Goal: Task Accomplishment & Management: Manage account settings

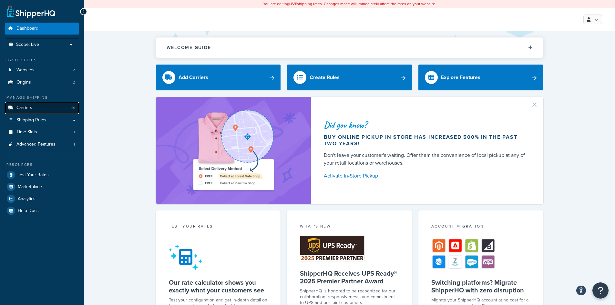
click at [42, 106] on link "Carriers 14" at bounding box center [42, 108] width 74 height 12
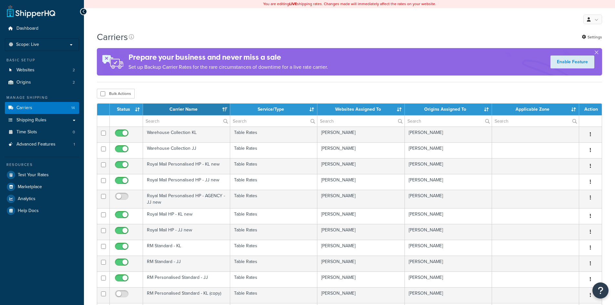
select select "15"
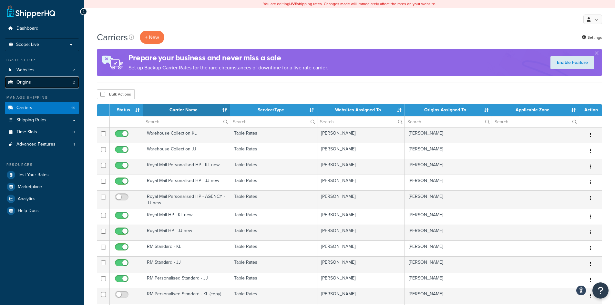
click at [35, 85] on link "Origins 2" at bounding box center [42, 83] width 74 height 12
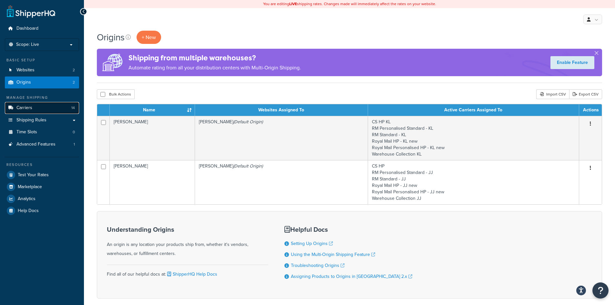
click at [35, 111] on link "Carriers 14" at bounding box center [42, 108] width 74 height 12
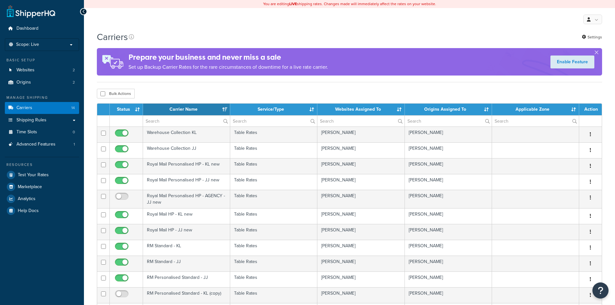
select select "15"
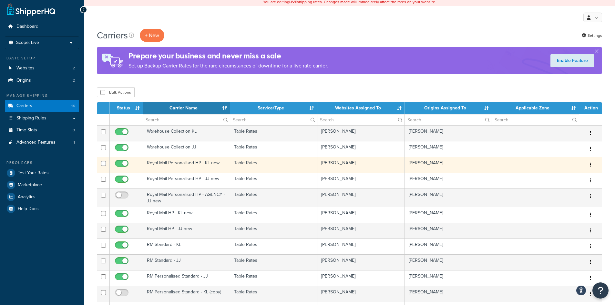
scroll to position [32, 0]
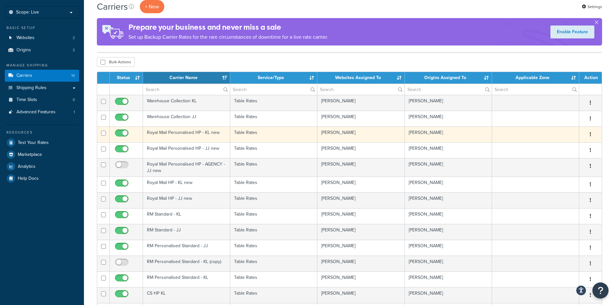
click at [248, 134] on td "Table Rates" at bounding box center [273, 135] width 87 height 16
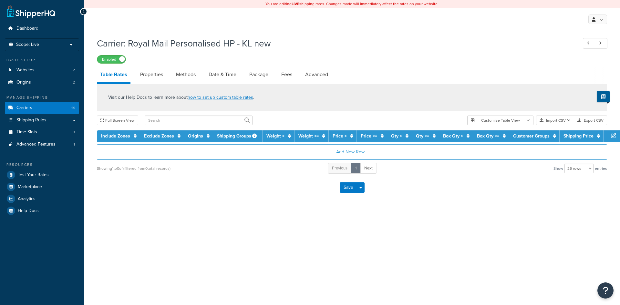
select select "25"
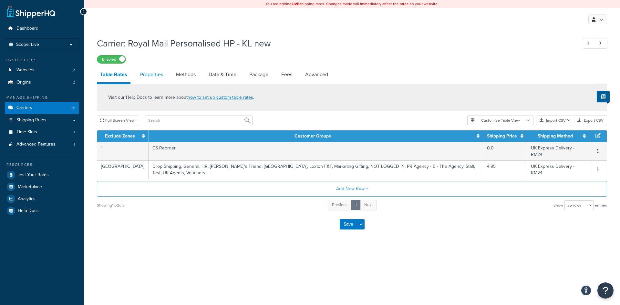
click at [159, 77] on link "Properties" at bounding box center [151, 75] width 29 height 16
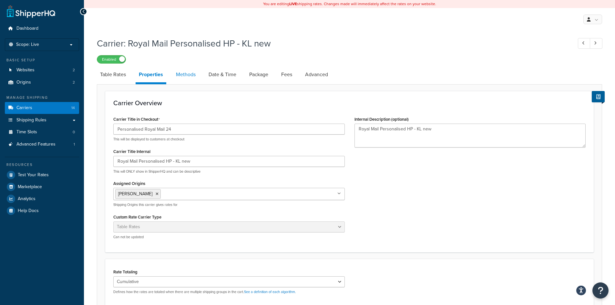
click at [179, 76] on link "Methods" at bounding box center [186, 75] width 26 height 16
select select "25"
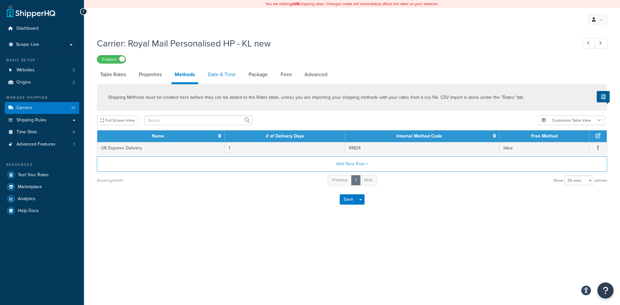
click at [221, 75] on link "Date & Time" at bounding box center [222, 75] width 34 height 16
select select "MMMd"
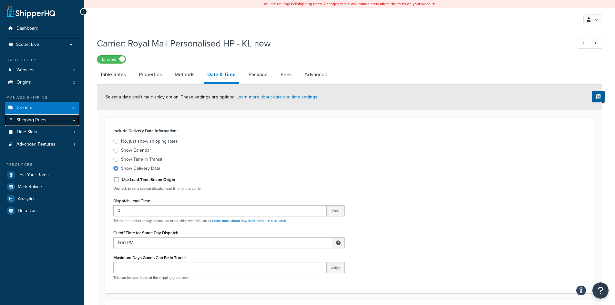
click at [73, 120] on link "Shipping Rules" at bounding box center [42, 120] width 74 height 12
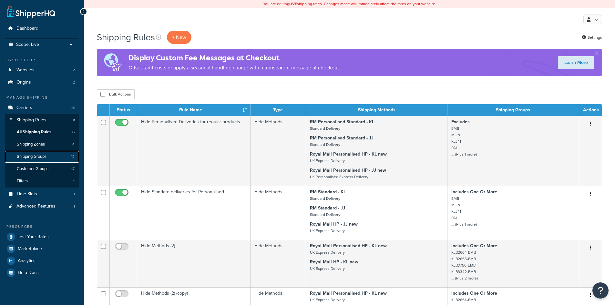
click at [44, 157] on span "Shipping Groups" at bounding box center [32, 156] width 30 height 5
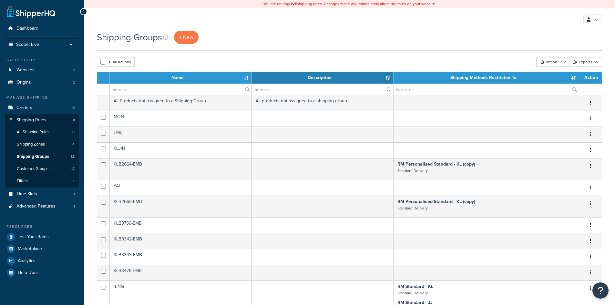
select select "15"
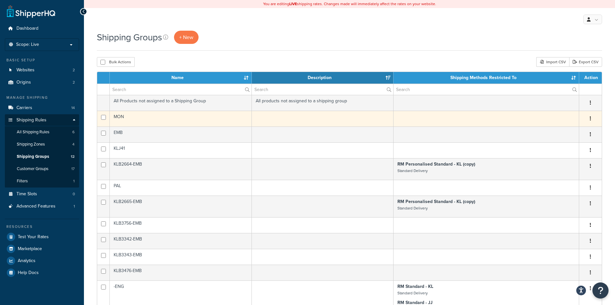
click at [498, 122] on td at bounding box center [487, 119] width 186 height 16
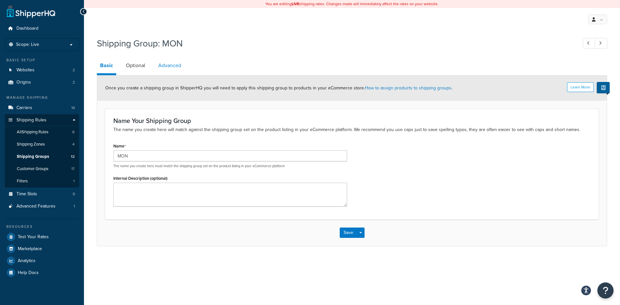
click at [167, 68] on link "Advanced" at bounding box center [169, 66] width 29 height 16
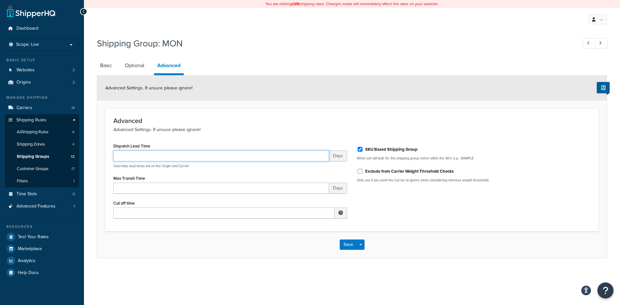
click at [270, 156] on input "Dispatch Lead Time" at bounding box center [221, 156] width 216 height 11
click at [269, 130] on p "Advanced Settings. If unsure please ignore!" at bounding box center [351, 129] width 477 height 7
click at [262, 155] on input "Dispatch Lead Time" at bounding box center [221, 156] width 216 height 11
type input "2"
click at [344, 244] on button "Save" at bounding box center [348, 245] width 17 height 10
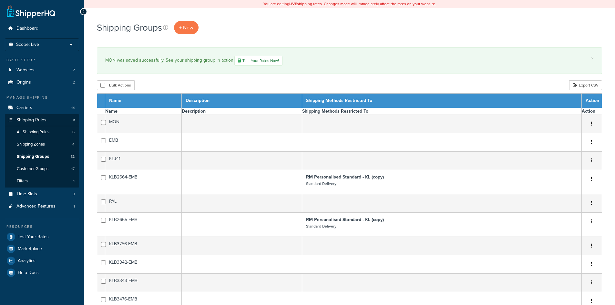
select select "15"
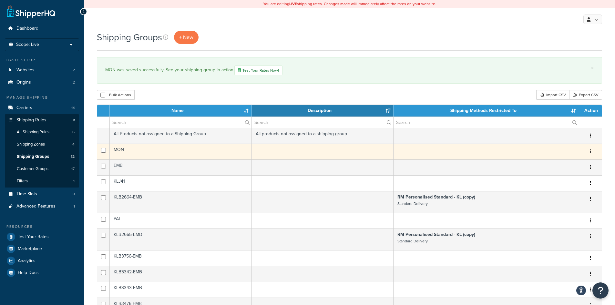
click at [259, 151] on td at bounding box center [323, 152] width 142 height 16
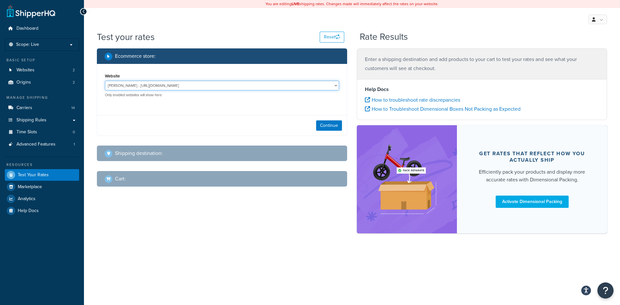
click at [191, 87] on select "[PERSON_NAME] - [URL][DOMAIN_NAME] [PERSON_NAME] - [URL][DOMAIN_NAME]" at bounding box center [222, 86] width 234 height 10
select select "50b97fc19b2c6b93f6437832e363c3e1"
click at [105, 81] on select "Joma Jewellery - https://jomajewellery.com/ Katie Loxton - https://katieloxton.…" at bounding box center [222, 86] width 234 height 10
click at [323, 130] on button "Continue" at bounding box center [329, 125] width 26 height 10
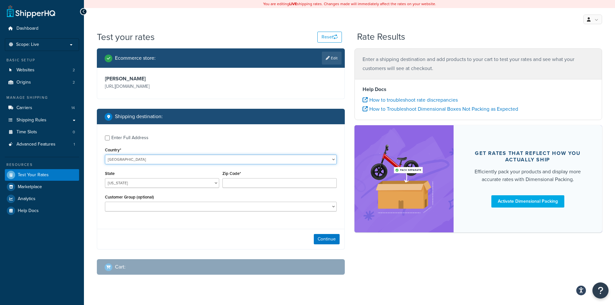
click at [157, 164] on select "United States United Kingdom Afghanistan Åland Islands Albania Algeria American…" at bounding box center [221, 160] width 232 height 10
select select "GB"
click at [105, 155] on select "United States United Kingdom Afghanistan Åland Islands Albania Algeria American…" at bounding box center [221, 160] width 232 height 10
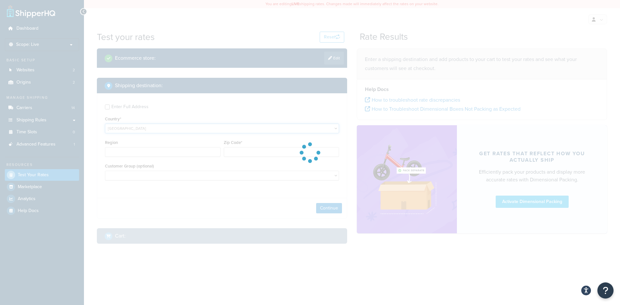
type input "AL"
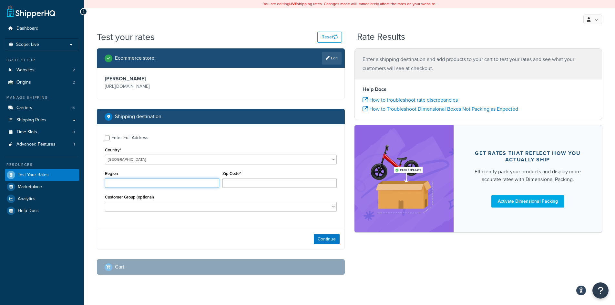
click at [186, 182] on input "Region" at bounding box center [162, 183] width 114 height 10
drag, startPoint x: 247, startPoint y: 184, endPoint x: 224, endPoint y: 186, distance: 23.6
click at [247, 184] on input "Zip Code*" at bounding box center [280, 183] width 114 height 10
type input "le114jp"
click at [259, 206] on select "BF Testing BF24 - DD4 BF24 - DD5 CS Reorder Drop Shipping General HR Katie's Fr…" at bounding box center [221, 207] width 232 height 10
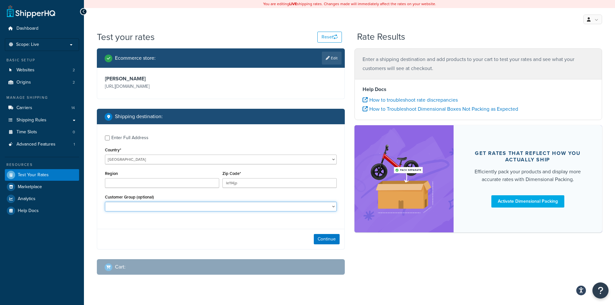
select select "NOT LOGGED IN"
click at [105, 202] on select "BF Testing BF24 - DD4 BF24 - DD5 CS Reorder Drop Shipping General HR Katie's Fr…" at bounding box center [221, 207] width 232 height 10
click at [327, 239] on button "Continue" at bounding box center [327, 239] width 26 height 10
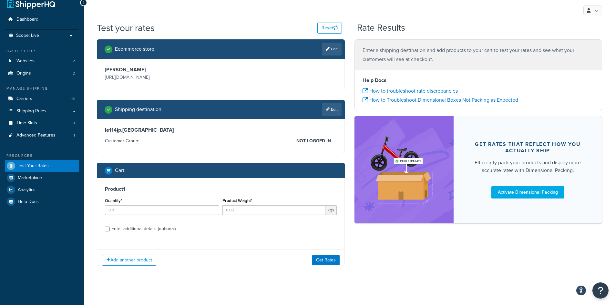
scroll to position [12, 0]
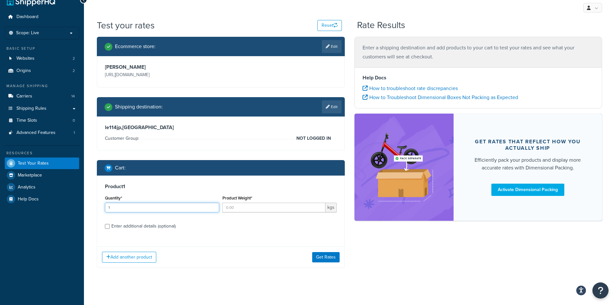
type input "1"
click at [214, 206] on input "1" at bounding box center [162, 208] width 114 height 10
click at [105, 227] on input "Enter additional details (optional)" at bounding box center [107, 226] width 5 height 5
checkbox input "true"
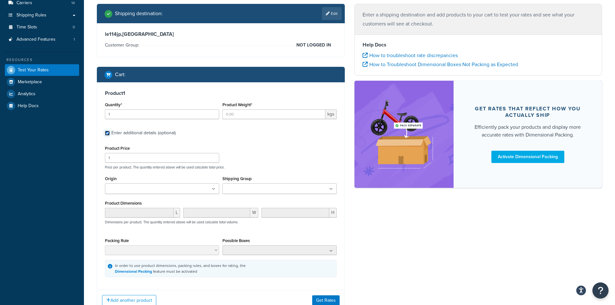
scroll to position [141, 0]
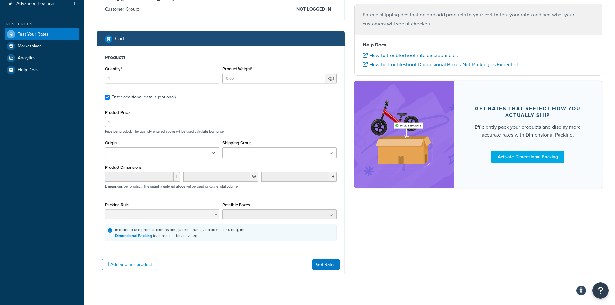
click at [246, 153] on input "Shipping Group" at bounding box center [252, 153] width 57 height 7
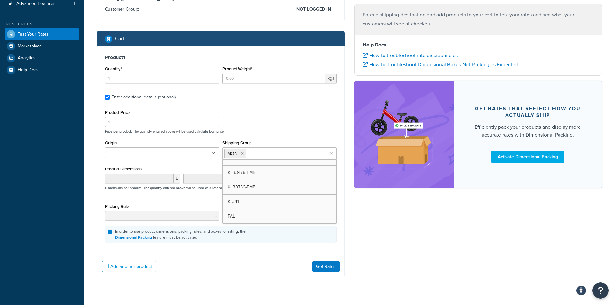
scroll to position [81, 0]
click at [381, 249] on div "Ecommerce store : Edit Katie Loxton https://katieloxton.com/ Shipping destinati…" at bounding box center [349, 97] width 515 height 379
click at [320, 269] on button "Get Rates" at bounding box center [325, 266] width 27 height 10
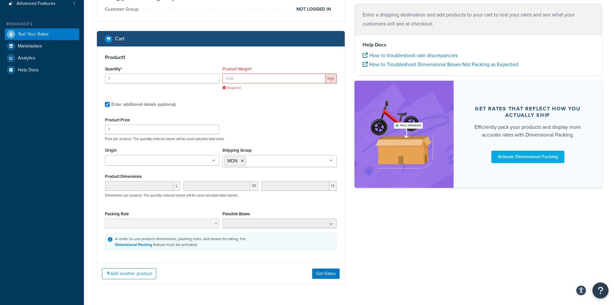
click at [291, 79] on input "Product Weight*" at bounding box center [274, 79] width 103 height 10
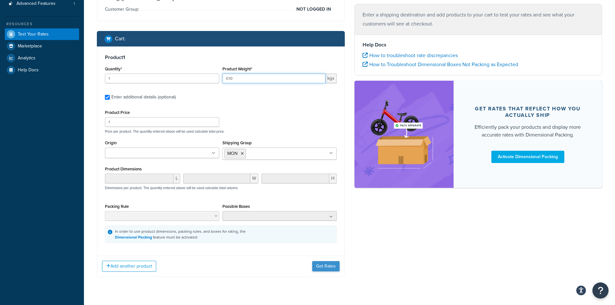
type input "0.10"
click at [324, 271] on button "Get Rates" at bounding box center [325, 266] width 27 height 10
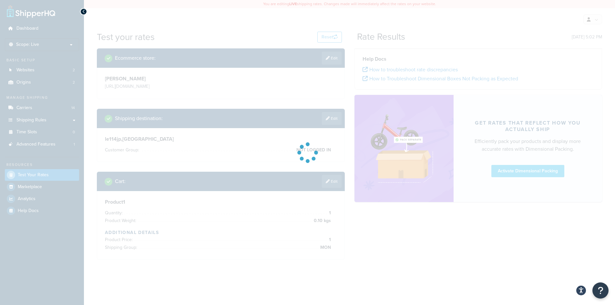
scroll to position [0, 0]
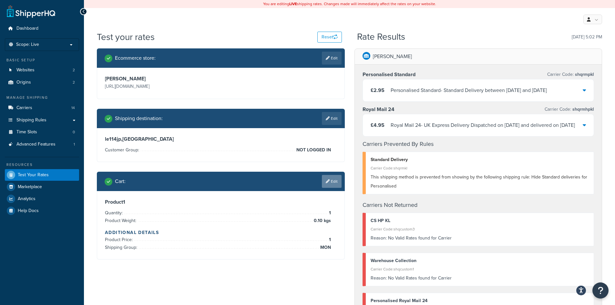
click at [328, 182] on icon at bounding box center [328, 182] width 4 height 4
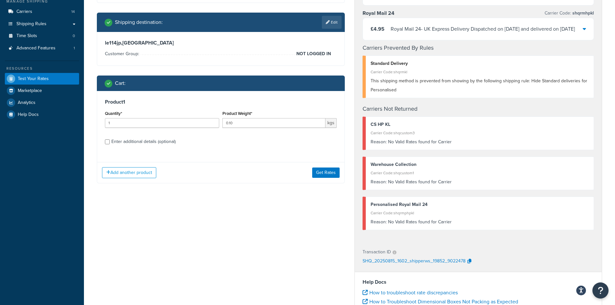
scroll to position [97, 0]
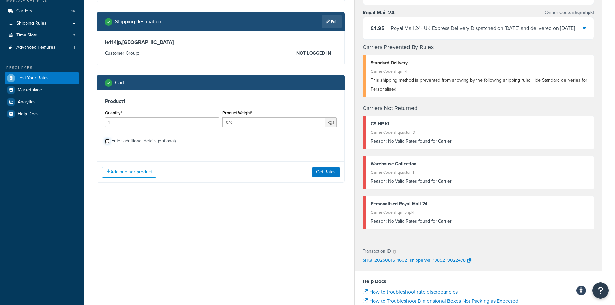
click at [108, 141] on input "Enter additional details (optional)" at bounding box center [107, 141] width 5 height 5
checkbox input "true"
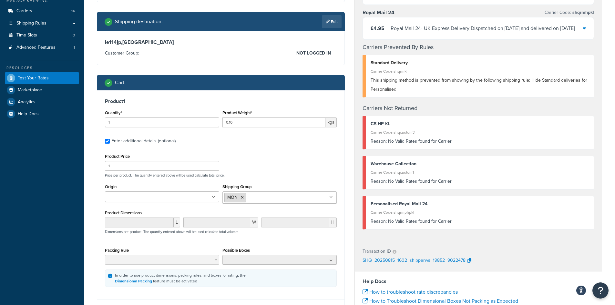
click at [244, 200] on li "MON" at bounding box center [235, 198] width 22 height 10
click at [241, 197] on icon at bounding box center [242, 198] width 3 height 4
click at [246, 200] on input "Shipping Group" at bounding box center [252, 197] width 57 height 7
click at [279, 180] on div "Product Price 1 Price per product. The quantity entered above will be used calc…" at bounding box center [221, 219] width 232 height 135
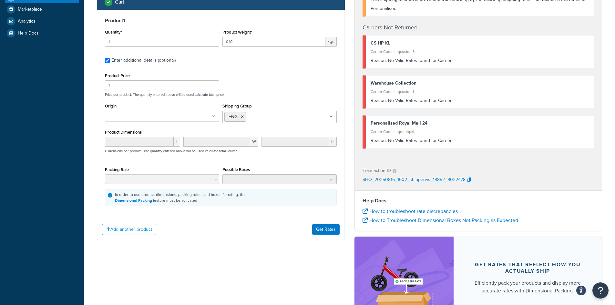
scroll to position [194, 0]
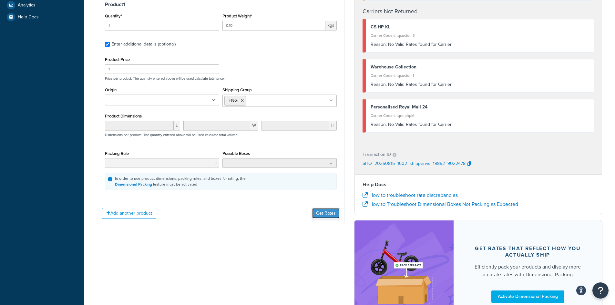
click at [319, 217] on button "Get Rates" at bounding box center [325, 213] width 27 height 10
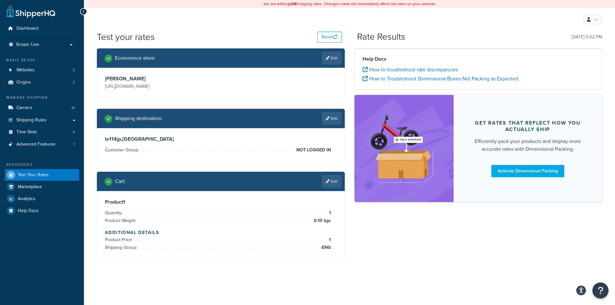
scroll to position [0, 0]
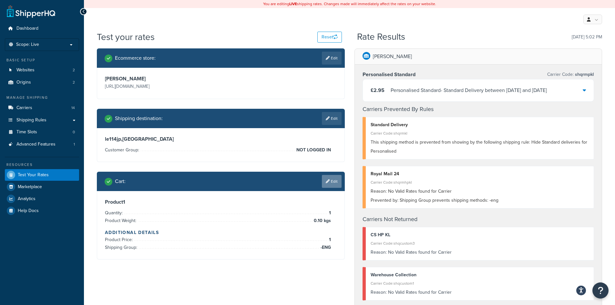
click at [332, 187] on link "Edit" at bounding box center [332, 181] width 20 height 13
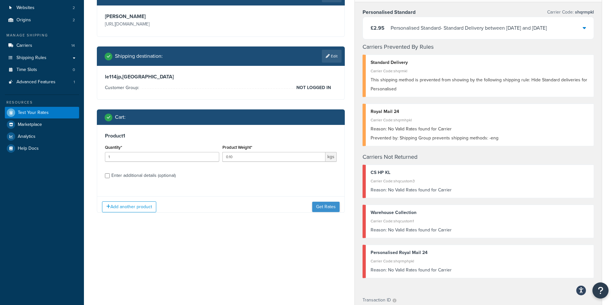
scroll to position [65, 0]
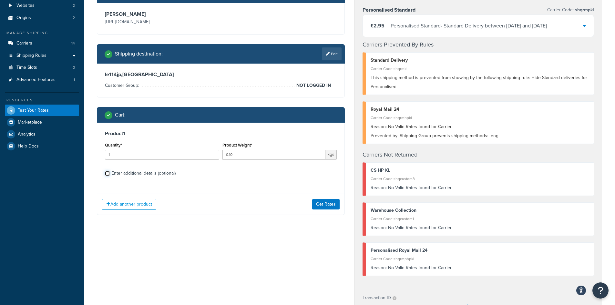
click at [108, 175] on input "Enter additional details (optional)" at bounding box center [107, 173] width 5 height 5
checkbox input "true"
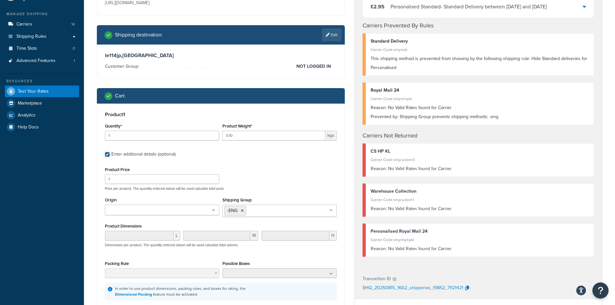
scroll to position [129, 0]
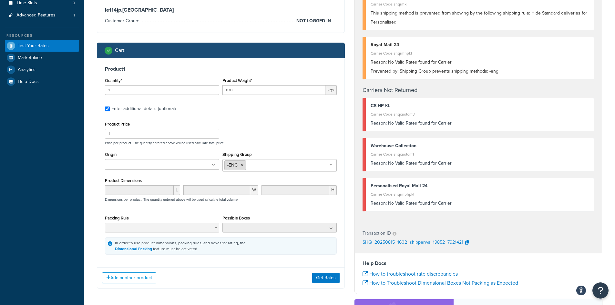
click at [240, 167] on li "-ENG" at bounding box center [235, 166] width 22 height 10
click at [243, 165] on icon at bounding box center [242, 165] width 3 height 4
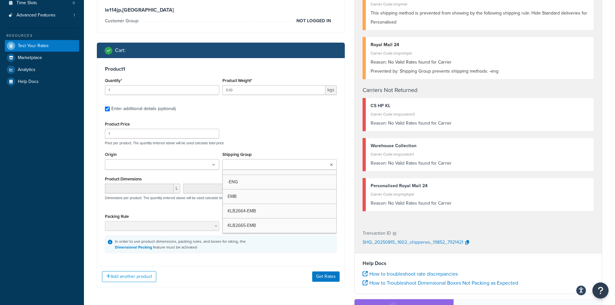
click at [262, 166] on input "Shipping Group" at bounding box center [252, 164] width 57 height 7
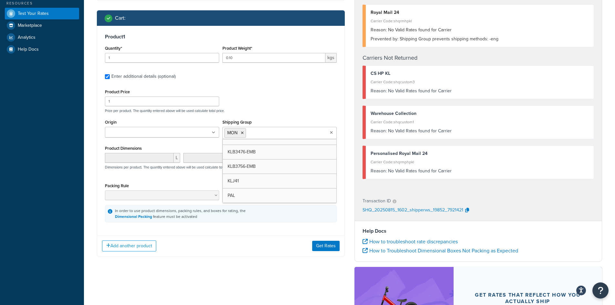
scroll to position [81, 0]
click at [318, 241] on button "Get Rates" at bounding box center [325, 246] width 27 height 10
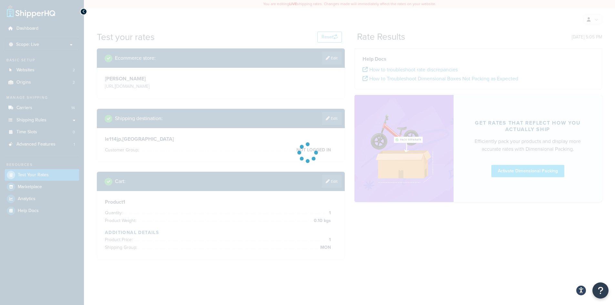
scroll to position [0, 0]
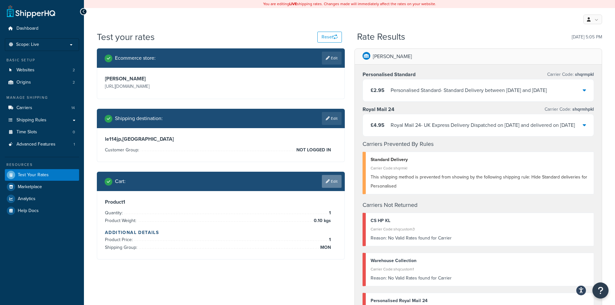
click at [336, 184] on link "Edit" at bounding box center [332, 181] width 20 height 13
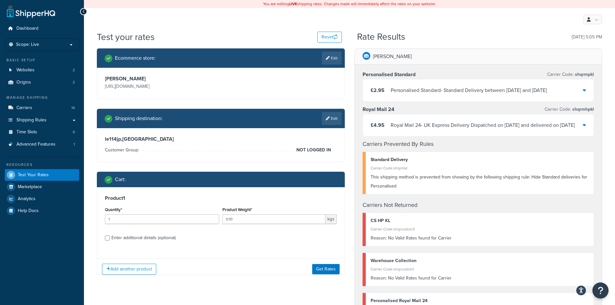
scroll to position [129, 0]
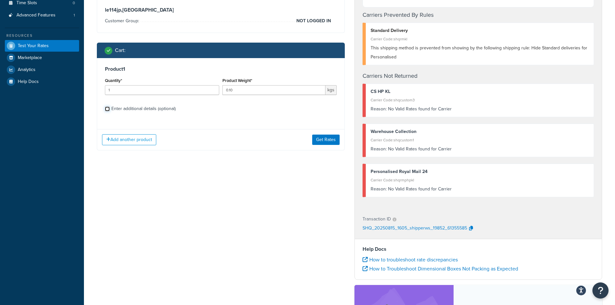
click at [108, 108] on input "Enter additional details (optional)" at bounding box center [107, 109] width 5 height 5
checkbox input "true"
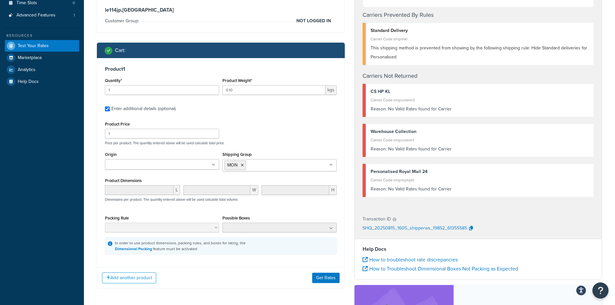
drag, startPoint x: 242, startPoint y: 164, endPoint x: 250, endPoint y: 168, distance: 9.0
click at [243, 164] on icon at bounding box center [242, 165] width 3 height 4
click at [242, 165] on icon at bounding box center [242, 165] width 3 height 4
click at [318, 276] on button "Get Rates" at bounding box center [325, 278] width 27 height 10
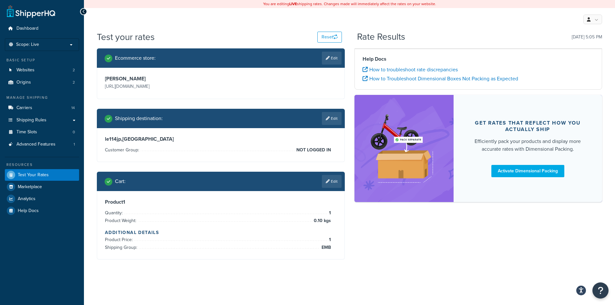
scroll to position [0, 0]
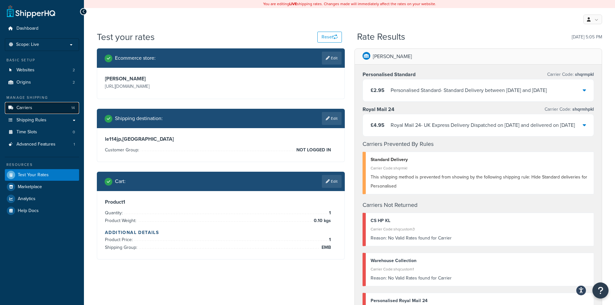
click at [33, 109] on link "Carriers 14" at bounding box center [42, 108] width 74 height 12
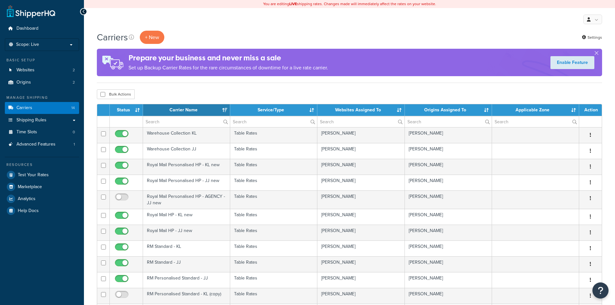
select select "15"
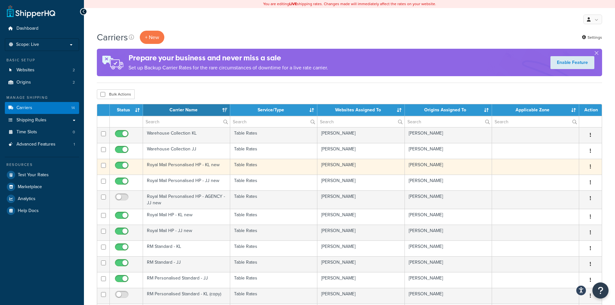
click at [260, 168] on td "Table Rates" at bounding box center [273, 167] width 87 height 16
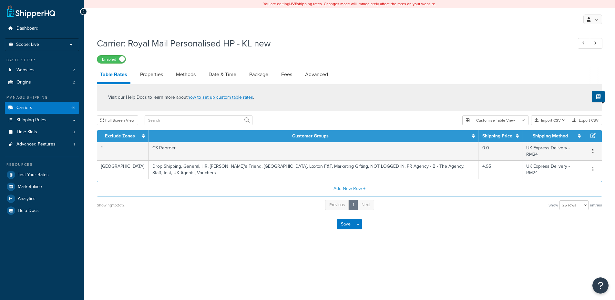
select select "25"
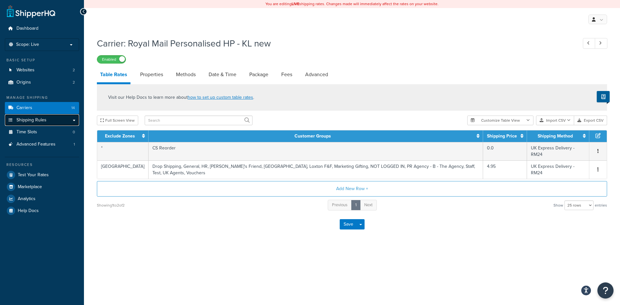
click at [74, 119] on link "Shipping Rules" at bounding box center [42, 120] width 74 height 12
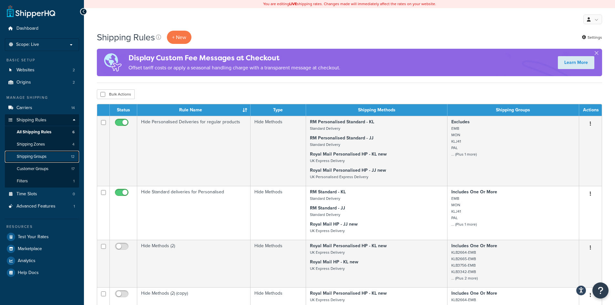
click at [48, 155] on link "Shipping Groups 12" at bounding box center [42, 157] width 74 height 12
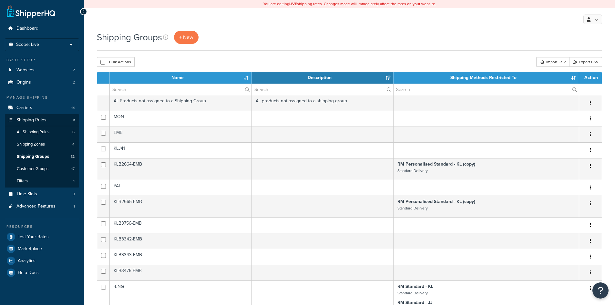
select select "15"
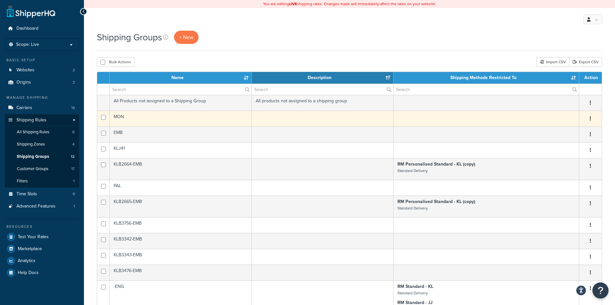
click at [387, 121] on td at bounding box center [323, 119] width 142 height 16
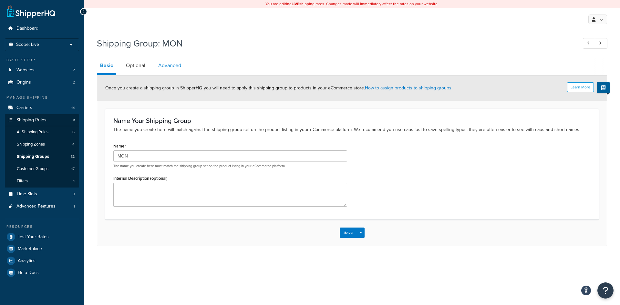
click at [182, 67] on link "Advanced" at bounding box center [169, 66] width 29 height 16
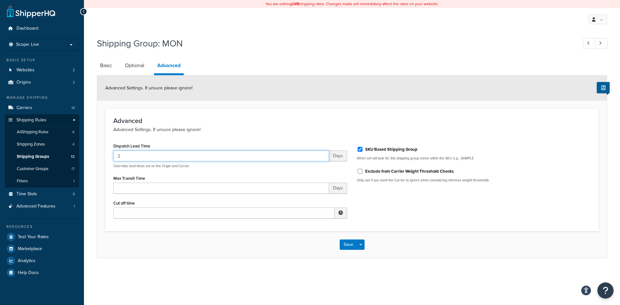
click at [224, 153] on input "2" at bounding box center [221, 156] width 216 height 11
click at [347, 243] on button "Save" at bounding box center [348, 245] width 17 height 10
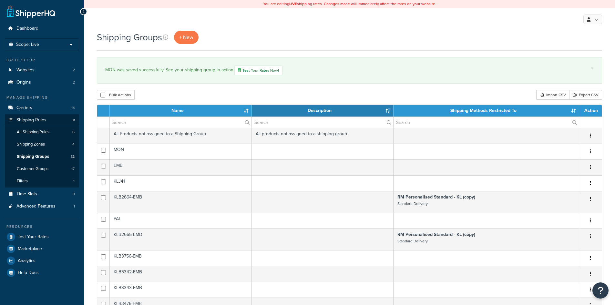
select select "15"
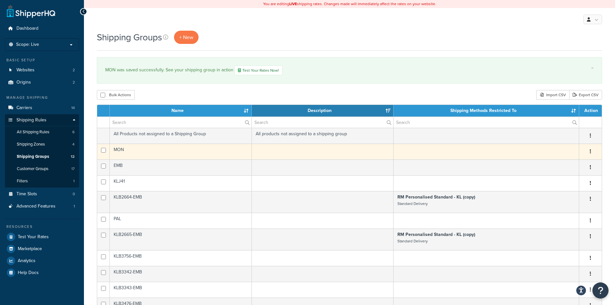
click at [323, 154] on td at bounding box center [323, 152] width 142 height 16
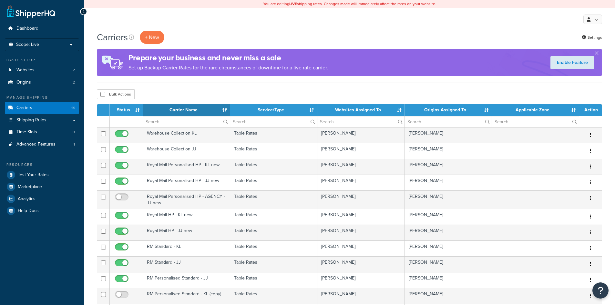
select select "15"
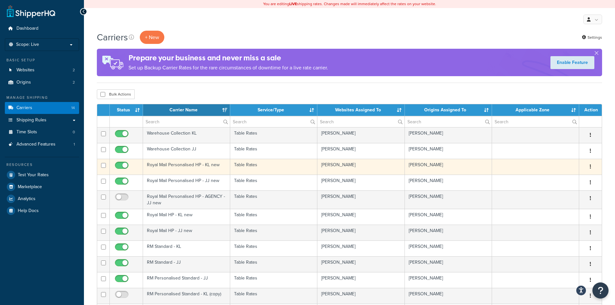
click at [208, 168] on td "Royal Mail Personalised HP - KL new" at bounding box center [186, 167] width 87 height 16
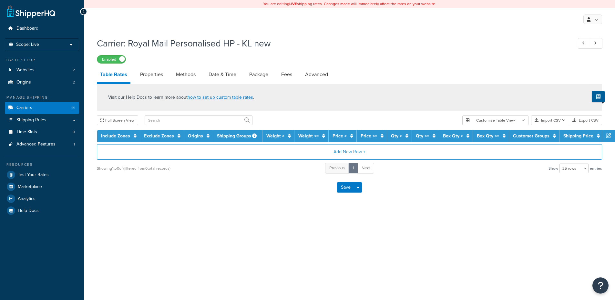
select select "25"
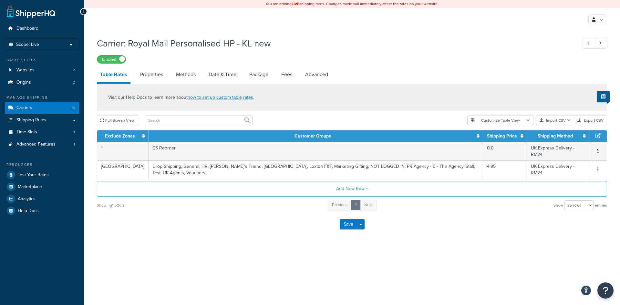
click at [203, 77] on li "Methods" at bounding box center [189, 75] width 33 height 16
click at [211, 77] on link "Date & Time" at bounding box center [222, 75] width 34 height 16
select select "MMMd"
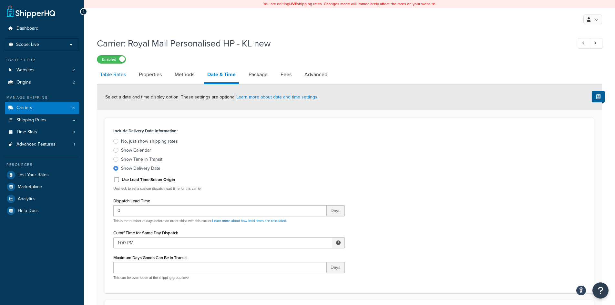
click at [121, 76] on link "Table Rates" at bounding box center [113, 75] width 32 height 16
select select "25"
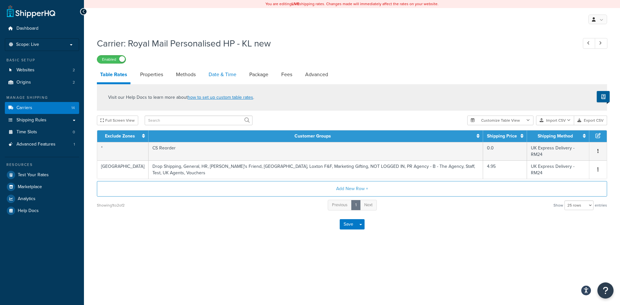
click at [213, 71] on link "Date & Time" at bounding box center [222, 75] width 34 height 16
select select "MMMd"
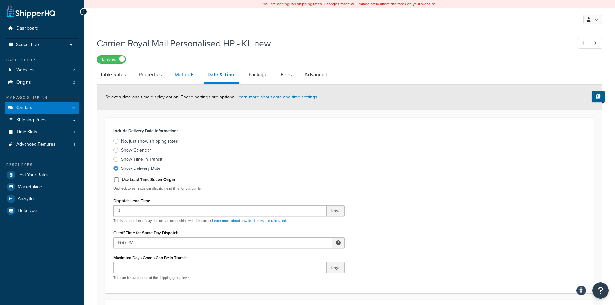
click at [180, 79] on link "Methods" at bounding box center [185, 75] width 26 height 16
select select "25"
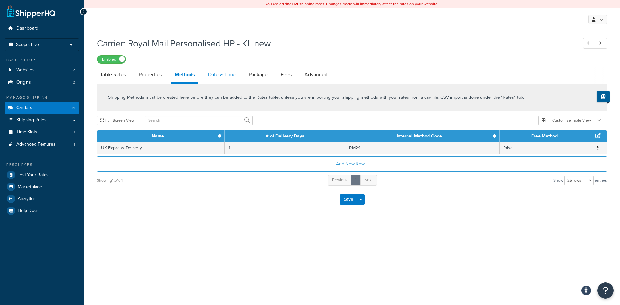
click at [217, 80] on link "Date & Time" at bounding box center [222, 75] width 34 height 16
select select "MMMd"
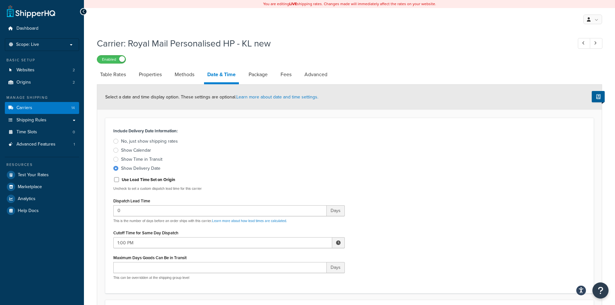
click at [301, 76] on li "Fees" at bounding box center [289, 75] width 24 height 16
click at [312, 75] on link "Advanced" at bounding box center [315, 75] width 29 height 16
select select "false"
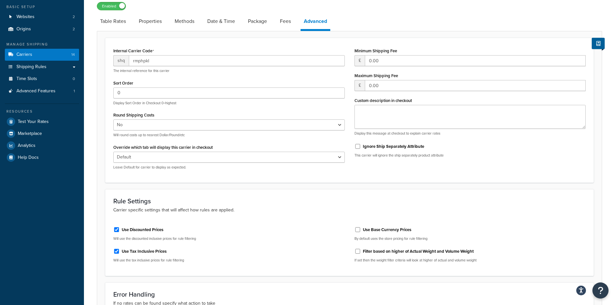
scroll to position [65, 0]
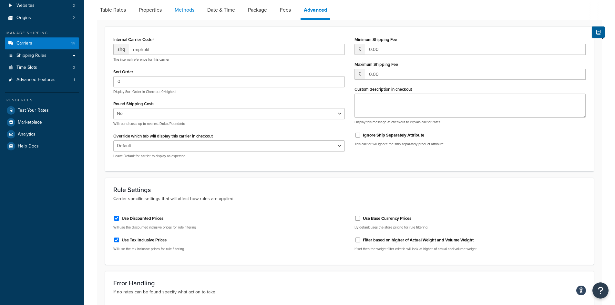
click at [185, 14] on link "Methods" at bounding box center [185, 10] width 26 height 16
select select "25"
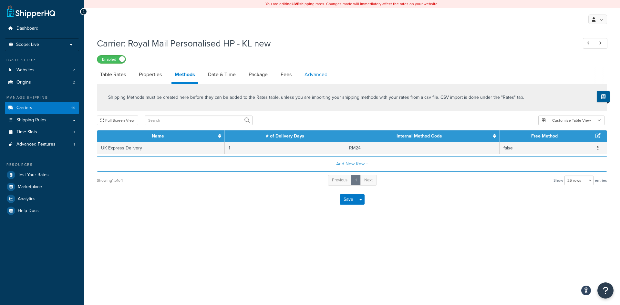
click at [314, 75] on link "Advanced" at bounding box center [315, 75] width 29 height 16
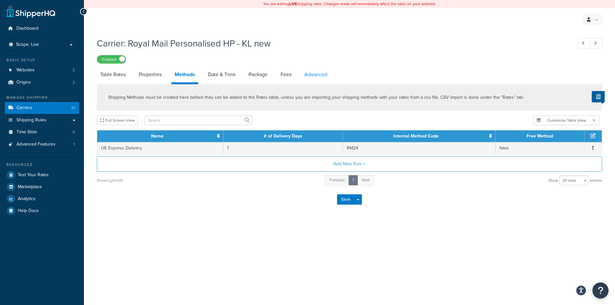
select select "false"
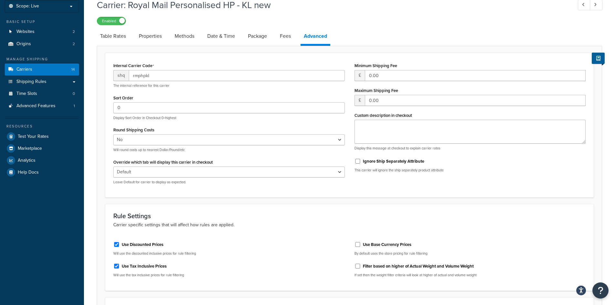
scroll to position [32, 0]
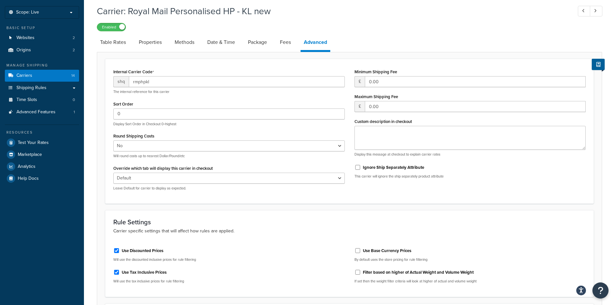
click at [284, 48] on link "Fees" at bounding box center [285, 43] width 17 height 16
select select "AFTER"
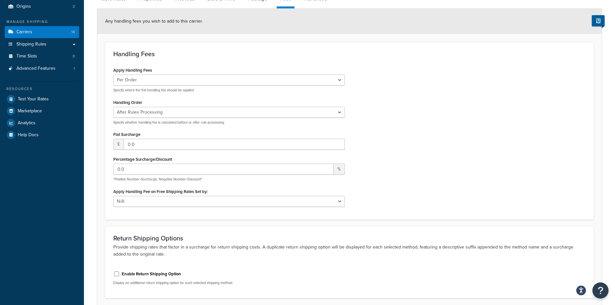
scroll to position [65, 0]
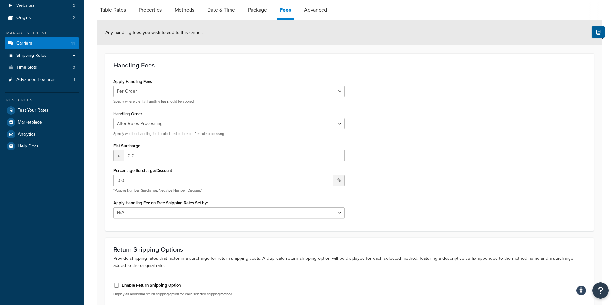
click at [436, 116] on div "Apply Handling Fees Per Order Per Item Per Package Specify where the flat handl…" at bounding box center [350, 150] width 482 height 146
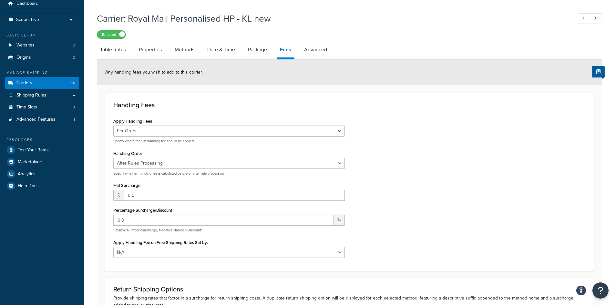
scroll to position [0, 0]
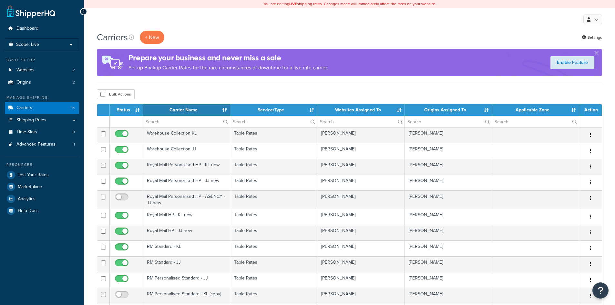
select select "15"
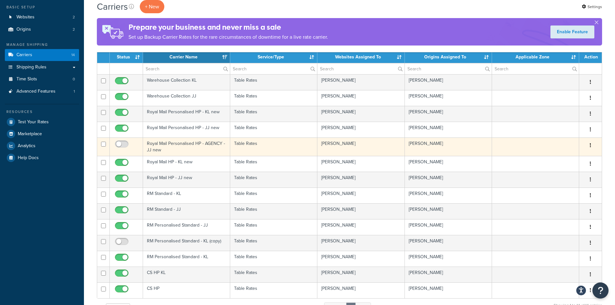
scroll to position [65, 0]
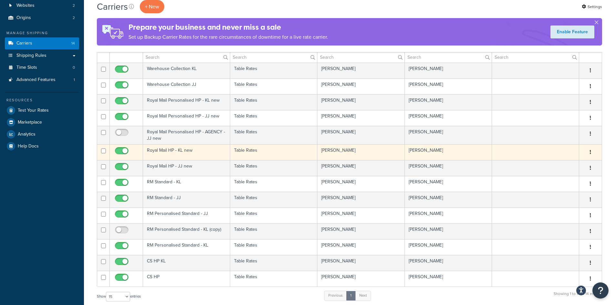
click at [283, 151] on td "Table Rates" at bounding box center [273, 152] width 87 height 16
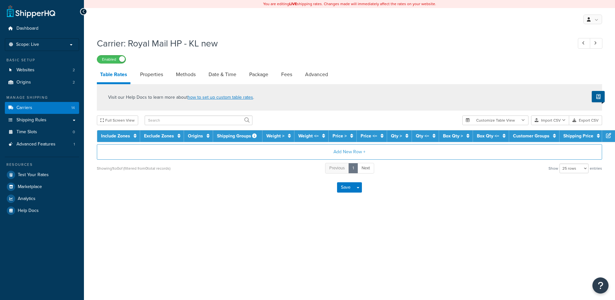
select select "25"
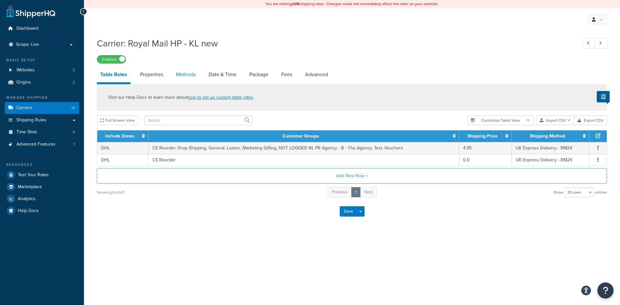
click at [188, 72] on link "Methods" at bounding box center [186, 75] width 26 height 16
select select "25"
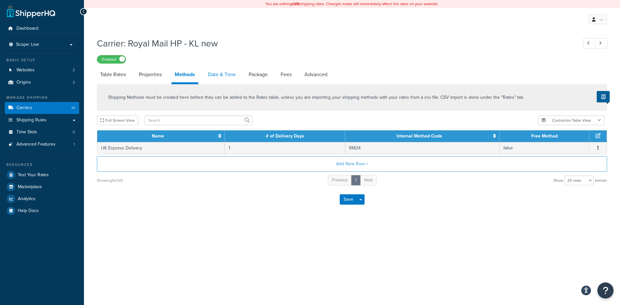
click at [222, 77] on link "Date & Time" at bounding box center [222, 75] width 34 height 16
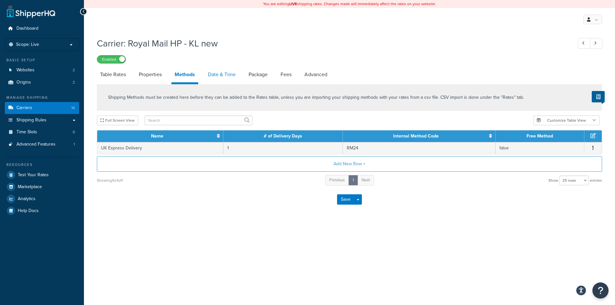
select select "MMMd"
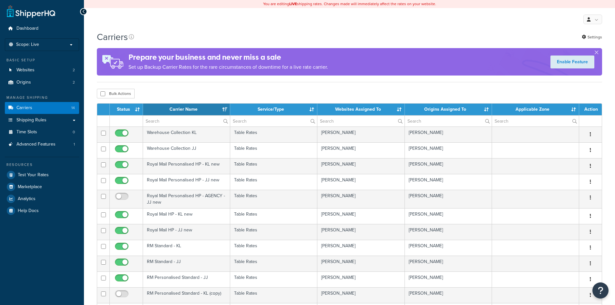
select select "15"
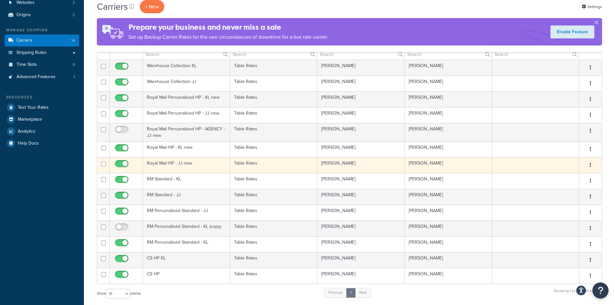
scroll to position [97, 0]
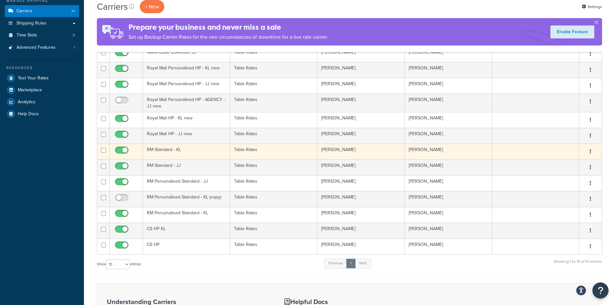
drag, startPoint x: 262, startPoint y: 151, endPoint x: 258, endPoint y: 152, distance: 3.3
click at [258, 152] on td "Table Rates" at bounding box center [273, 152] width 87 height 16
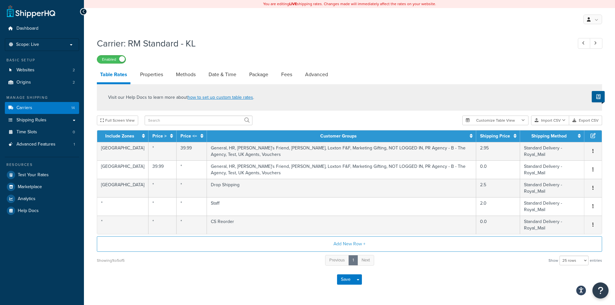
select select "25"
click at [189, 78] on link "Methods" at bounding box center [186, 75] width 26 height 16
select select "25"
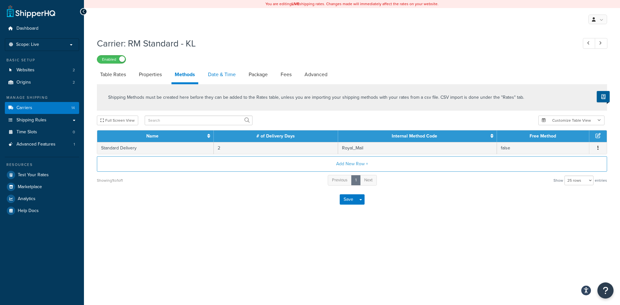
click at [225, 78] on link "Date & Time" at bounding box center [222, 75] width 34 height 16
select select "MMMd"
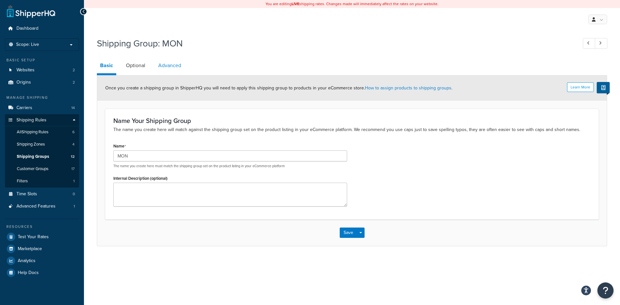
click at [183, 69] on link "Advanced" at bounding box center [169, 66] width 29 height 16
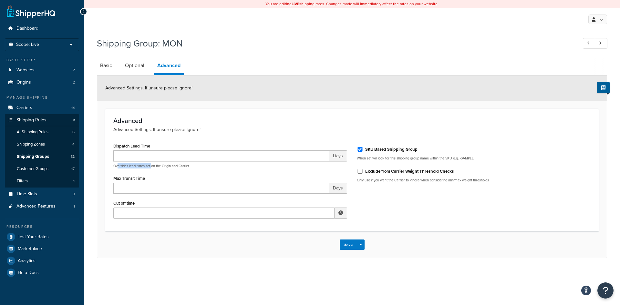
drag, startPoint x: 139, startPoint y: 167, endPoint x: 153, endPoint y: 168, distance: 13.9
click at [153, 168] on p "Overrides lead times set on the Origin and Carrier" at bounding box center [230, 166] width 234 height 5
click at [164, 168] on p "Overrides lead times set on the Origin and Carrier" at bounding box center [230, 166] width 234 height 5
drag, startPoint x: 189, startPoint y: 167, endPoint x: 184, endPoint y: 169, distance: 5.5
click at [184, 169] on div "Dispatch Lead Time Days Overrides lead times set on the Origin and Carrier Max …" at bounding box center [231, 182] width 244 height 82
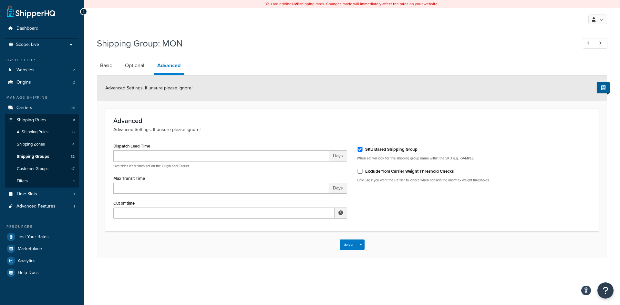
click at [201, 170] on div "Dispatch Lead Time Days Overrides lead times set on the Origin and Carrier Max …" at bounding box center [231, 182] width 244 height 82
drag, startPoint x: 206, startPoint y: 168, endPoint x: 197, endPoint y: 169, distance: 8.9
click at [206, 168] on p "Overrides lead times set on the Origin and Carrier" at bounding box center [230, 166] width 234 height 5
click at [183, 155] on input "Dispatch Lead Time" at bounding box center [221, 156] width 216 height 11
type input "2"
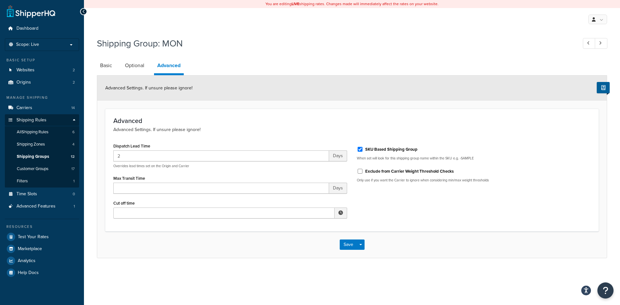
click at [349, 119] on h3 "Advanced" at bounding box center [351, 120] width 477 height 7
click at [135, 66] on link "Optional" at bounding box center [135, 66] width 26 height 16
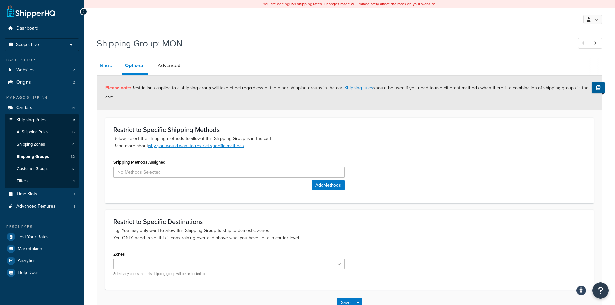
click at [110, 67] on link "Basic" at bounding box center [106, 66] width 18 height 16
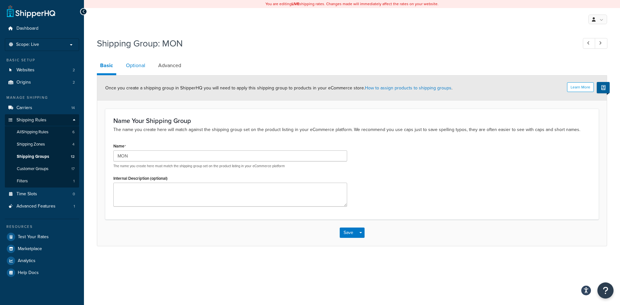
click at [127, 67] on link "Optional" at bounding box center [136, 66] width 26 height 16
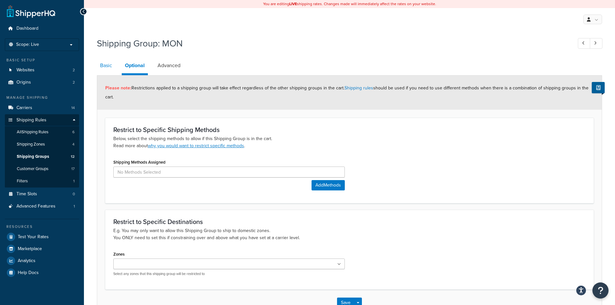
click at [107, 66] on link "Basic" at bounding box center [106, 66] width 18 height 16
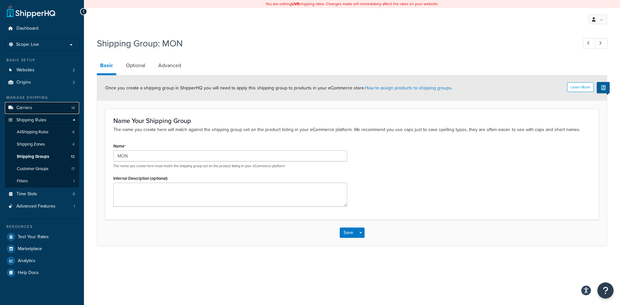
click at [35, 111] on link "Carriers 14" at bounding box center [42, 108] width 74 height 12
click at [158, 64] on link "Advanced" at bounding box center [169, 66] width 29 height 16
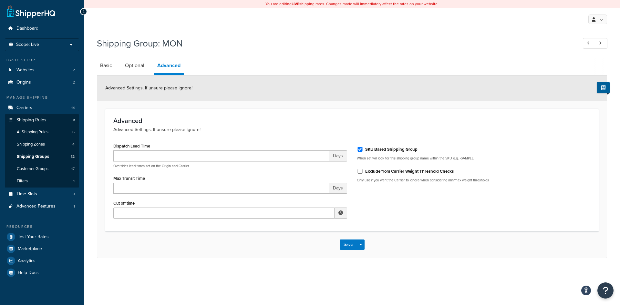
drag, startPoint x: 180, startPoint y: 148, endPoint x: 182, endPoint y: 155, distance: 7.7
click at [181, 150] on div "Dispatch Lead Time Days Overrides lead times set on the Origin and Carrier" at bounding box center [230, 154] width 234 height 27
click at [182, 155] on input "Dispatch Lead Time" at bounding box center [221, 156] width 216 height 11
type input "2"
click at [347, 248] on button "Save" at bounding box center [348, 245] width 17 height 10
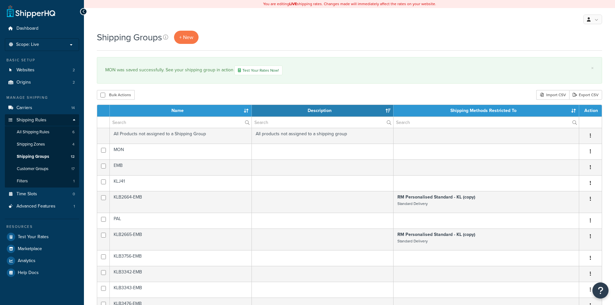
select select "15"
click at [248, 72] on link "Test Your Rates Now!" at bounding box center [258, 71] width 48 height 10
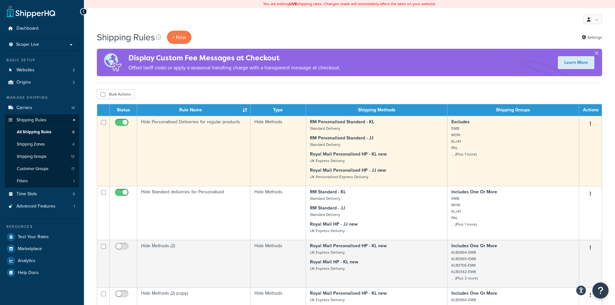
click at [517, 142] on p "Excludes EMB MON KLJ41 PAL ... (Plus 1 more)" at bounding box center [514, 138] width 124 height 39
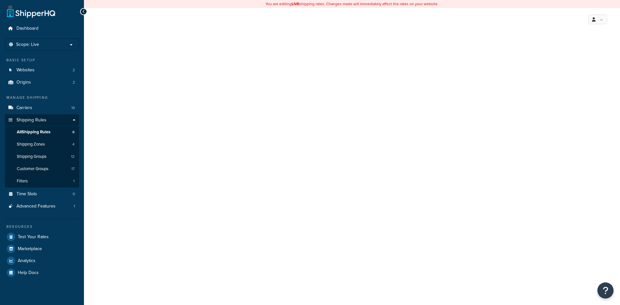
select select "HIDE"
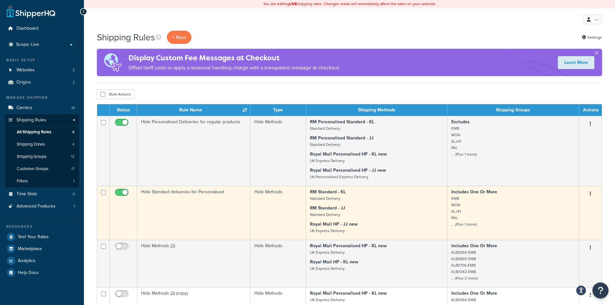
click at [394, 218] on p "RM Standard - JJ Standard Delivery" at bounding box center [376, 211] width 133 height 13
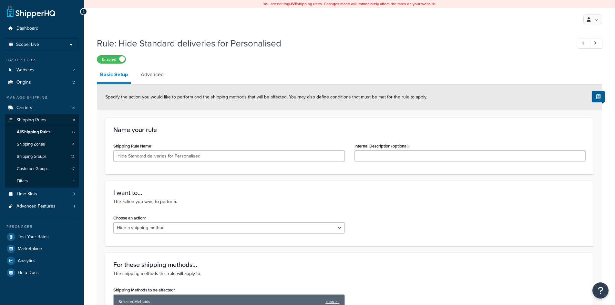
select select "HIDE"
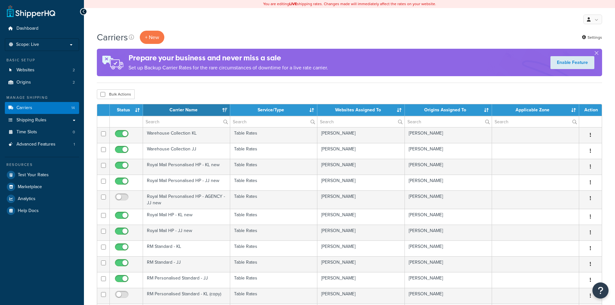
select select "15"
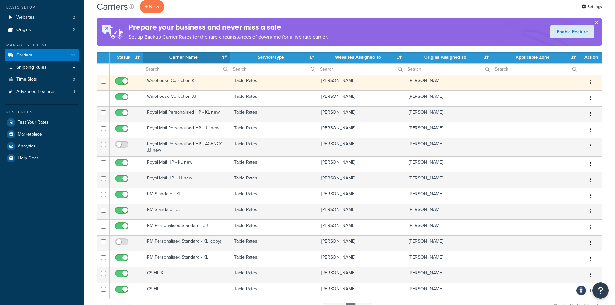
scroll to position [65, 0]
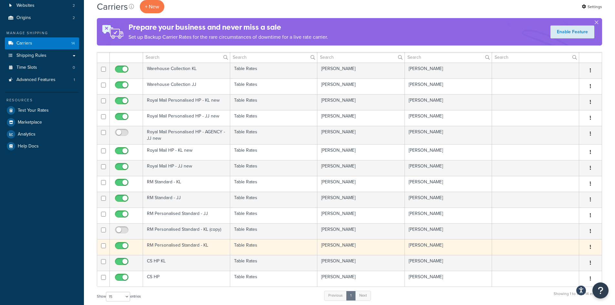
click at [217, 248] on td "RM Personalised Standard - KL" at bounding box center [186, 247] width 87 height 16
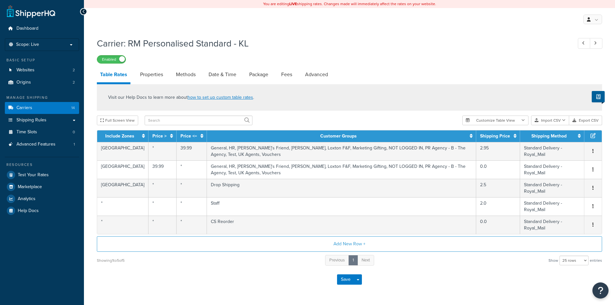
select select "25"
click at [178, 74] on link "Methods" at bounding box center [186, 75] width 26 height 16
select select "25"
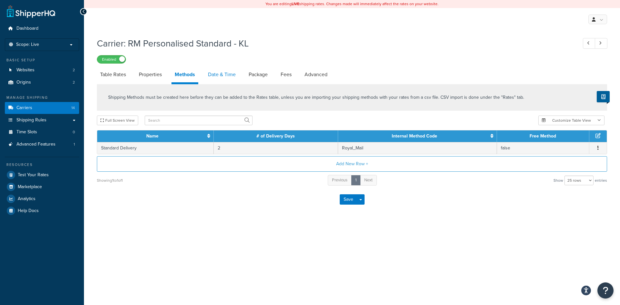
click at [219, 72] on link "Date & Time" at bounding box center [222, 75] width 34 height 16
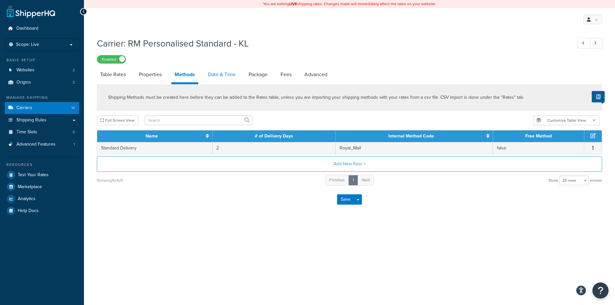
select select "MMMd"
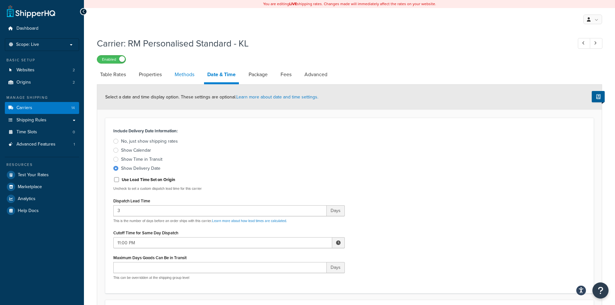
click at [183, 77] on link "Methods" at bounding box center [185, 75] width 26 height 16
select select "25"
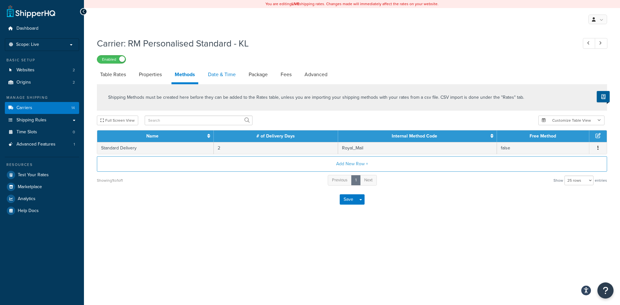
click at [222, 78] on link "Date & Time" at bounding box center [222, 75] width 34 height 16
select select "MMMd"
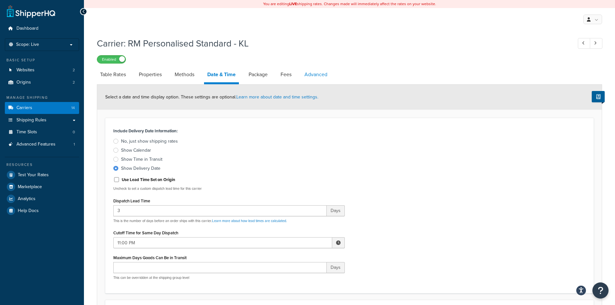
click at [311, 75] on link "Advanced" at bounding box center [315, 75] width 29 height 16
select select "false"
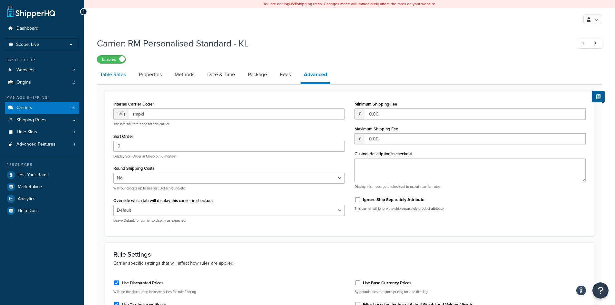
click at [106, 72] on link "Table Rates" at bounding box center [113, 75] width 32 height 16
select select "25"
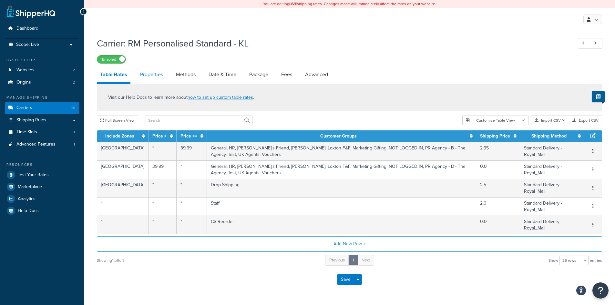
click at [159, 74] on link "Properties" at bounding box center [151, 75] width 29 height 16
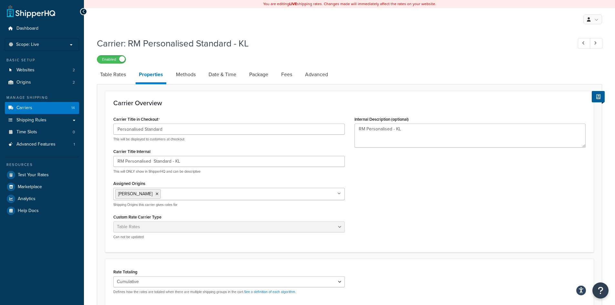
click at [188, 78] on link "Methods" at bounding box center [186, 75] width 26 height 16
select select "25"
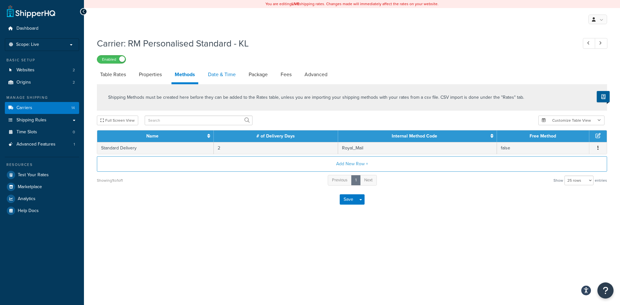
click at [225, 74] on link "Date & Time" at bounding box center [222, 75] width 34 height 16
select select "MMMd"
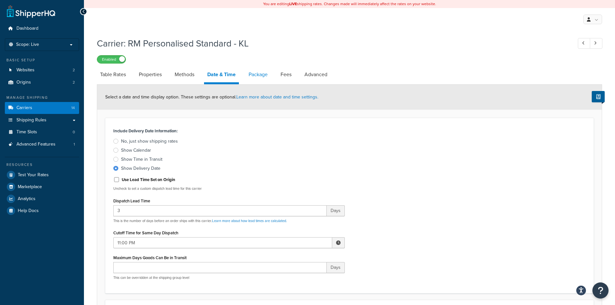
click at [260, 77] on link "Package" at bounding box center [258, 75] width 26 height 16
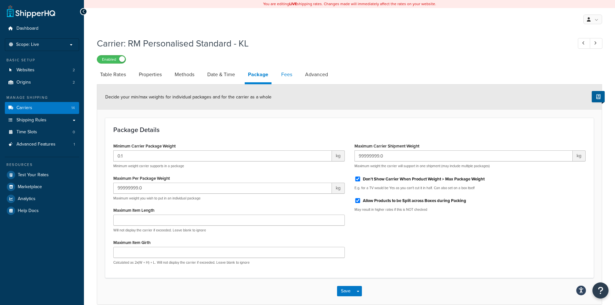
click at [285, 74] on link "Fees" at bounding box center [286, 75] width 17 height 16
select select "AFTER"
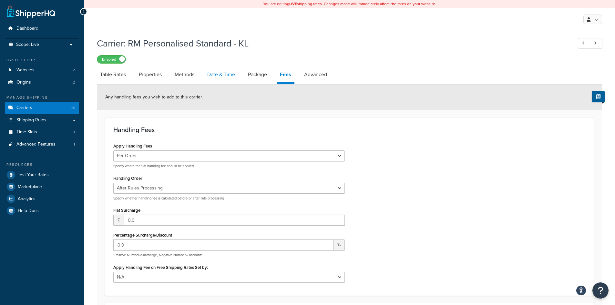
click at [220, 77] on link "Date & Time" at bounding box center [221, 75] width 34 height 16
select select "MMMd"
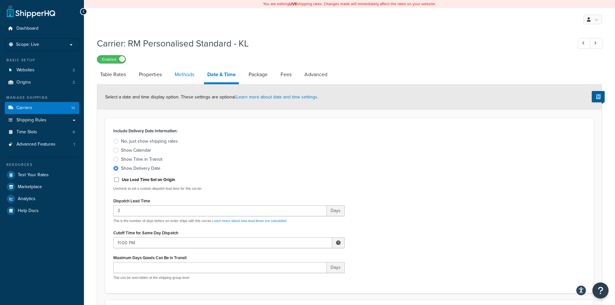
click at [184, 74] on link "Methods" at bounding box center [185, 75] width 26 height 16
select select "25"
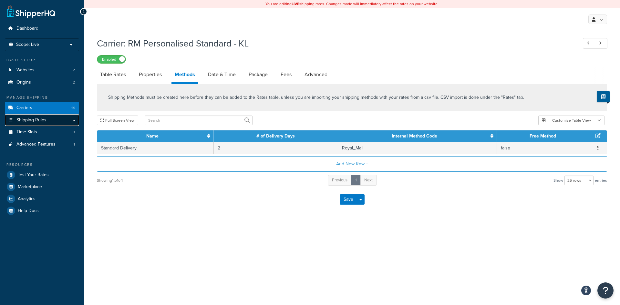
click at [42, 117] on link "Shipping Rules" at bounding box center [42, 120] width 74 height 12
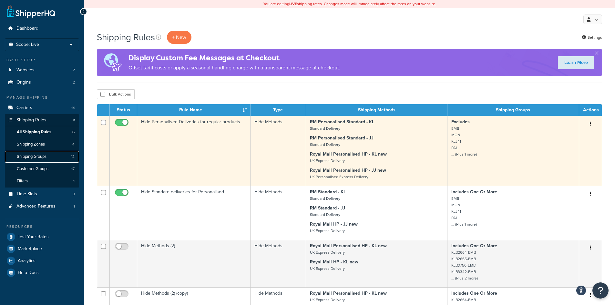
scroll to position [32, 0]
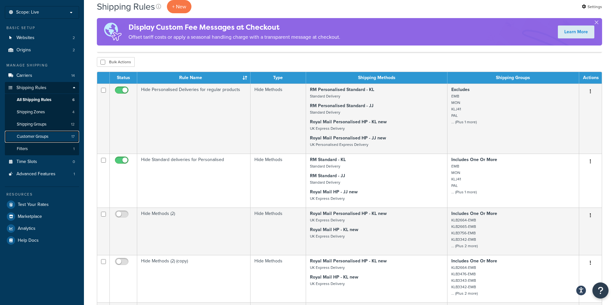
drag, startPoint x: 42, startPoint y: 138, endPoint x: 51, endPoint y: 138, distance: 9.7
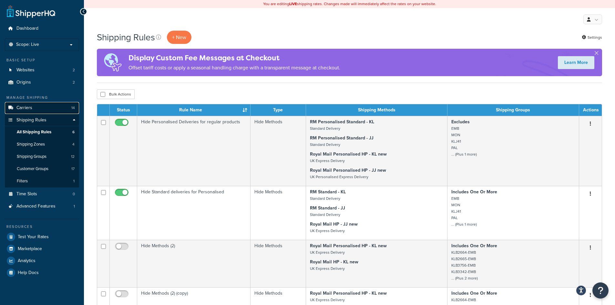
click at [40, 110] on link "Carriers 14" at bounding box center [42, 108] width 74 height 12
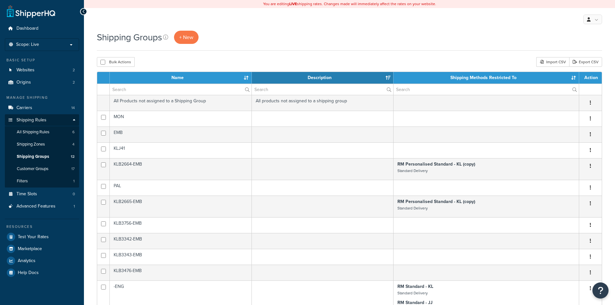
select select "15"
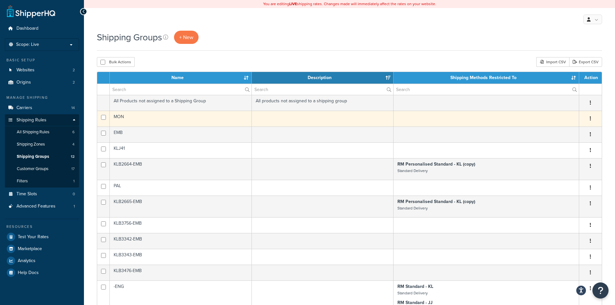
click at [213, 122] on td "MON" at bounding box center [181, 119] width 142 height 16
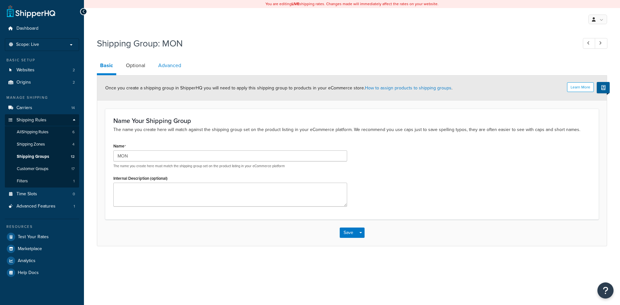
click at [172, 70] on link "Advanced" at bounding box center [169, 66] width 29 height 16
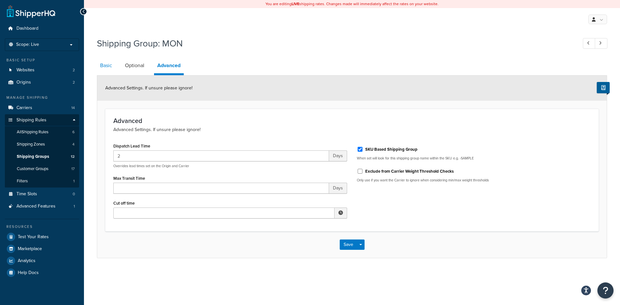
click at [109, 69] on link "Basic" at bounding box center [106, 66] width 18 height 16
click at [38, 156] on span "Shipping Groups" at bounding box center [33, 156] width 32 height 5
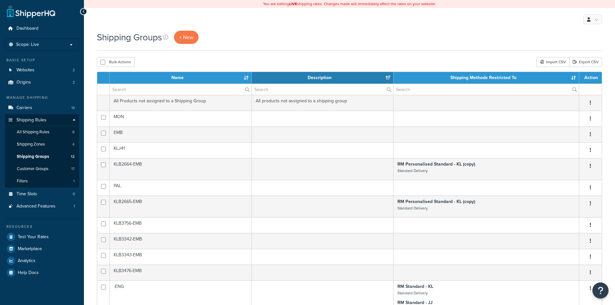
select select "15"
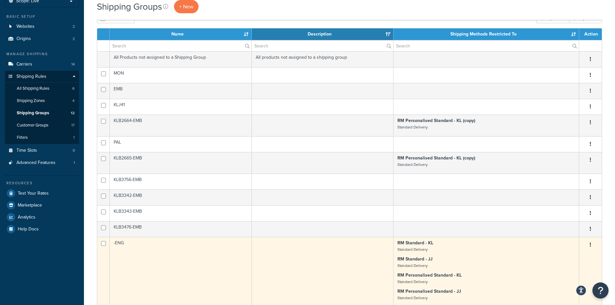
scroll to position [32, 0]
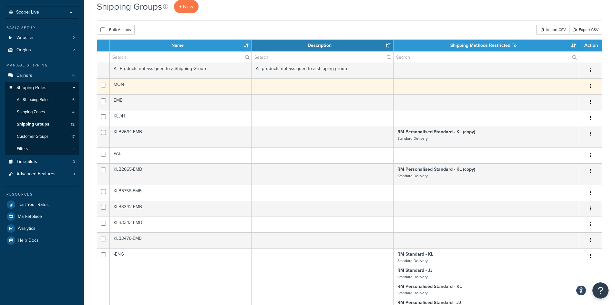
click at [237, 85] on td "MON" at bounding box center [181, 86] width 142 height 16
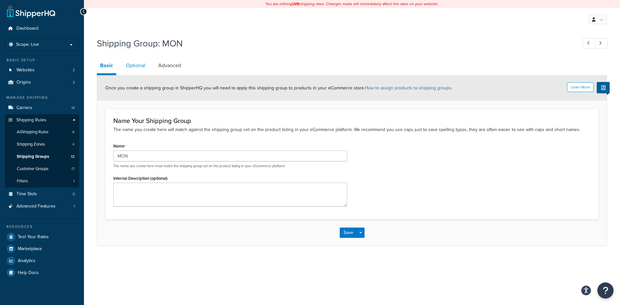
click at [132, 64] on link "Optional" at bounding box center [136, 66] width 26 height 16
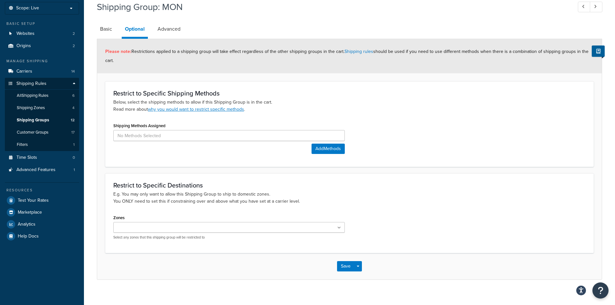
scroll to position [44, 0]
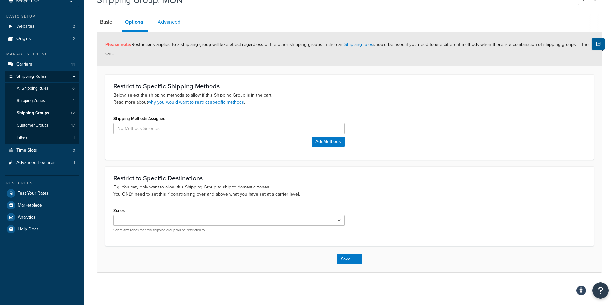
click at [164, 25] on link "Advanced" at bounding box center [168, 22] width 29 height 16
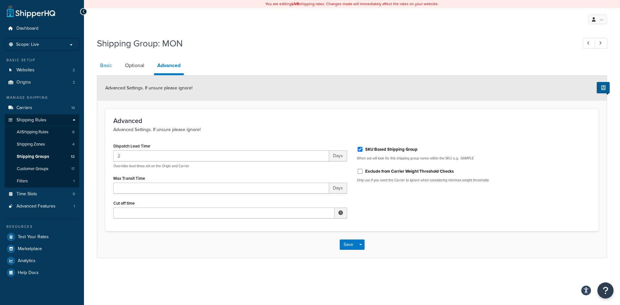
click at [109, 68] on link "Basic" at bounding box center [106, 66] width 18 height 16
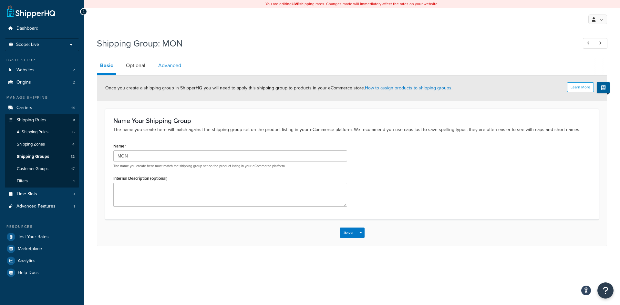
click at [170, 68] on link "Advanced" at bounding box center [169, 66] width 29 height 16
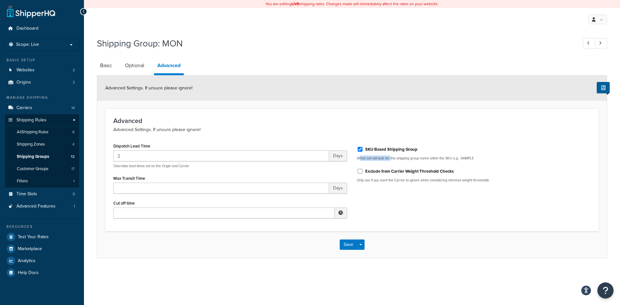
drag, startPoint x: 359, startPoint y: 158, endPoint x: 391, endPoint y: 158, distance: 32.3
click at [391, 158] on p "When set will look for this shipping group name within the SKU e.g. -SAMPLE" at bounding box center [474, 158] width 234 height 5
drag, startPoint x: 409, startPoint y: 158, endPoint x: 422, endPoint y: 158, distance: 13.6
click at [422, 158] on p "When set will look for this shipping group name within the SKU e.g. -SAMPLE" at bounding box center [474, 158] width 234 height 5
drag, startPoint x: 449, startPoint y: 158, endPoint x: 455, endPoint y: 158, distance: 6.5
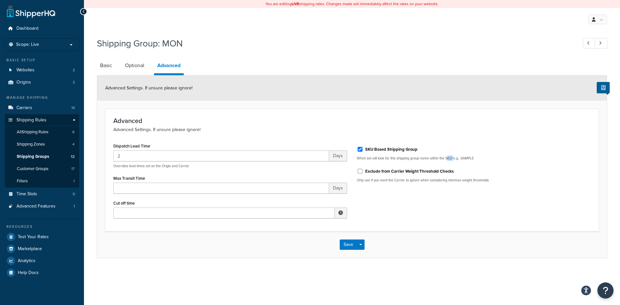
click at [455, 158] on p "When set will look for this shipping group name within the SKU e.g. -SAMPLE" at bounding box center [474, 158] width 234 height 5
drag, startPoint x: 465, startPoint y: 158, endPoint x: 482, endPoint y: 157, distance: 16.8
click at [482, 157] on p "When set will look for this shipping group name within the SKU e.g. -SAMPLE" at bounding box center [474, 158] width 234 height 5
click at [477, 162] on div "SKU Based Shipping Group When set will look for this shipping group name within…" at bounding box center [474, 164] width 244 height 46
drag, startPoint x: 450, startPoint y: 159, endPoint x: 463, endPoint y: 159, distance: 13.9
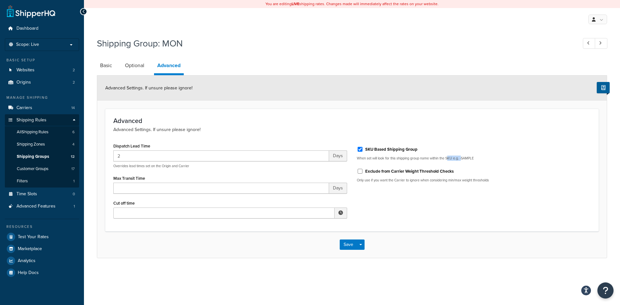
click at [463, 159] on p "When set will look for this shipping group name within the SKU e.g. -SAMPLE" at bounding box center [474, 158] width 234 height 5
click at [482, 159] on p "When set will look for this shipping group name within the SKU e.g. -SAMPLE" at bounding box center [474, 158] width 234 height 5
click at [449, 159] on p "When set will look for this shipping group name within the SKU e.g. -SAMPLE" at bounding box center [474, 158] width 234 height 5
click at [452, 159] on p "When set will look for this shipping group name within the SKU e.g. -SAMPLE" at bounding box center [474, 158] width 234 height 5
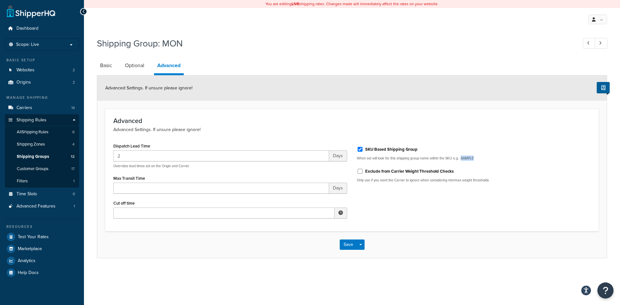
drag, startPoint x: 466, startPoint y: 158, endPoint x: 478, endPoint y: 158, distance: 12.3
click at [478, 158] on p "When set will look for this shipping group name within the SKU e.g. -SAMPLE" at bounding box center [474, 158] width 234 height 5
click at [489, 157] on p "When set will look for this shipping group name within the SKU e.g. -SAMPLE" at bounding box center [474, 158] width 234 height 5
click at [138, 158] on input "2" at bounding box center [221, 156] width 216 height 11
click at [345, 247] on button "Save" at bounding box center [348, 245] width 17 height 10
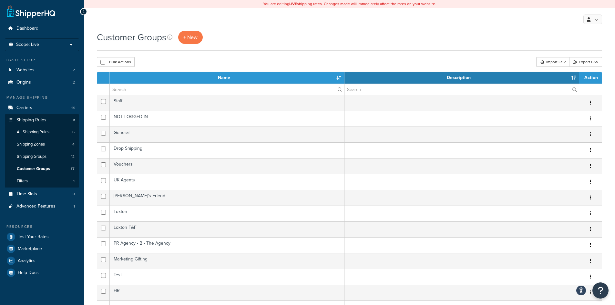
select select "15"
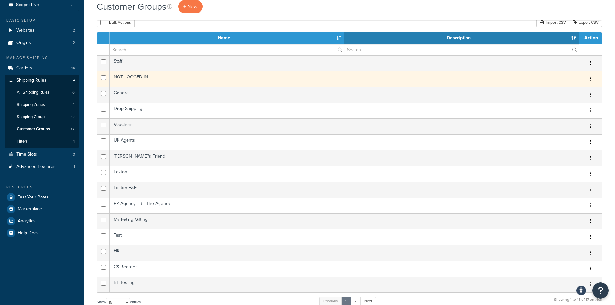
scroll to position [32, 0]
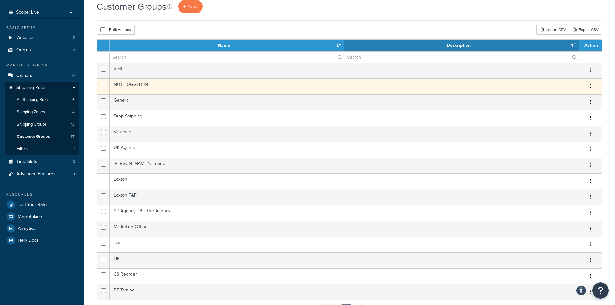
click at [166, 85] on td "NOT LOGGED IN" at bounding box center [227, 86] width 235 height 16
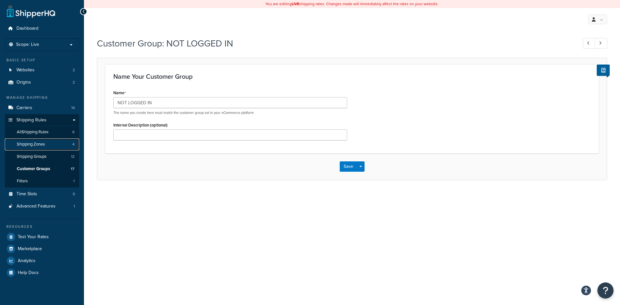
click at [35, 144] on span "Shipping Zones" at bounding box center [31, 144] width 28 height 5
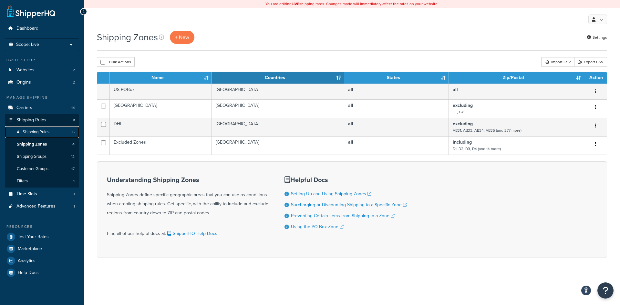
click at [42, 134] on span "All Shipping Rules" at bounding box center [33, 132] width 33 height 5
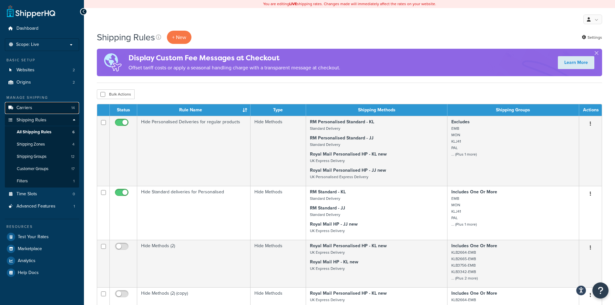
click at [36, 109] on link "Carriers 14" at bounding box center [42, 108] width 74 height 12
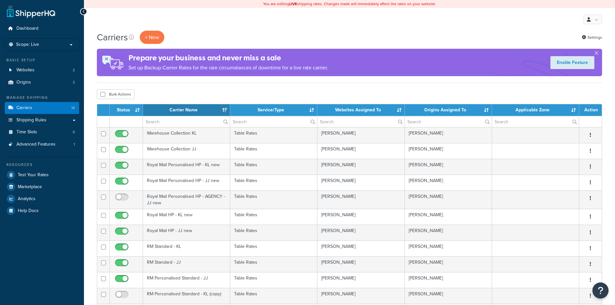
select select "15"
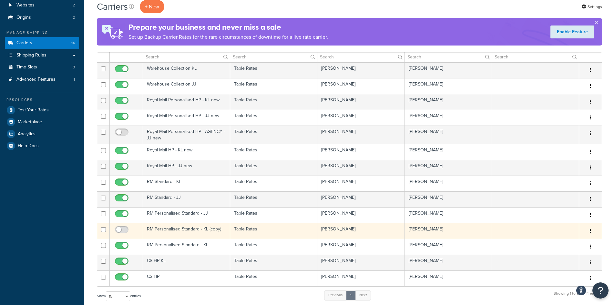
scroll to position [65, 0]
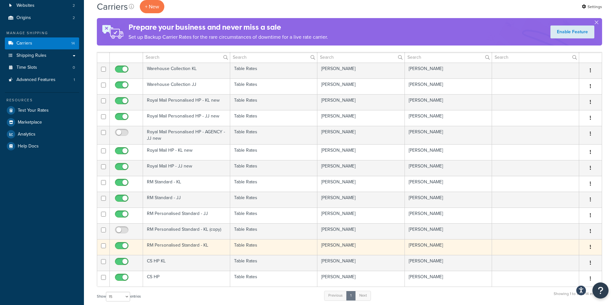
click at [203, 250] on td "RM Personalised Standard - KL" at bounding box center [186, 247] width 87 height 16
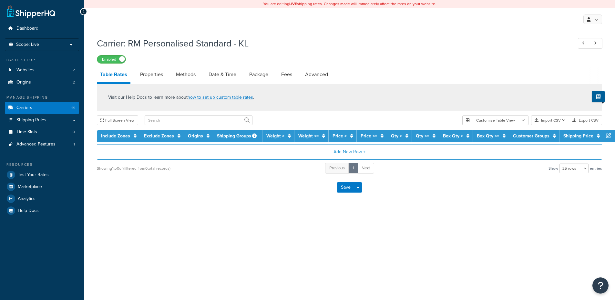
select select "25"
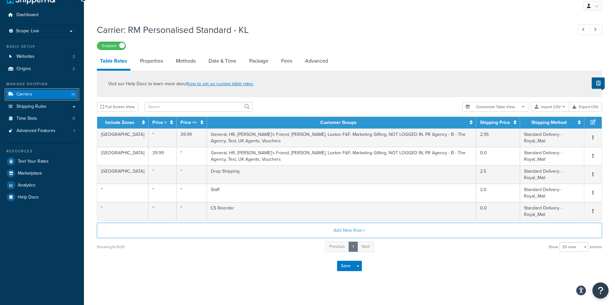
scroll to position [21, 0]
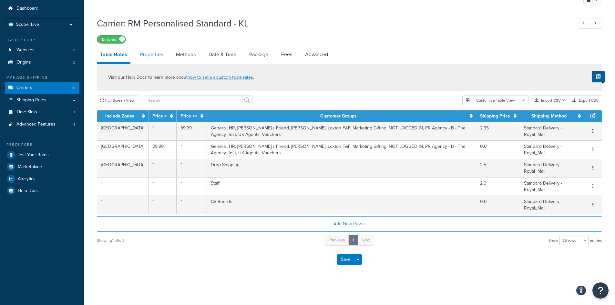
click at [164, 55] on link "Properties" at bounding box center [151, 55] width 29 height 16
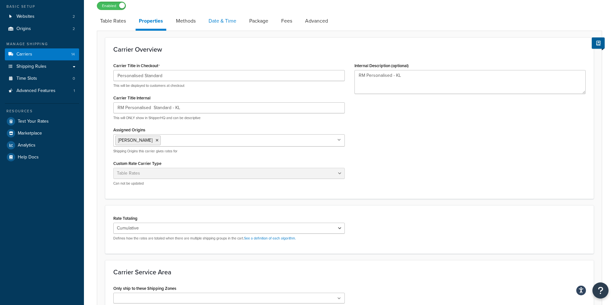
scroll to position [53, 0]
click at [182, 22] on link "Methods" at bounding box center [186, 22] width 26 height 16
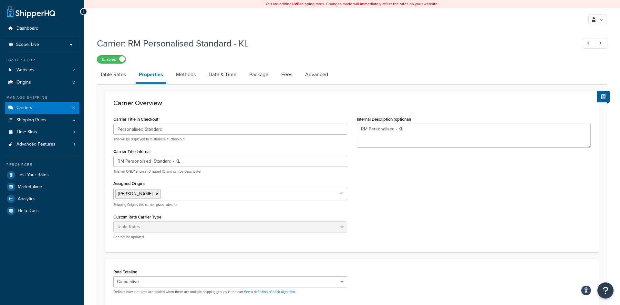
select select "25"
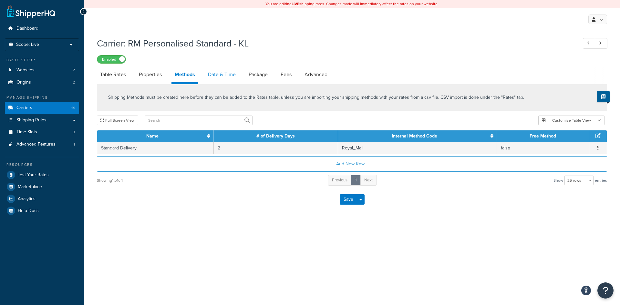
click at [225, 74] on link "Date & Time" at bounding box center [222, 75] width 34 height 16
select select "MMMd"
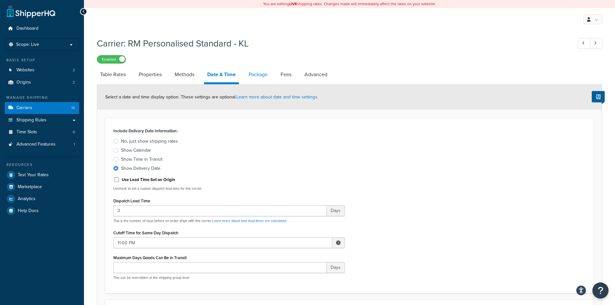
click at [256, 80] on link "Package" at bounding box center [258, 75] width 26 height 16
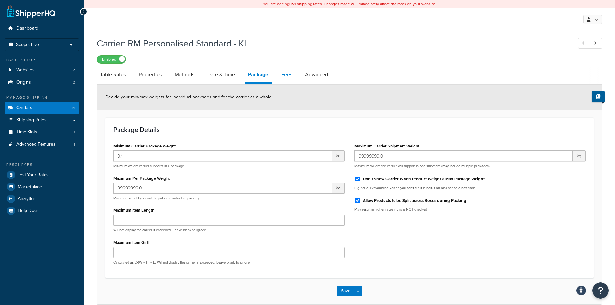
click at [285, 75] on link "Fees" at bounding box center [286, 75] width 17 height 16
select select "AFTER"
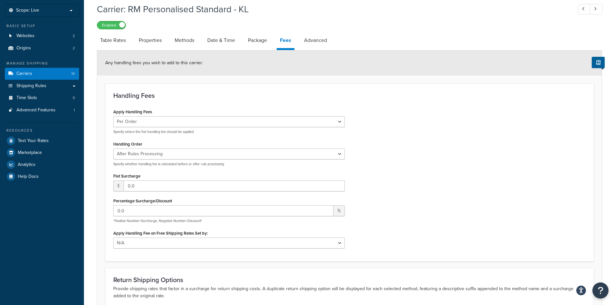
scroll to position [32, 0]
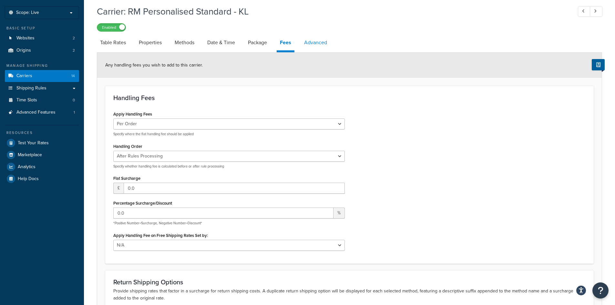
click at [311, 40] on link "Advanced" at bounding box center [315, 43] width 29 height 16
select select "false"
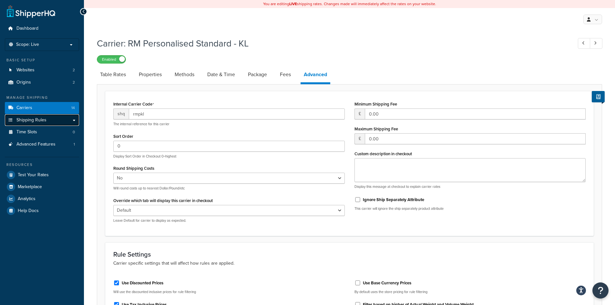
click at [73, 122] on link "Shipping Rules" at bounding box center [42, 120] width 74 height 12
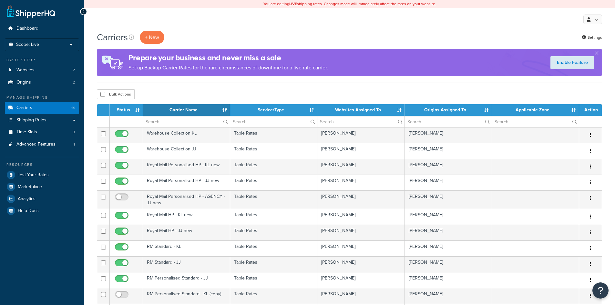
select select "15"
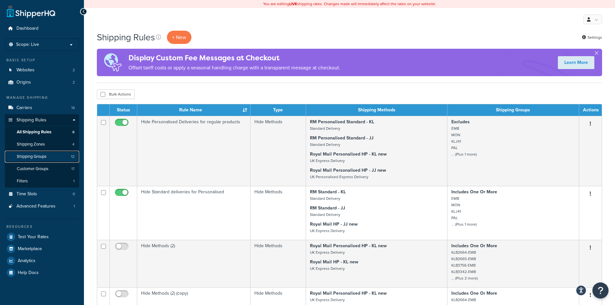
click at [39, 158] on span "Shipping Groups" at bounding box center [32, 156] width 30 height 5
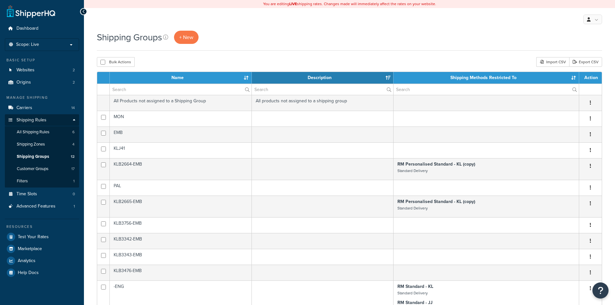
select select "15"
click at [42, 135] on span "All Shipping Rules" at bounding box center [33, 132] width 33 height 5
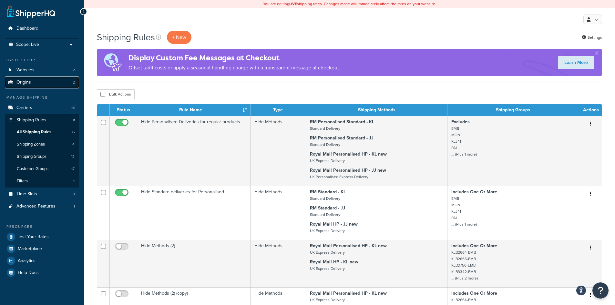
click at [45, 81] on link "Origins 2" at bounding box center [42, 83] width 74 height 12
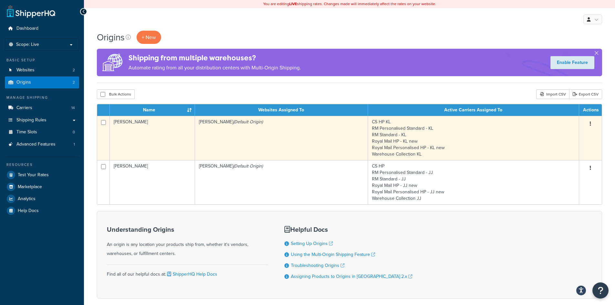
click at [286, 145] on td "[PERSON_NAME] (Default Origin)" at bounding box center [281, 138] width 173 height 44
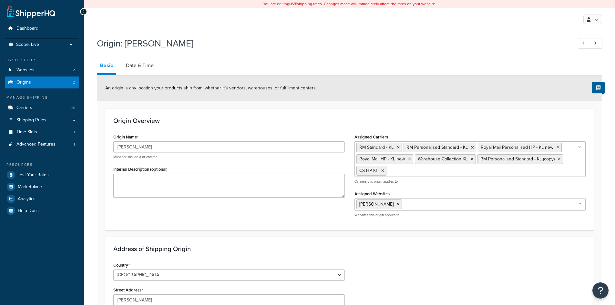
select select "1226"
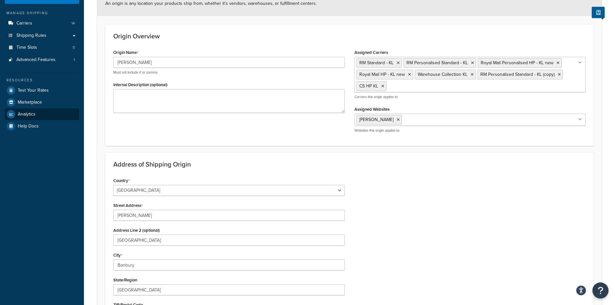
scroll to position [25, 0]
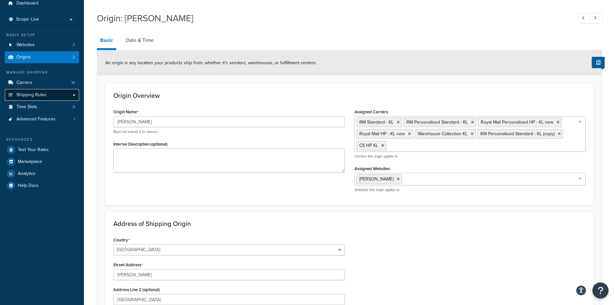
click at [44, 94] on span "Shipping Rules" at bounding box center [31, 94] width 30 height 5
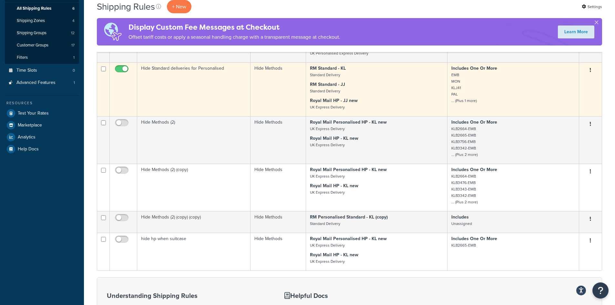
scroll to position [59, 0]
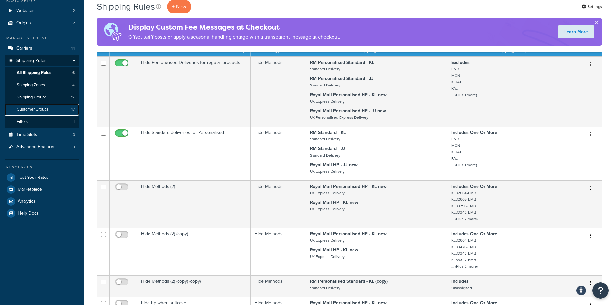
click at [43, 109] on span "Customer Groups" at bounding box center [33, 109] width 32 height 5
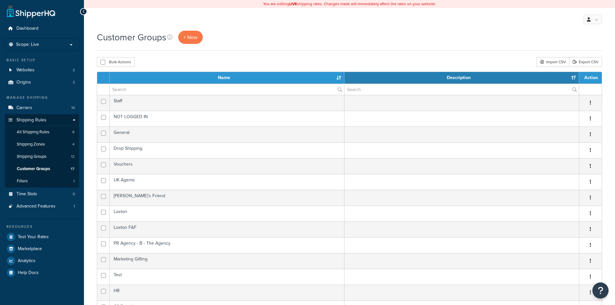
select select "15"
click at [39, 157] on span "Shipping Groups" at bounding box center [32, 156] width 30 height 5
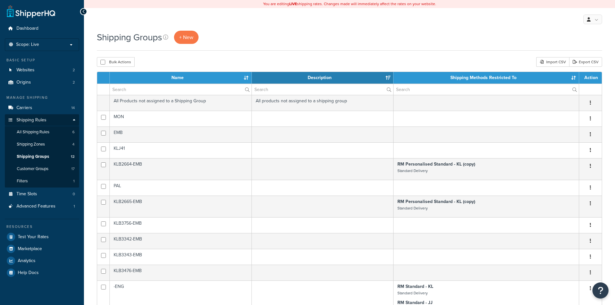
select select "15"
click at [28, 146] on span "Shipping Zones" at bounding box center [31, 144] width 28 height 5
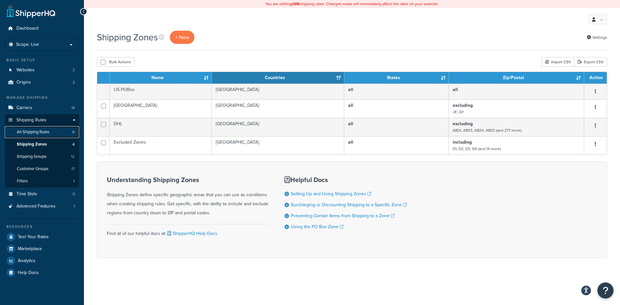
click at [39, 131] on span "All Shipping Rules" at bounding box center [33, 132] width 33 height 5
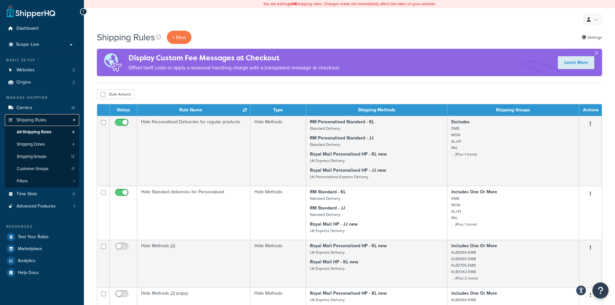
click at [46, 118] on link "Shipping Rules" at bounding box center [42, 120] width 74 height 12
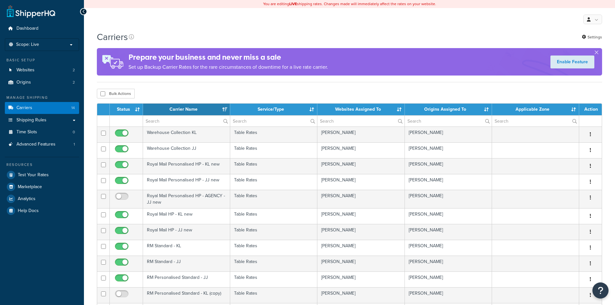
select select "15"
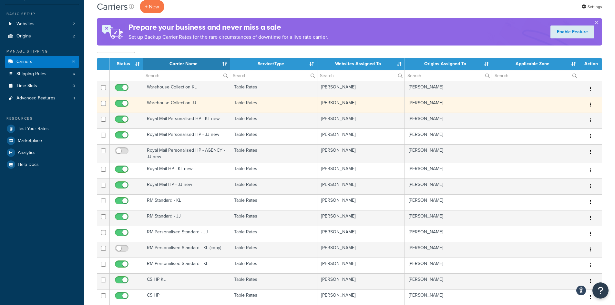
scroll to position [65, 0]
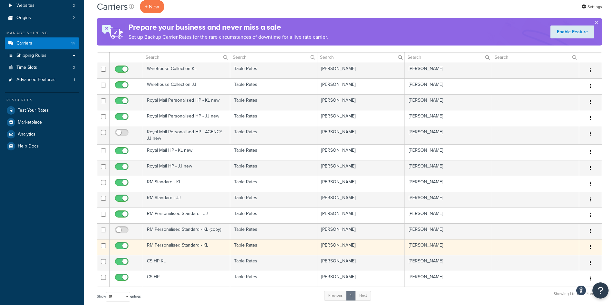
click at [198, 246] on td "RM Personalised Standard - KL" at bounding box center [186, 247] width 87 height 16
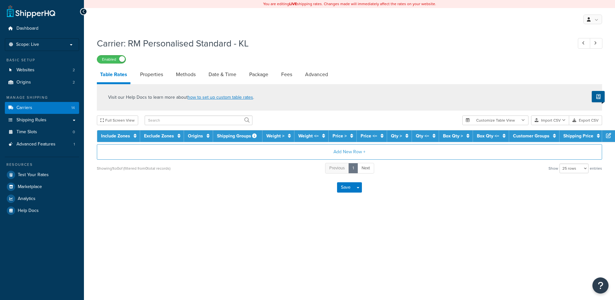
select select "25"
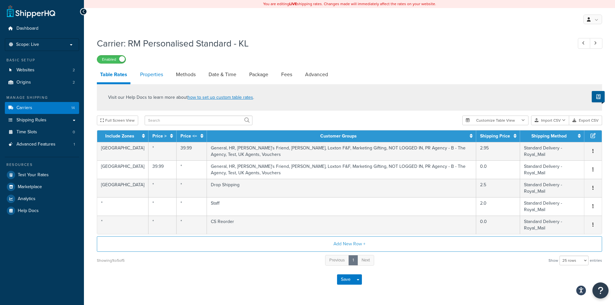
click at [160, 74] on link "Properties" at bounding box center [151, 75] width 29 height 16
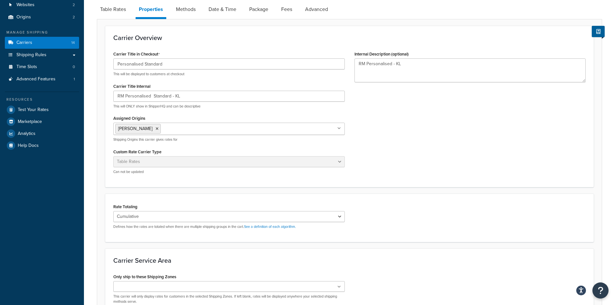
scroll to position [8, 0]
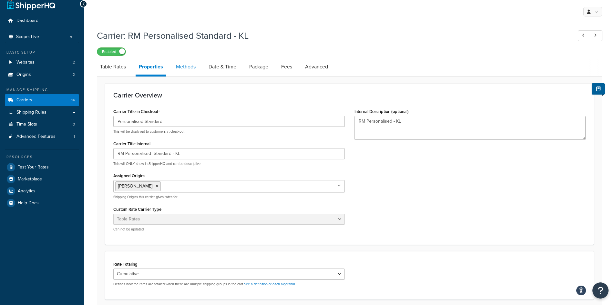
click at [183, 70] on link "Methods" at bounding box center [186, 67] width 26 height 16
select select "25"
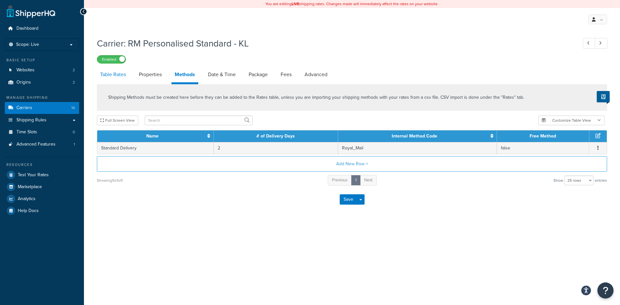
click at [112, 75] on link "Table Rates" at bounding box center [113, 75] width 32 height 16
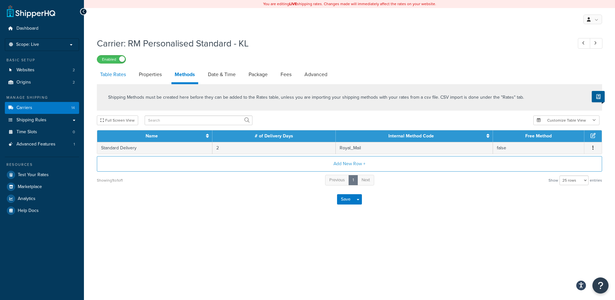
select select "25"
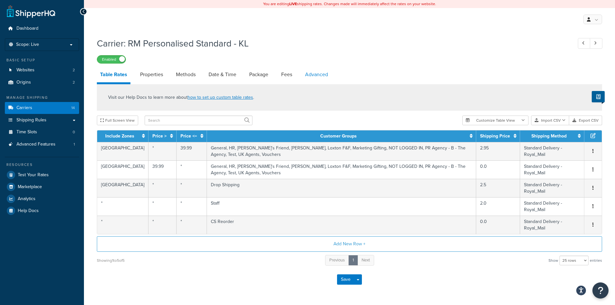
click at [306, 75] on link "Advanced" at bounding box center [316, 75] width 29 height 16
select select "false"
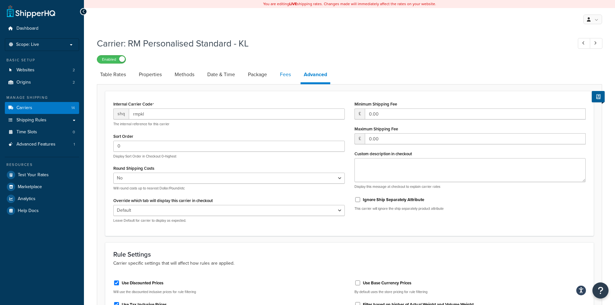
click at [284, 76] on link "Fees" at bounding box center [285, 75] width 17 height 16
select select "AFTER"
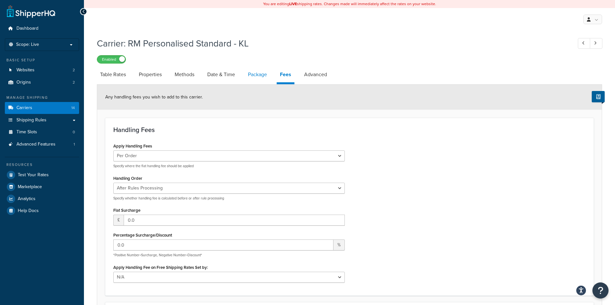
click at [263, 74] on link "Package" at bounding box center [258, 75] width 26 height 16
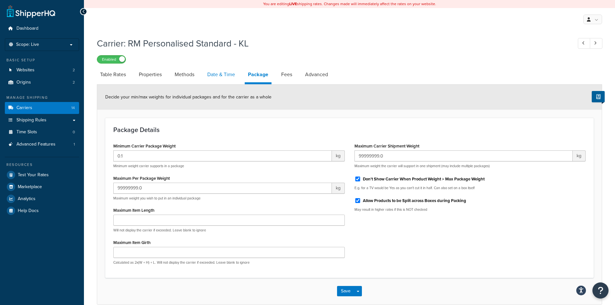
click at [231, 78] on link "Date & Time" at bounding box center [221, 75] width 34 height 16
select select "MMMd"
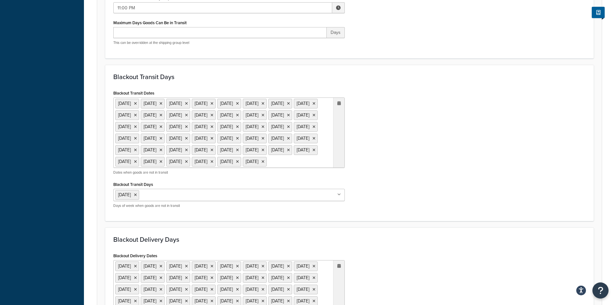
scroll to position [41, 0]
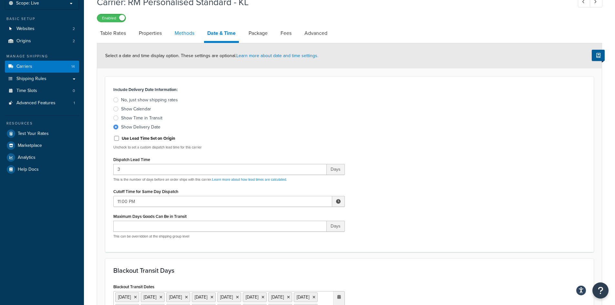
click at [184, 35] on link "Methods" at bounding box center [185, 34] width 26 height 16
select select "25"
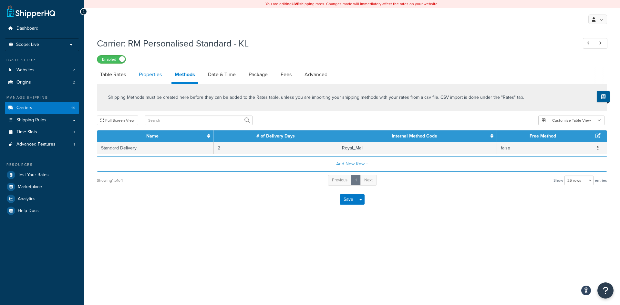
click at [157, 77] on link "Properties" at bounding box center [150, 75] width 29 height 16
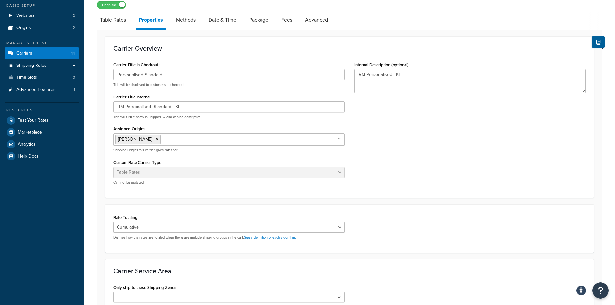
scroll to position [8, 0]
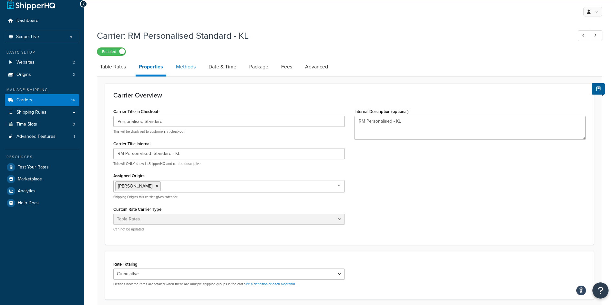
click at [195, 73] on link "Methods" at bounding box center [186, 67] width 26 height 16
select select "25"
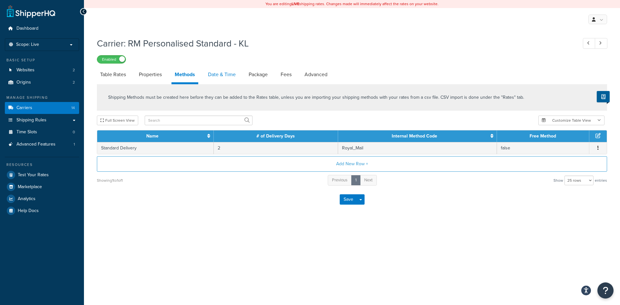
click at [225, 78] on link "Date & Time" at bounding box center [222, 75] width 34 height 16
select select "MMMd"
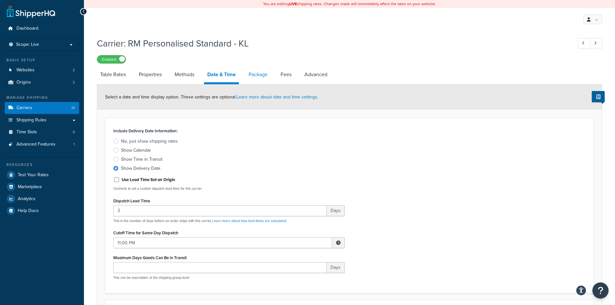
click at [252, 76] on link "Package" at bounding box center [258, 75] width 26 height 16
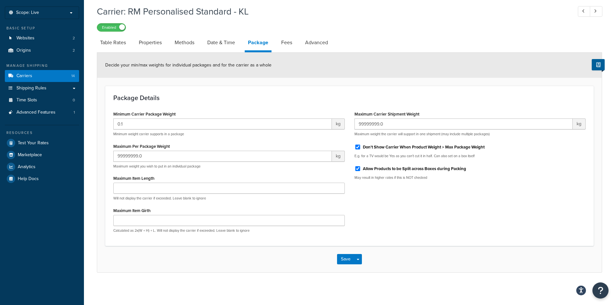
scroll to position [33, 0]
click at [109, 40] on link "Table Rates" at bounding box center [113, 43] width 32 height 16
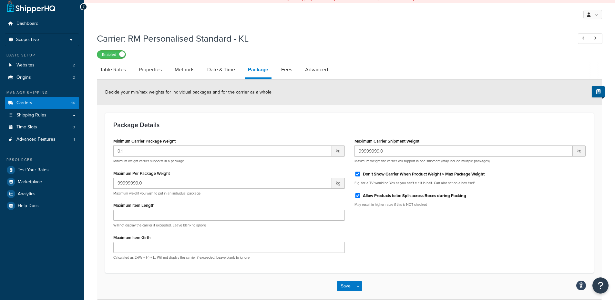
select select "25"
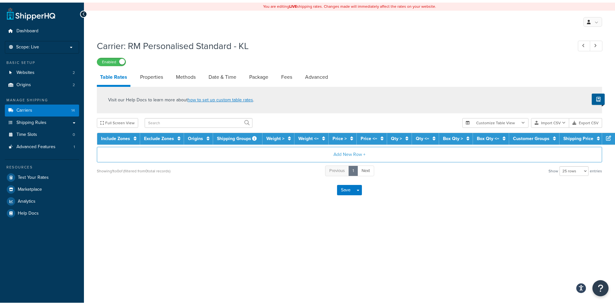
scroll to position [21, 0]
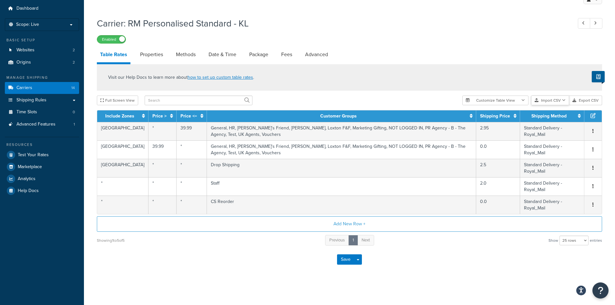
click at [556, 99] on button "Import CSV" at bounding box center [550, 101] width 38 height 10
click at [561, 67] on div "Visit our Help Docs to learn more about how to set up custom table rates ." at bounding box center [349, 77] width 505 height 26
click at [558, 99] on button "Import CSV" at bounding box center [550, 101] width 38 height 10
click at [162, 59] on link "Properties" at bounding box center [151, 55] width 29 height 16
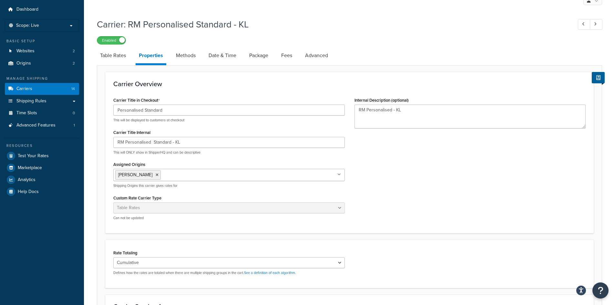
scroll to position [8, 0]
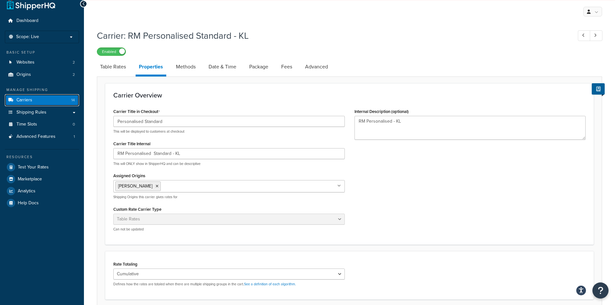
click at [46, 102] on link "Carriers 14" at bounding box center [42, 100] width 74 height 12
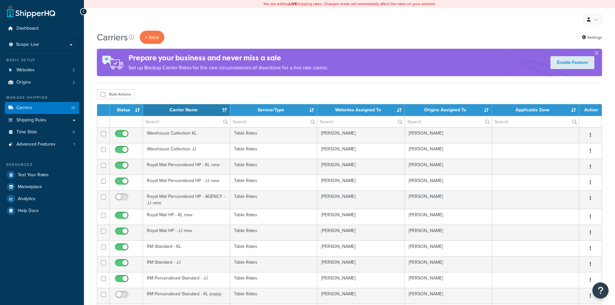
select select "15"
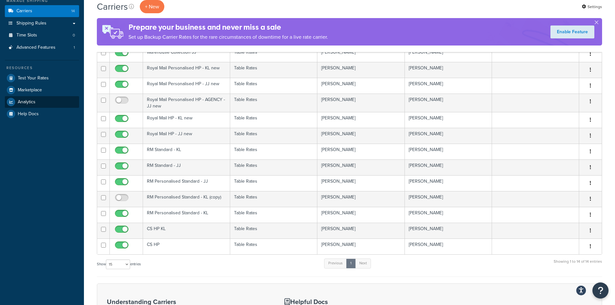
scroll to position [65, 0]
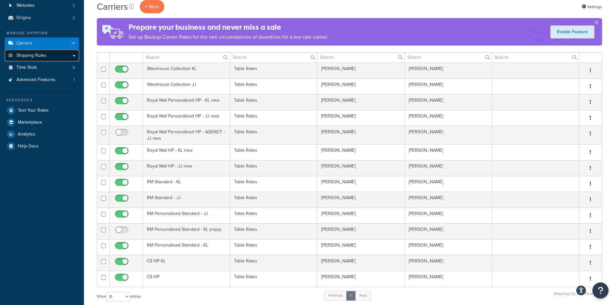
click at [73, 56] on link "Shipping Rules" at bounding box center [42, 56] width 74 height 12
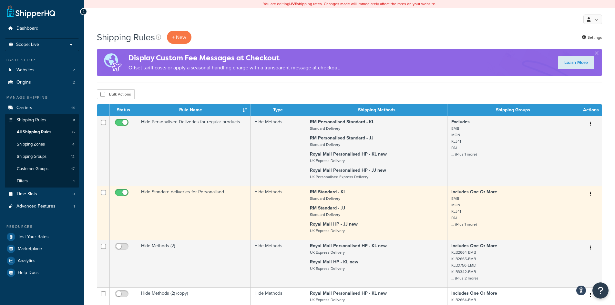
click at [590, 194] on button "button" at bounding box center [590, 194] width 9 height 10
click at [578, 220] on link "Duplicate" at bounding box center [569, 219] width 51 height 13
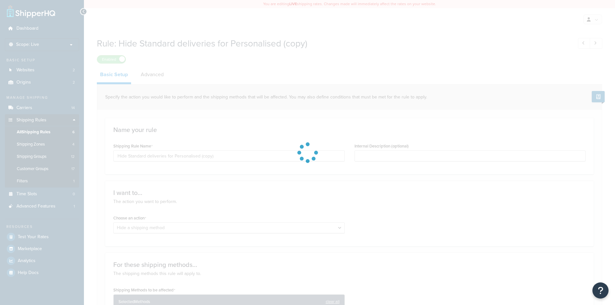
select select "HIDE"
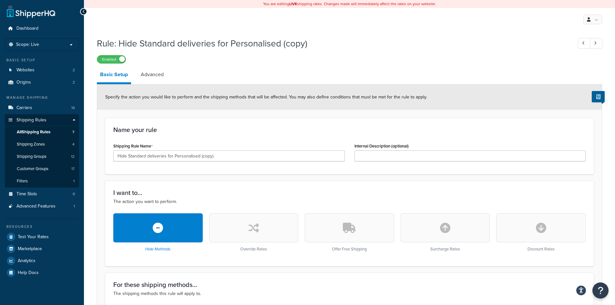
click at [113, 54] on div "Rule: Hide Standard deliveries for Personalised (copy) Enabled" at bounding box center [349, 49] width 505 height 30
click at [111, 59] on label "Enabled" at bounding box center [111, 60] width 28 height 8
click at [152, 76] on link "Advanced" at bounding box center [152, 75] width 29 height 16
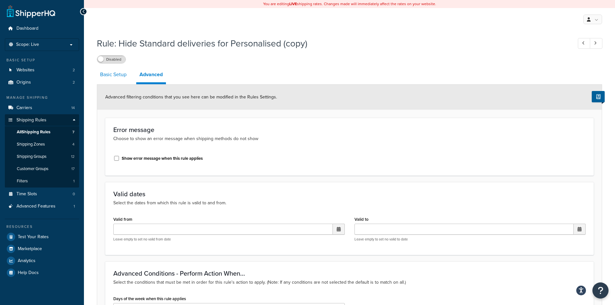
click at [120, 79] on link "Basic Setup" at bounding box center [113, 75] width 33 height 16
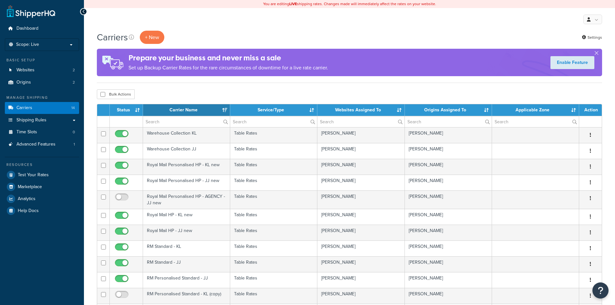
select select "15"
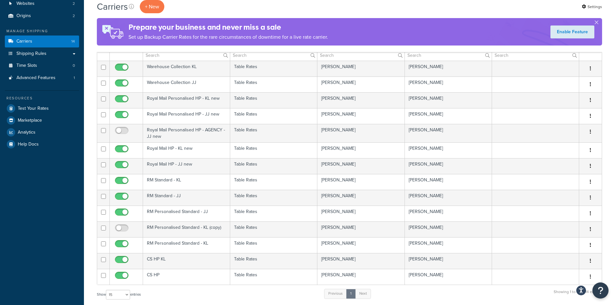
scroll to position [97, 0]
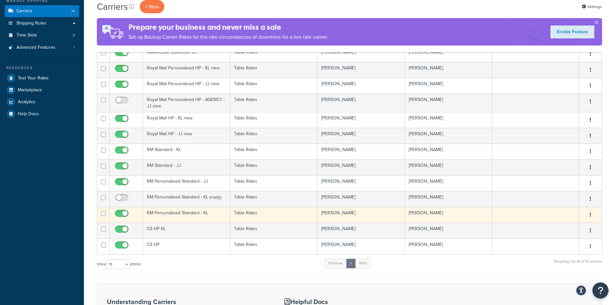
click at [591, 215] on icon "button" at bounding box center [590, 215] width 1 height 5
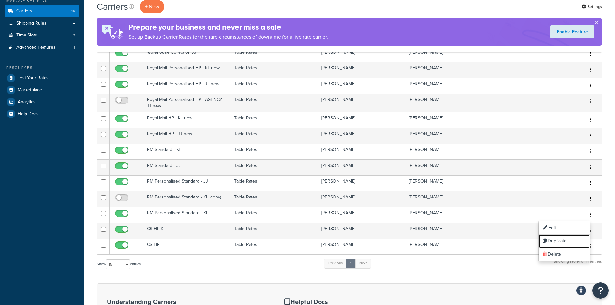
drag, startPoint x: 567, startPoint y: 241, endPoint x: 340, endPoint y: 34, distance: 307.5
click at [567, 241] on link "Duplicate" at bounding box center [564, 241] width 51 height 13
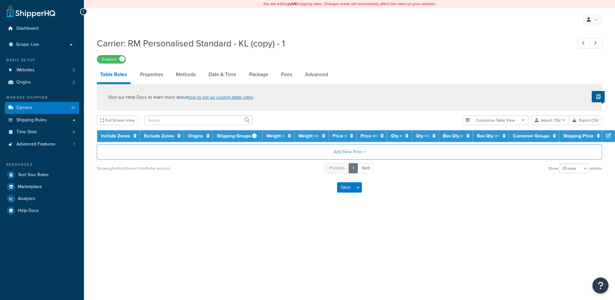
select select "25"
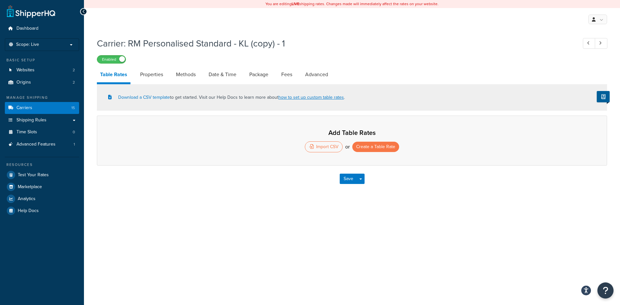
click at [253, 47] on h1 "Carrier: RM Personalised Standard - KL (copy) - 1" at bounding box center [334, 43] width 474 height 13
click at [225, 42] on h1 "Carrier: RM Personalised Standard - KL (copy) - 1" at bounding box center [334, 43] width 474 height 13
click at [252, 42] on h1 "Carrier: RM Personalised Standard - KL (copy) - 1" at bounding box center [334, 43] width 474 height 13
click at [353, 178] on button "Save" at bounding box center [348, 179] width 17 height 10
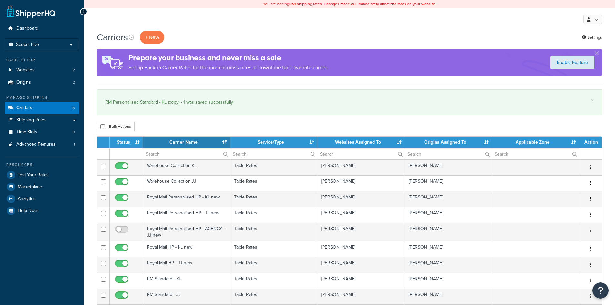
select select "15"
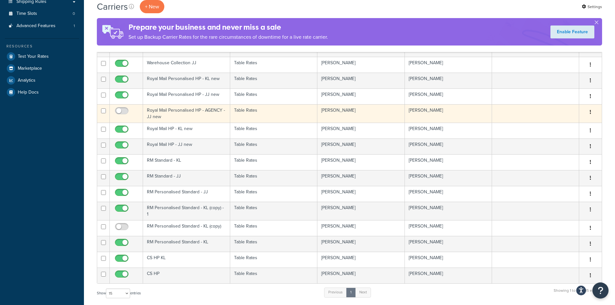
scroll to position [161, 0]
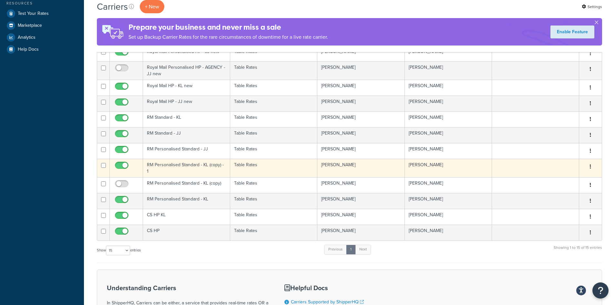
click at [125, 167] on input "checkbox" at bounding box center [123, 167] width 18 height 8
checkbox input "false"
click at [394, 168] on td "[PERSON_NAME]" at bounding box center [361, 168] width 87 height 18
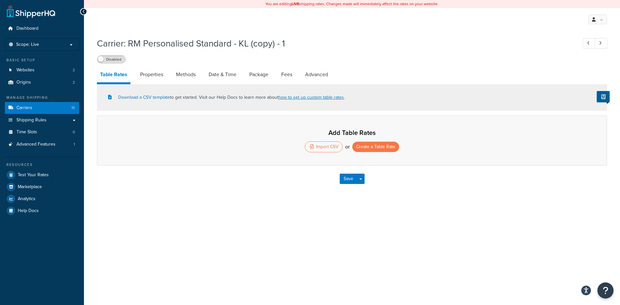
click at [169, 44] on h1 "Carrier: RM Personalised Standard - KL (copy) - 1" at bounding box center [334, 43] width 474 height 13
click at [142, 79] on link "Properties" at bounding box center [151, 75] width 29 height 16
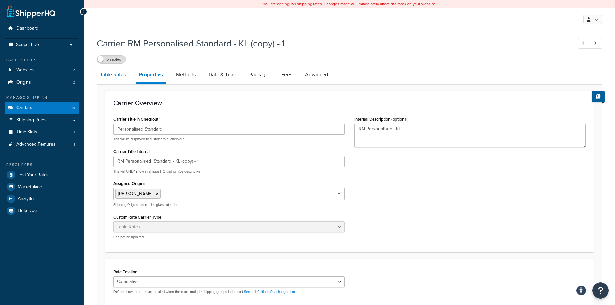
click at [114, 77] on link "Table Rates" at bounding box center [113, 75] width 32 height 16
select select "25"
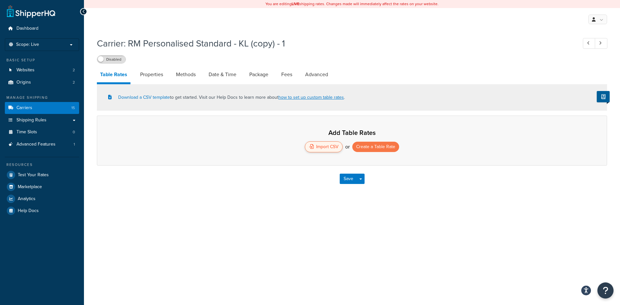
click at [326, 149] on div "Import CSV" at bounding box center [324, 146] width 38 height 11
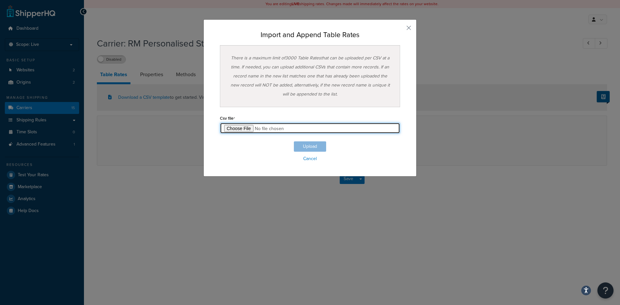
click at [239, 130] on input "file" at bounding box center [310, 128] width 180 height 11
type input "C:\fakepath\Table Rate Export-2025-08-15 0428.csv"
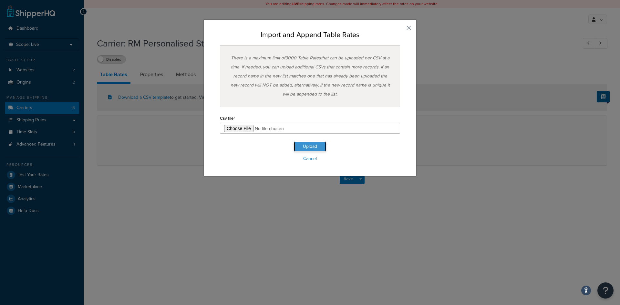
click at [302, 149] on button "Upload" at bounding box center [310, 146] width 32 height 10
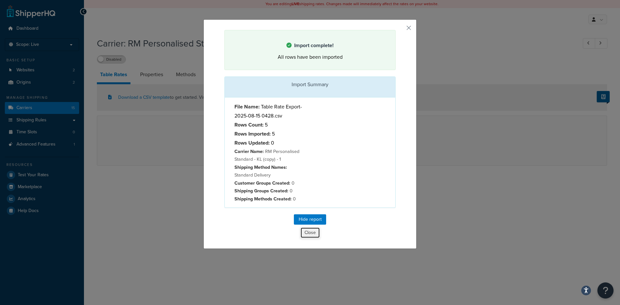
click at [309, 236] on button "Close" at bounding box center [310, 232] width 20 height 11
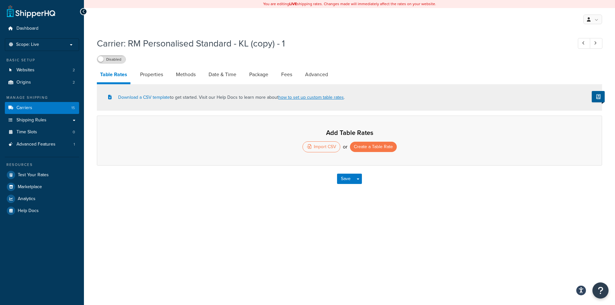
select select "25"
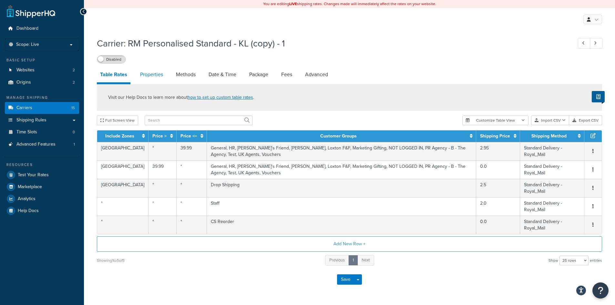
click at [155, 78] on link "Properties" at bounding box center [151, 75] width 29 height 16
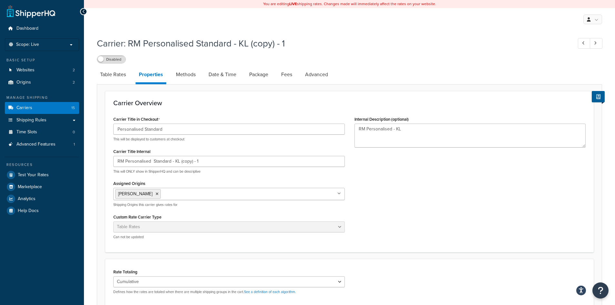
click at [178, 47] on h1 "Carrier: RM Personalised Standard - KL (copy) - 1" at bounding box center [331, 43] width 469 height 13
click at [204, 44] on h1 "Carrier: RM Personalised Standard - KL (copy) - 1" at bounding box center [331, 43] width 469 height 13
drag, startPoint x: 204, startPoint y: 44, endPoint x: 256, endPoint y: 43, distance: 52.3
click at [205, 44] on h1 "Carrier: RM Personalised Standard - KL (copy) - 1" at bounding box center [331, 43] width 469 height 13
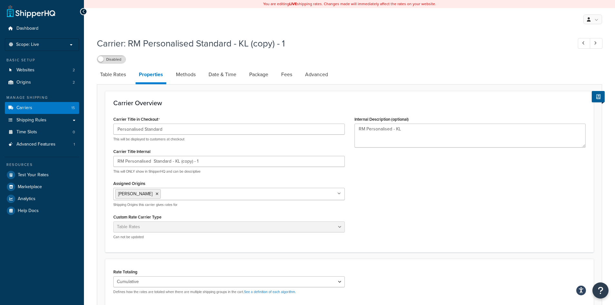
click at [256, 43] on h1 "Carrier: RM Personalised Standard - KL (copy) - 1" at bounding box center [331, 43] width 469 height 13
click at [284, 45] on h1 "Carrier: RM Personalised Standard - KL (copy) - 1" at bounding box center [331, 43] width 469 height 13
drag, startPoint x: 292, startPoint y: 41, endPoint x: 257, endPoint y: 43, distance: 35.3
click at [257, 43] on h1 "Carrier: RM Personalised Standard - KL (copy) - 1" at bounding box center [331, 43] width 469 height 13
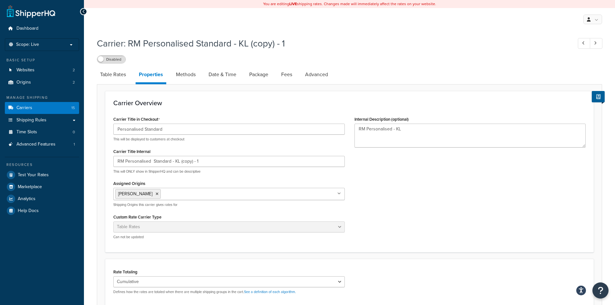
click at [250, 64] on div "Carrier: RM Personalised Standard - KL (copy) - 1 Disabled Table Rates Properti…" at bounding box center [349, 221] width 505 height 375
click at [190, 164] on input "RM Personalised Standard - KL (copy) - 1" at bounding box center [229, 161] width 232 height 11
drag, startPoint x: 207, startPoint y: 161, endPoint x: 181, endPoint y: 167, distance: 26.6
click at [181, 167] on input "RM Personalised Standard - KL (copy) - 1" at bounding box center [229, 161] width 232 height 11
type input "RM Personalised Standard - KL (MON)"
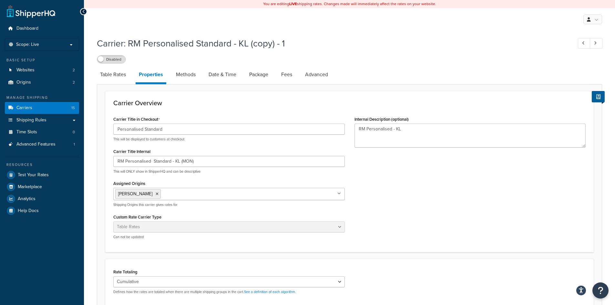
click at [406, 176] on div "Carrier Title in Checkout Personalised Standard This will be displayed to custo…" at bounding box center [350, 180] width 482 height 130
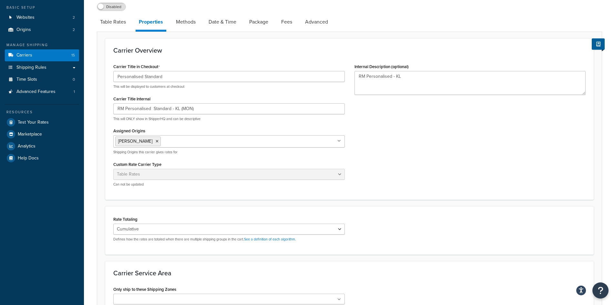
scroll to position [40, 0]
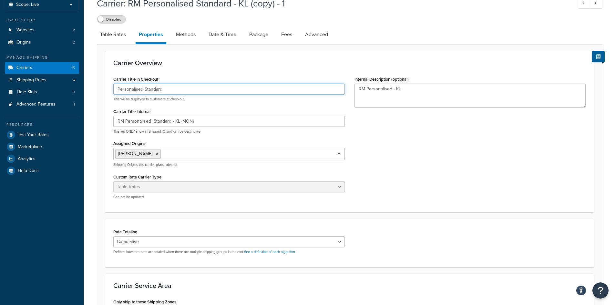
drag, startPoint x: 145, startPoint y: 87, endPoint x: 136, endPoint y: 89, distance: 9.7
click at [145, 87] on input "Personalised Standard" at bounding box center [229, 89] width 232 height 11
click at [135, 90] on input "Personalised Standard" at bounding box center [229, 89] width 232 height 11
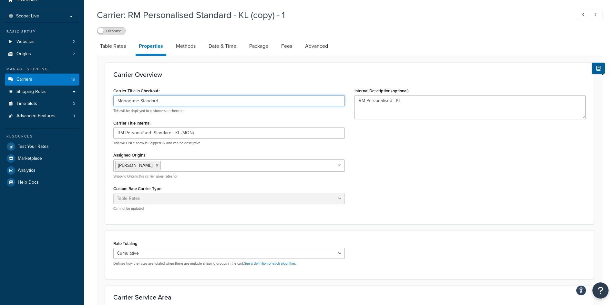
scroll to position [8, 0]
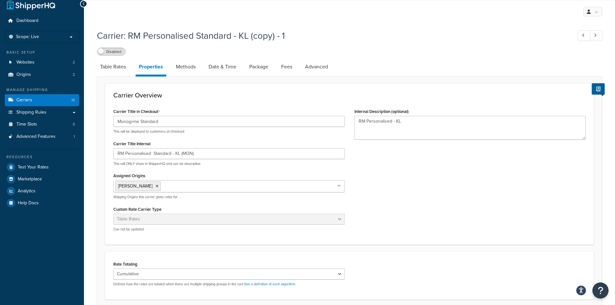
drag, startPoint x: 125, startPoint y: 121, endPoint x: 195, endPoint y: 119, distance: 70.4
click at [220, 114] on div "Carrier Title in Checkout Monogrme Standard This will be displayed to customers…" at bounding box center [229, 120] width 232 height 27
click at [139, 122] on input "Monogrme Standard" at bounding box center [229, 121] width 232 height 11
click at [137, 122] on input "Monogrme Standard" at bounding box center [229, 121] width 232 height 11
click at [128, 122] on input "Monogrme Standard" at bounding box center [229, 121] width 232 height 11
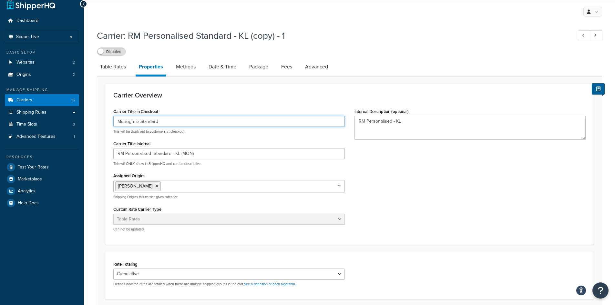
click at [128, 122] on input "Monogrme Standard" at bounding box center [229, 121] width 232 height 11
click at [131, 120] on input "Monogrme Standard" at bounding box center [229, 121] width 232 height 11
click at [126, 124] on input "Monogrme Standard" at bounding box center [229, 121] width 232 height 11
click at [129, 123] on input "Monogrme Standard" at bounding box center [229, 121] width 232 height 11
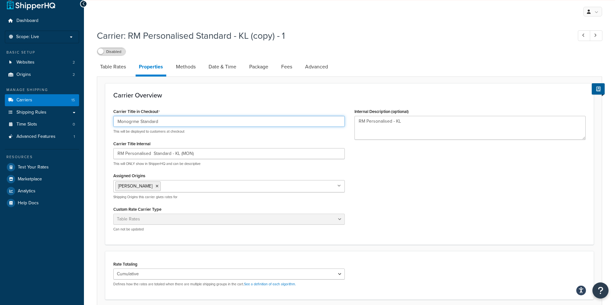
click at [132, 122] on input "Monogrme Standard" at bounding box center [229, 121] width 232 height 11
click at [221, 120] on input "Monogarme Standard" at bounding box center [229, 121] width 232 height 11
click at [401, 180] on div "Carrier Title in Checkout Monogarme Standard This will be displayed to customer…" at bounding box center [350, 172] width 482 height 130
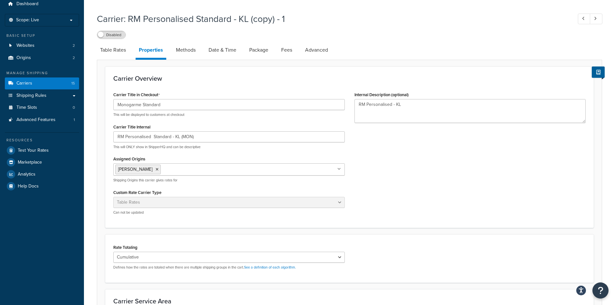
scroll to position [40, 0]
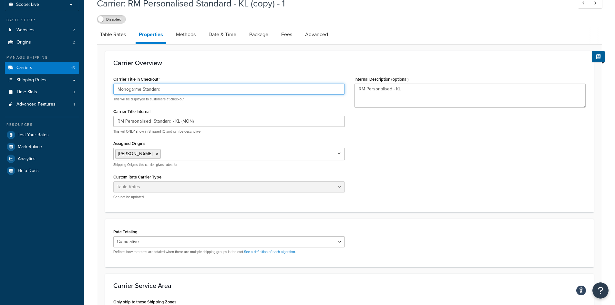
drag, startPoint x: 129, startPoint y: 87, endPoint x: 148, endPoint y: 104, distance: 24.9
click at [130, 88] on input "Monogarme Standard" at bounding box center [229, 89] width 232 height 11
click at [370, 135] on div "Carrier Title in Checkout Monogarme Standard This will be displayed to customer…" at bounding box center [350, 140] width 482 height 130
click at [130, 93] on input "Monogarme Standard" at bounding box center [229, 89] width 232 height 11
click at [133, 89] on input "Monogarme Standard" at bounding box center [229, 89] width 232 height 11
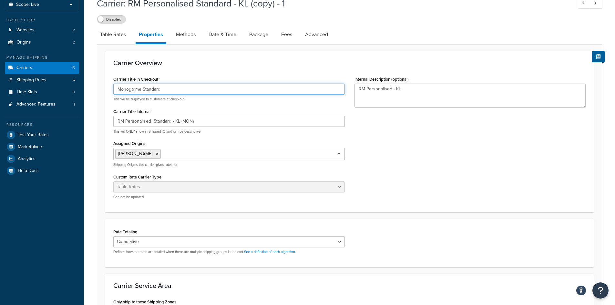
drag, startPoint x: 133, startPoint y: 89, endPoint x: 125, endPoint y: 89, distance: 8.7
click at [125, 89] on input "Monogarme Standard" at bounding box center [229, 89] width 232 height 11
paste input "monogame"
drag, startPoint x: 121, startPoint y: 89, endPoint x: 136, endPoint y: 94, distance: 15.0
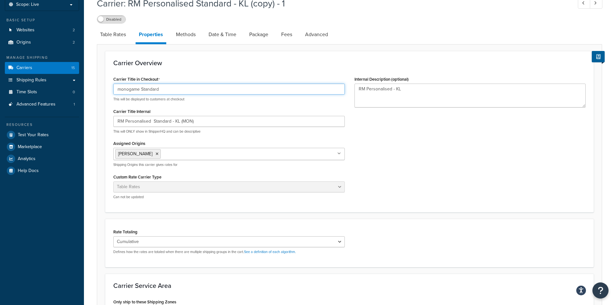
click at [124, 89] on input "monogame Standard" at bounding box center [229, 89] width 232 height 11
click at [424, 162] on div "Carrier Title in Checkout Monogame Standard This will be displayed to customers…" at bounding box center [350, 140] width 482 height 130
click at [131, 89] on input "Monogame Standard" at bounding box center [229, 89] width 232 height 11
drag, startPoint x: 140, startPoint y: 90, endPoint x: 109, endPoint y: 93, distance: 31.5
click at [109, 93] on div "Carrier Title in Checkout Monogame Standard This will be displayed to customers…" at bounding box center [229, 140] width 241 height 130
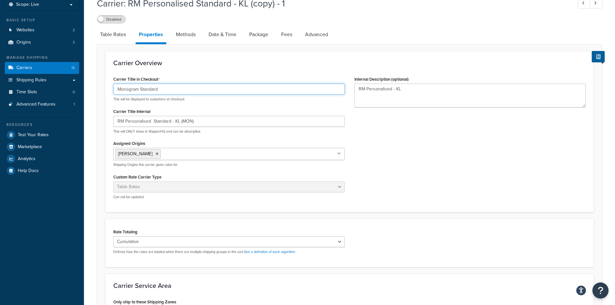
type input "Monogram Standard"
click at [421, 153] on div "Carrier Title in Checkout Monogram Standard This will be displayed to customers…" at bounding box center [350, 140] width 482 height 130
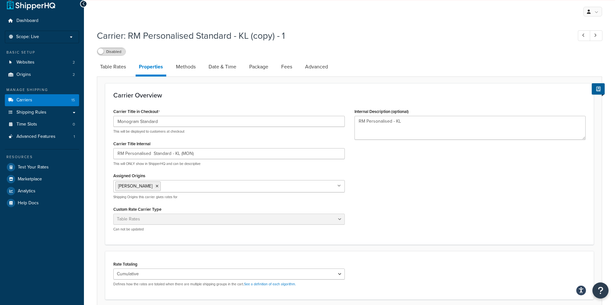
click at [179, 67] on link "Methods" at bounding box center [186, 67] width 26 height 16
select select "25"
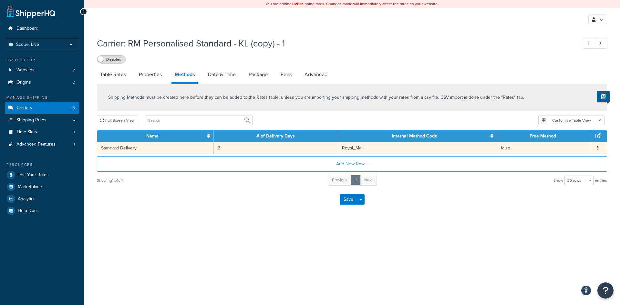
click at [240, 154] on td "2" at bounding box center [276, 148] width 124 height 12
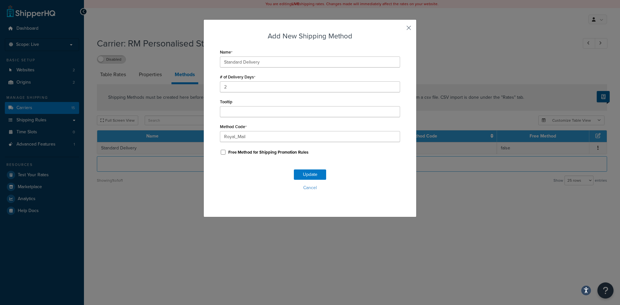
click at [405, 33] on div "Add New Shipping Method Name Standard Delivery # of Delivery Days 2 Tooltip Met…" at bounding box center [309, 118] width 213 height 198
click at [400, 30] on button "button" at bounding box center [400, 30] width 2 height 2
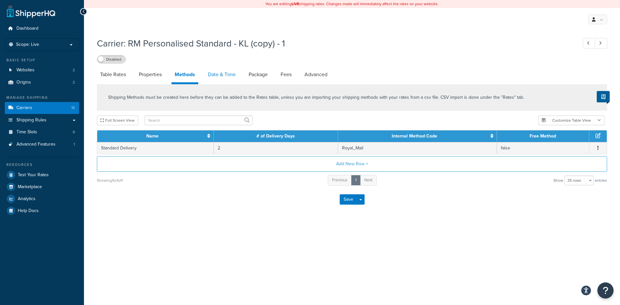
click at [217, 78] on link "Date & Time" at bounding box center [222, 75] width 34 height 16
select select "MMMd"
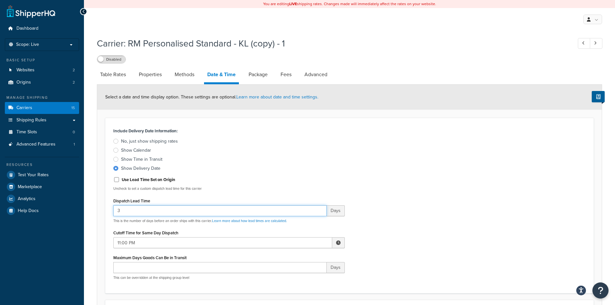
click at [169, 209] on input "3" at bounding box center [219, 210] width 213 height 11
click at [182, 73] on link "Methods" at bounding box center [185, 75] width 26 height 16
select select "25"
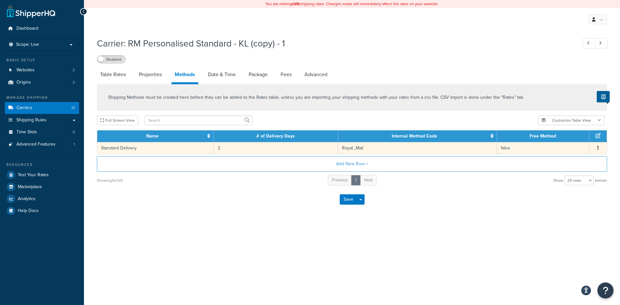
click at [249, 151] on td "2" at bounding box center [276, 148] width 124 height 12
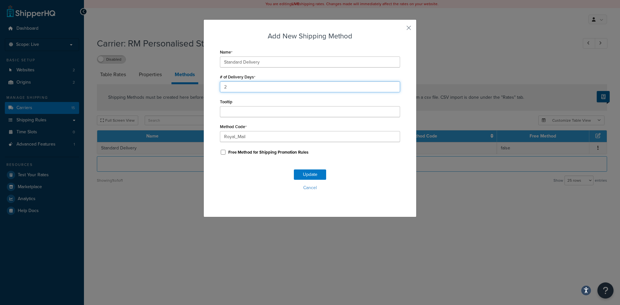
drag, startPoint x: 226, startPoint y: 89, endPoint x: 204, endPoint y: 99, distance: 24.3
click at [204, 99] on div "Add New Shipping Method Name Standard Delivery # of Delivery Days 2 Tooltip Met…" at bounding box center [309, 118] width 213 height 198
type input "3"
click at [297, 177] on button "Update" at bounding box center [310, 175] width 32 height 10
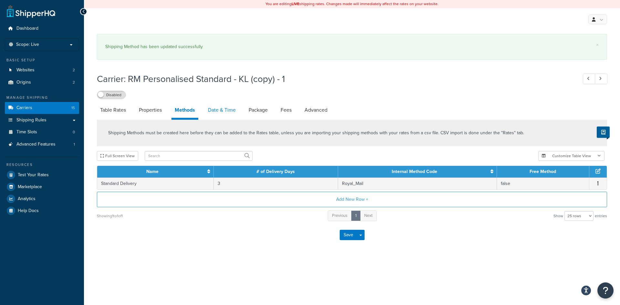
click at [224, 102] on link "Date & Time" at bounding box center [222, 110] width 34 height 16
select select "MMMd"
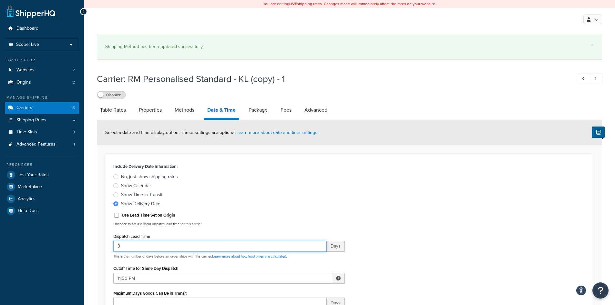
drag, startPoint x: 134, startPoint y: 244, endPoint x: 102, endPoint y: 246, distance: 32.0
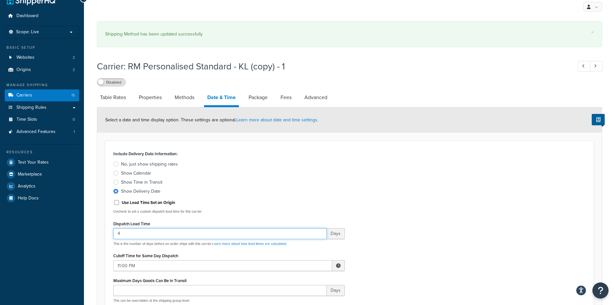
scroll to position [12, 0]
type input "4"
drag, startPoint x: 398, startPoint y: 174, endPoint x: 229, endPoint y: 139, distance: 172.2
click at [396, 174] on div "Include Delivery Date Information: No, just show shipping rates Show Calendar S…" at bounding box center [350, 229] width 482 height 159
click at [183, 101] on link "Methods" at bounding box center [185, 98] width 26 height 16
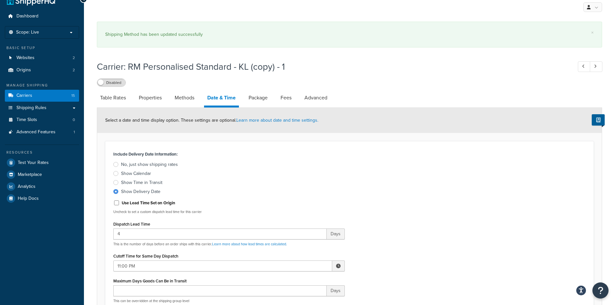
select select "25"
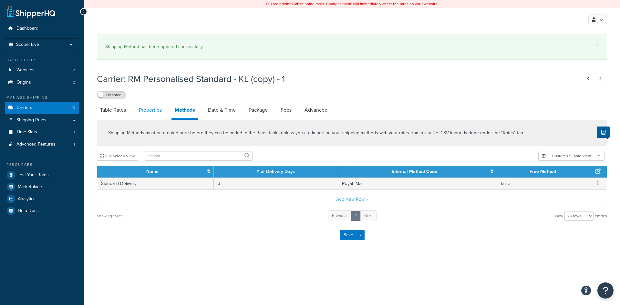
click at [149, 107] on link "Properties" at bounding box center [150, 110] width 29 height 16
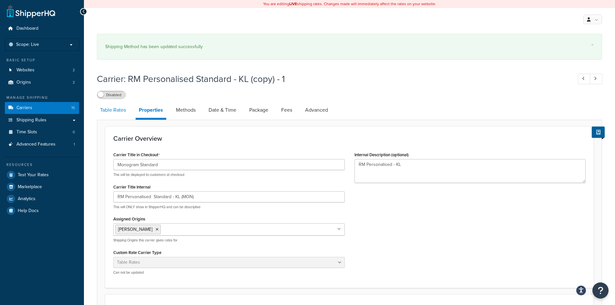
click at [117, 111] on link "Table Rates" at bounding box center [113, 110] width 32 height 16
select select "25"
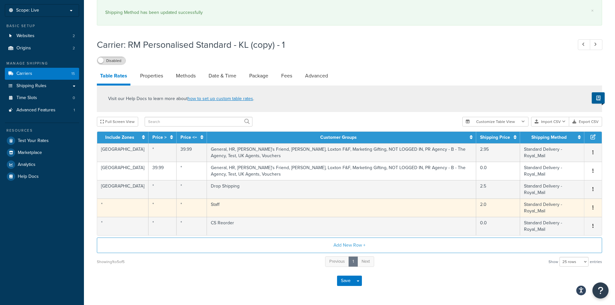
scroll to position [57, 0]
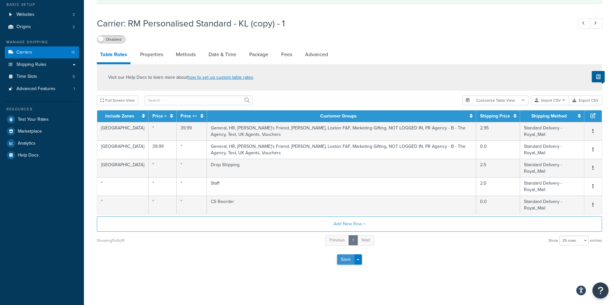
click at [345, 259] on button "Save" at bounding box center [345, 260] width 17 height 10
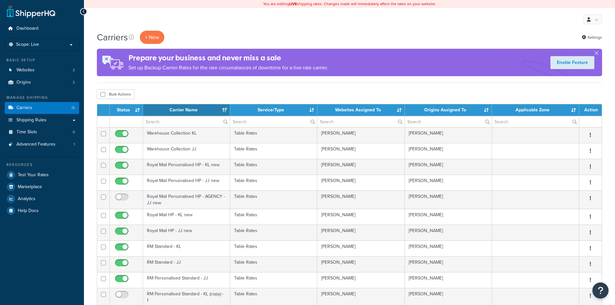
select select "15"
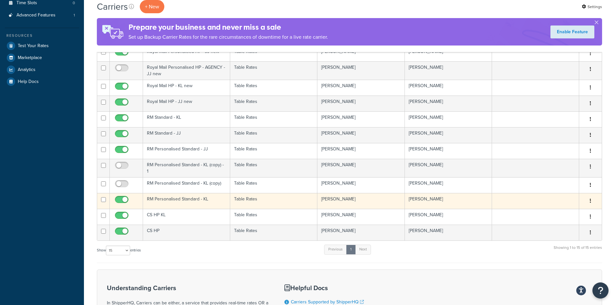
click at [240, 201] on td "Table Rates" at bounding box center [273, 201] width 87 height 16
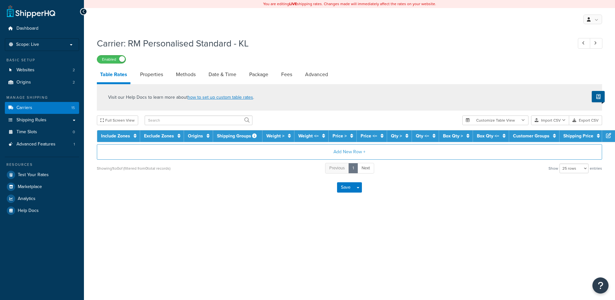
select select "25"
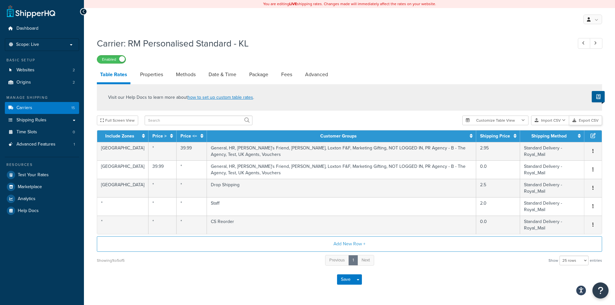
click at [589, 124] on button "Export CSV" at bounding box center [585, 121] width 33 height 10
click at [31, 109] on span "Carriers" at bounding box center [24, 107] width 16 height 5
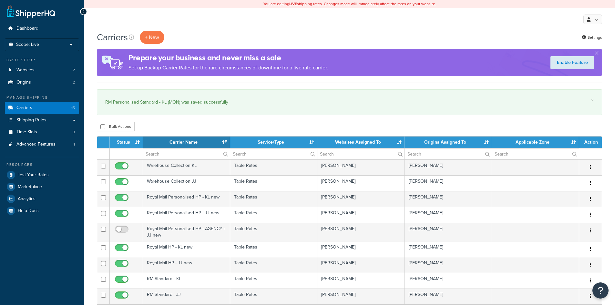
select select "15"
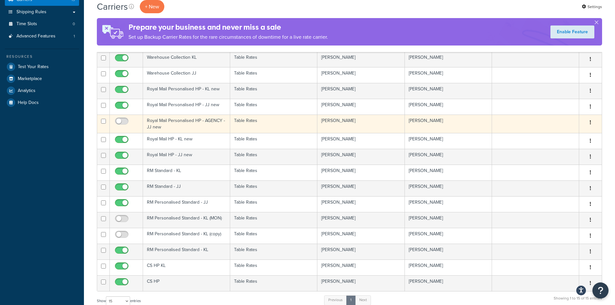
scroll to position [97, 0]
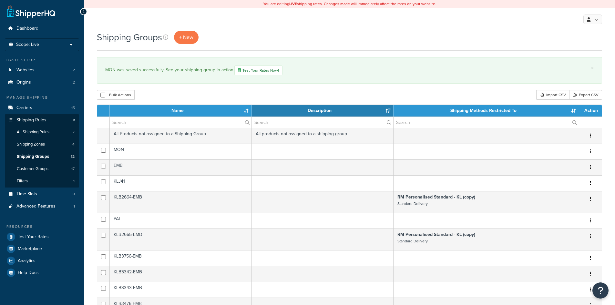
select select "15"
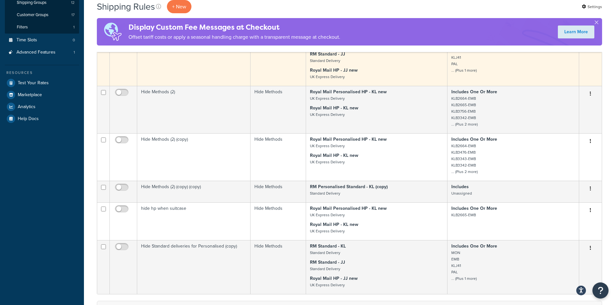
scroll to position [161, 0]
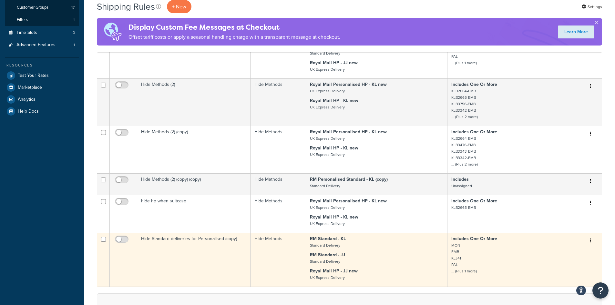
click at [591, 242] on button "button" at bounding box center [590, 241] width 9 height 10
click at [581, 249] on link "Edit" at bounding box center [569, 252] width 51 height 13
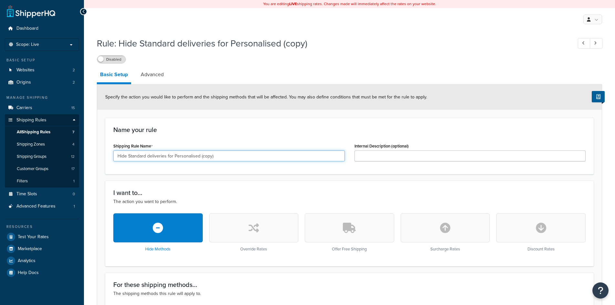
click at [221, 158] on input "Hide Standard deliveries for Personalised (copy)" at bounding box center [229, 156] width 232 height 11
drag, startPoint x: 204, startPoint y: 163, endPoint x: 201, endPoint y: 164, distance: 4.2
click at [201, 164] on div "Shipping Rule Name Hide Standard deliveries for Personalised (copy)" at bounding box center [229, 153] width 241 height 25
type input "Hide Standard deliveries for Personalised MON"
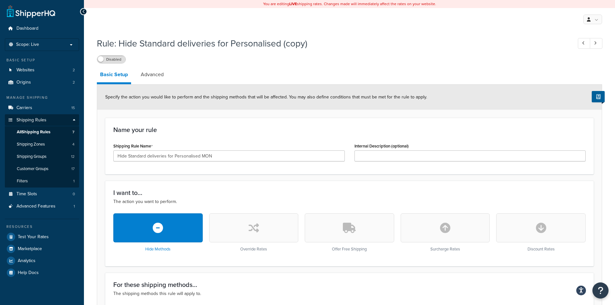
click at [243, 143] on div "Shipping Rule Name Hide Standard deliveries for Personalised MON" at bounding box center [229, 151] width 232 height 20
drag, startPoint x: 35, startPoint y: 105, endPoint x: 20, endPoint y: 130, distance: 29.1
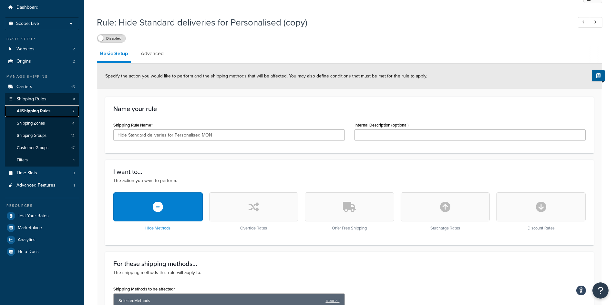
scroll to position [32, 0]
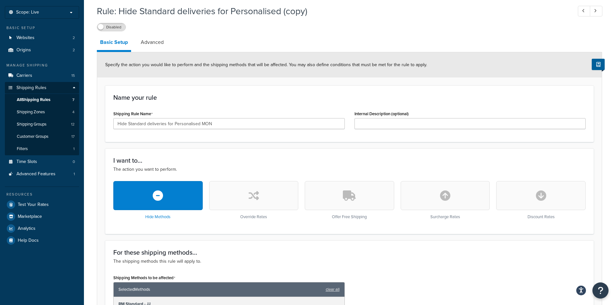
click at [193, 193] on button "button" at bounding box center [157, 195] width 89 height 29
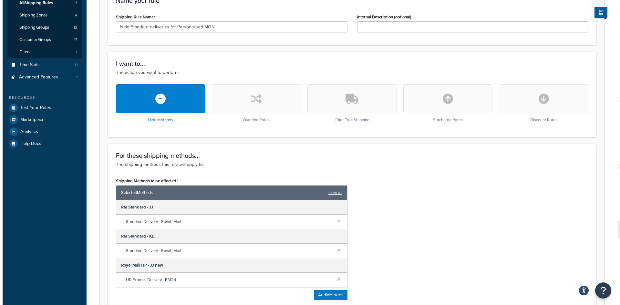
scroll to position [161, 0]
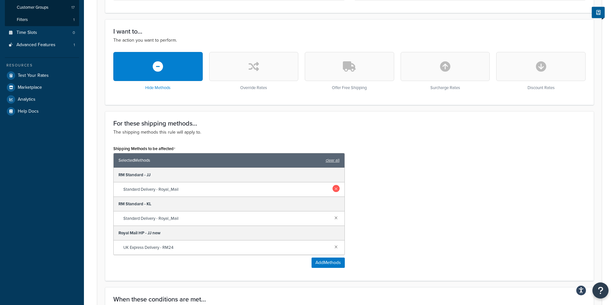
click at [336, 188] on link at bounding box center [336, 188] width 7 height 7
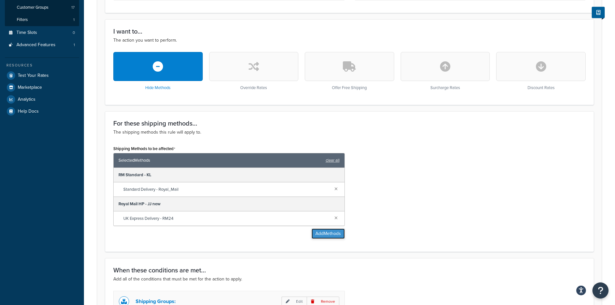
click at [334, 234] on button "Add Methods" at bounding box center [328, 234] width 33 height 10
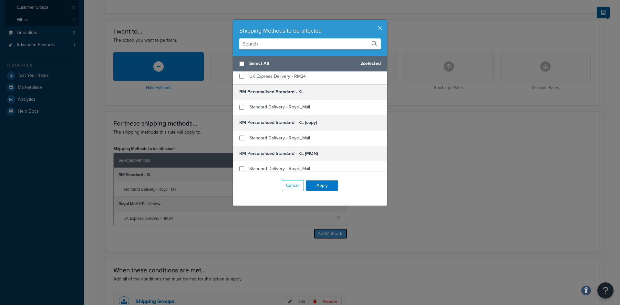
scroll to position [65, 0]
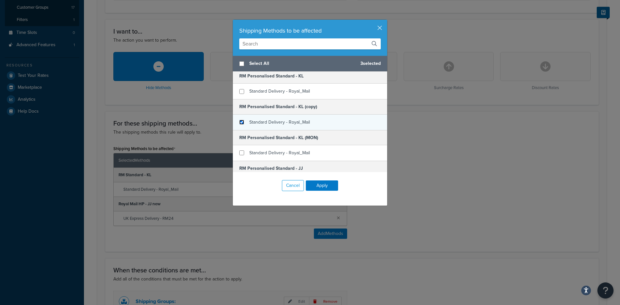
click at [239, 121] on input "checkbox" at bounding box center [241, 122] width 5 height 5
checkbox input "true"
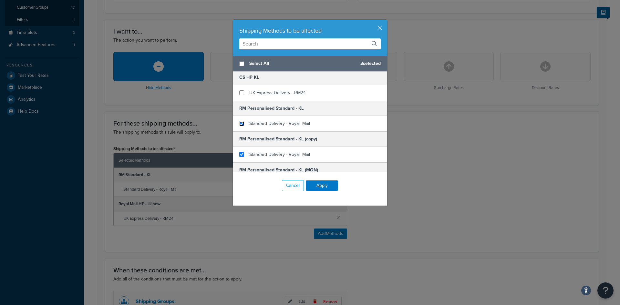
drag, startPoint x: 240, startPoint y: 125, endPoint x: 266, endPoint y: 135, distance: 27.9
click at [241, 125] on input "checkbox" at bounding box center [241, 123] width 5 height 5
checkbox input "true"
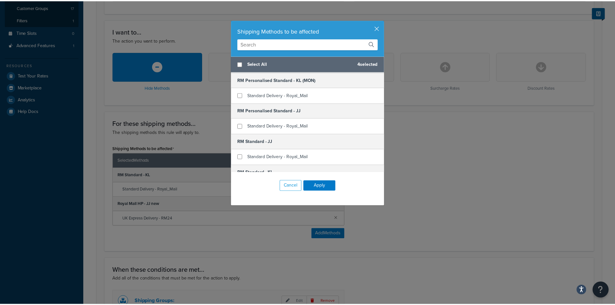
scroll to position [129, 0]
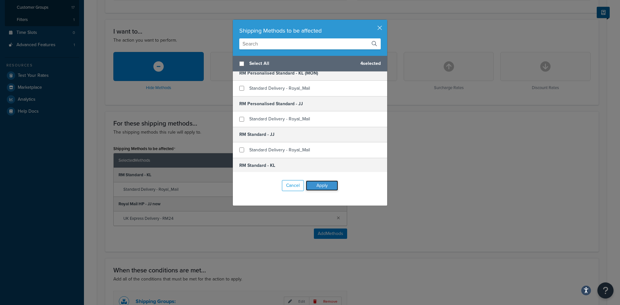
click at [315, 186] on button "Apply" at bounding box center [322, 186] width 32 height 10
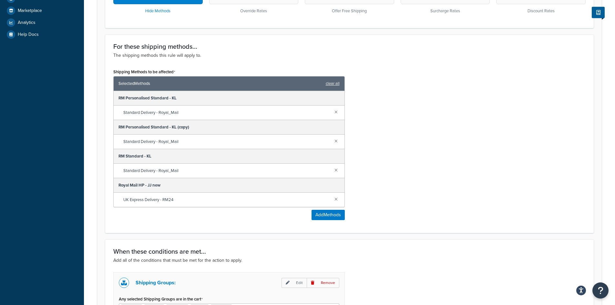
scroll to position [291, 0]
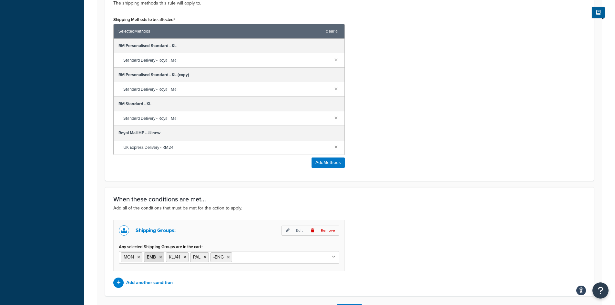
click at [160, 259] on icon at bounding box center [160, 257] width 3 height 4
click at [163, 259] on icon at bounding box center [162, 257] width 3 height 4
click at [161, 258] on li "PAL" at bounding box center [153, 258] width 19 height 10
click at [160, 258] on icon at bounding box center [159, 257] width 3 height 4
click at [162, 259] on icon at bounding box center [162, 257] width 3 height 4
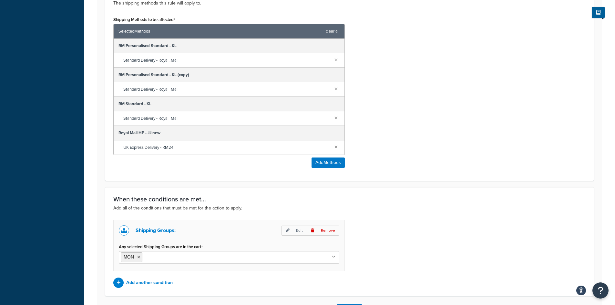
click at [453, 218] on div "When these conditions are met... Add all of the conditions that must be met for…" at bounding box center [349, 241] width 489 height 109
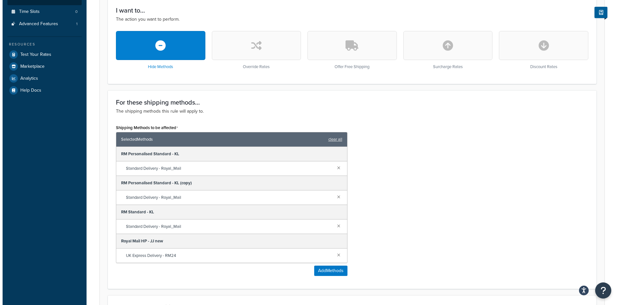
scroll to position [194, 0]
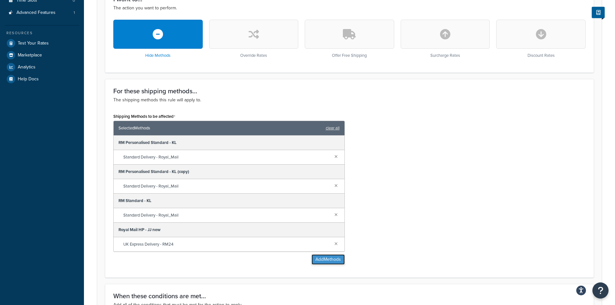
click at [325, 261] on button "Add Methods" at bounding box center [328, 260] width 33 height 10
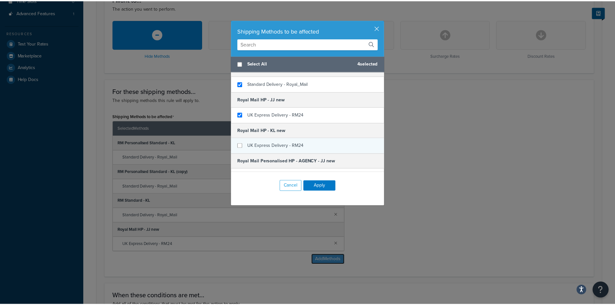
scroll to position [258, 0]
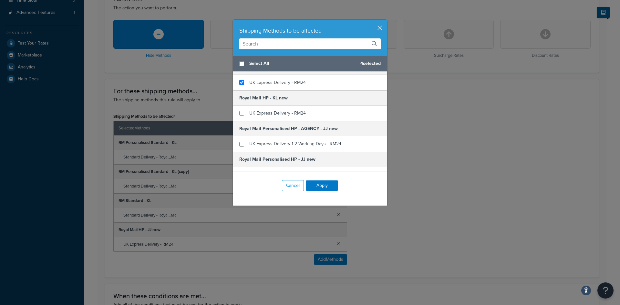
click at [449, 171] on div "Shipping Methods to be affected Select All 4 selected CS HP Customer Service HP…" at bounding box center [310, 152] width 620 height 305
click at [386, 21] on button "button" at bounding box center [387, 21] width 2 height 2
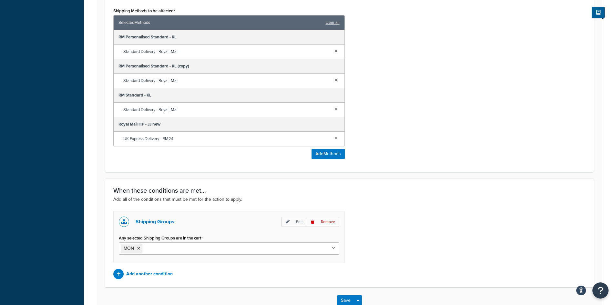
scroll to position [342, 0]
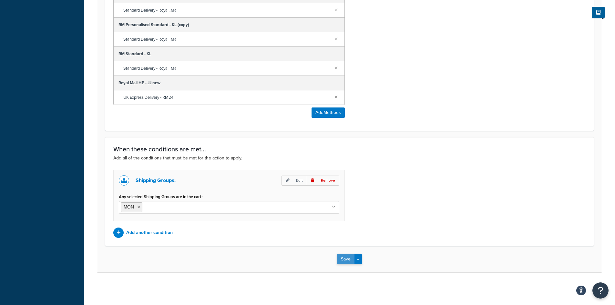
click at [346, 262] on button "Save" at bounding box center [345, 259] width 17 height 10
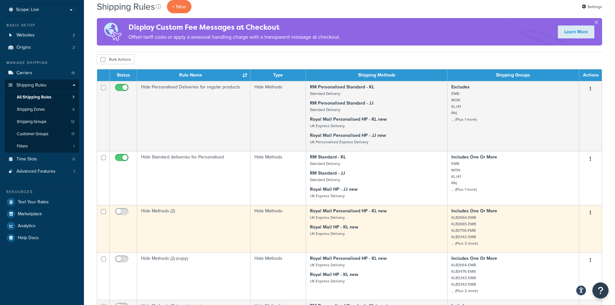
scroll to position [65, 0]
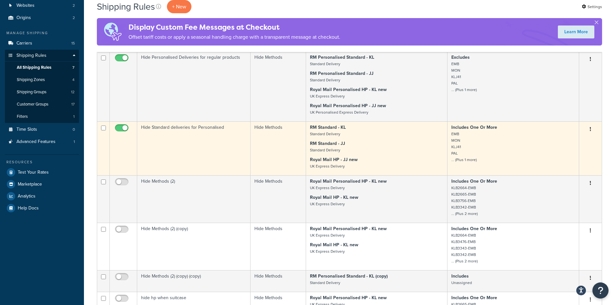
click at [386, 149] on p "RM Standard - JJ Standard Delivery" at bounding box center [376, 147] width 133 height 13
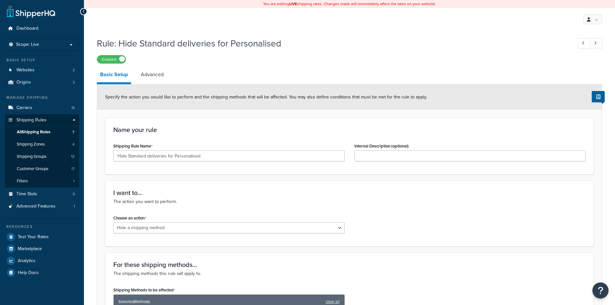
select select "HIDE"
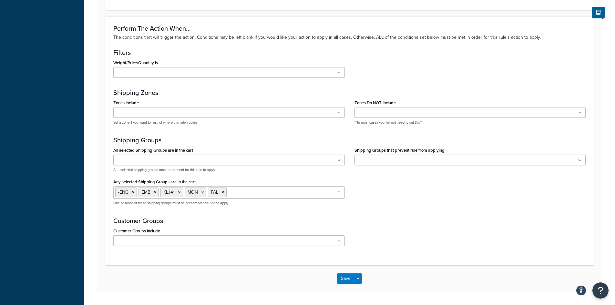
scroll to position [420, 0]
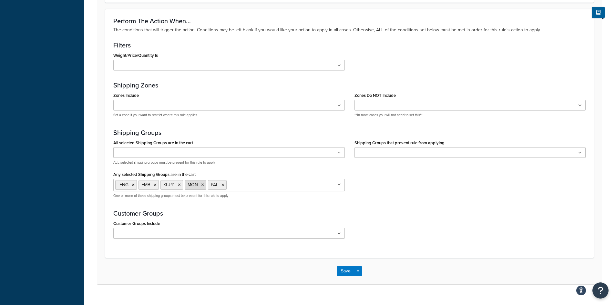
click at [202, 186] on icon at bounding box center [202, 185] width 3 height 4
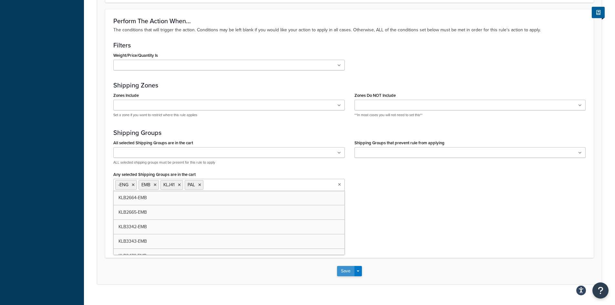
click at [347, 271] on button "Save" at bounding box center [345, 271] width 17 height 10
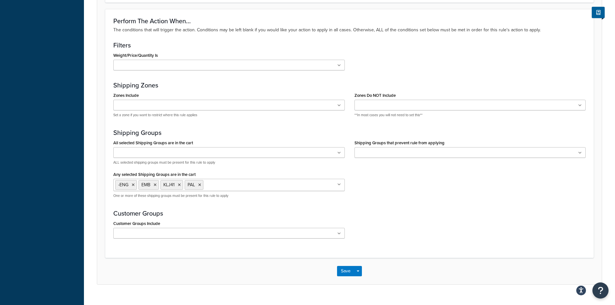
scroll to position [0, 0]
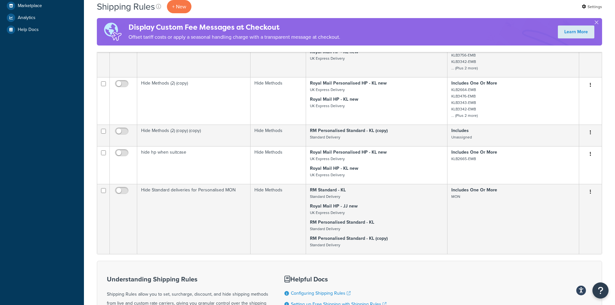
scroll to position [291, 0]
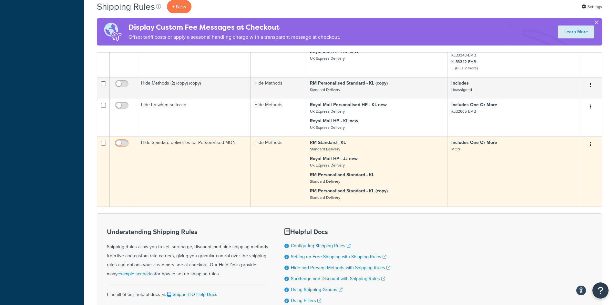
click at [121, 143] on input "checkbox" at bounding box center [123, 145] width 18 height 8
checkbox input "true"
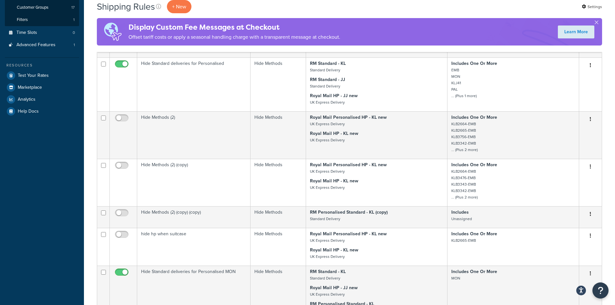
scroll to position [65, 0]
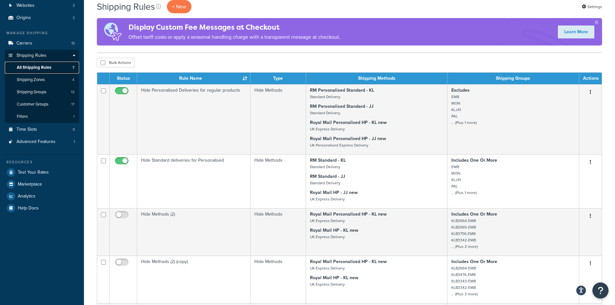
click at [40, 69] on span "All Shipping Rules" at bounding box center [34, 67] width 35 height 5
click at [36, 42] on link "Carriers 15" at bounding box center [42, 43] width 74 height 12
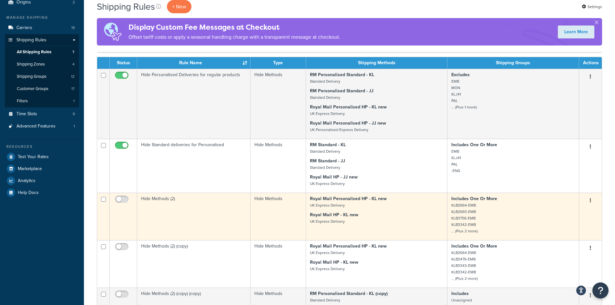
scroll to position [65, 0]
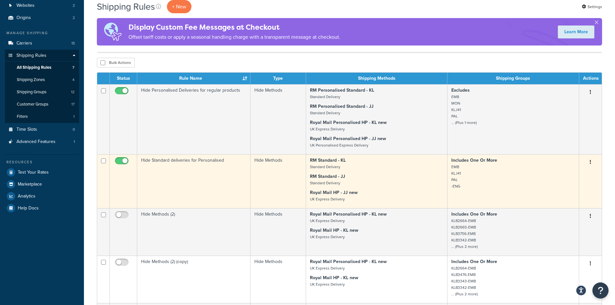
click at [205, 177] on td "Hide Standard deliveries for Personalised" at bounding box center [193, 181] width 113 height 54
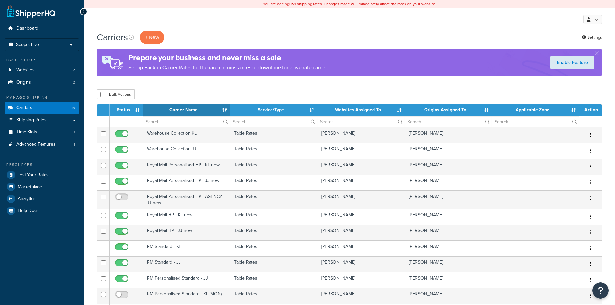
select select "15"
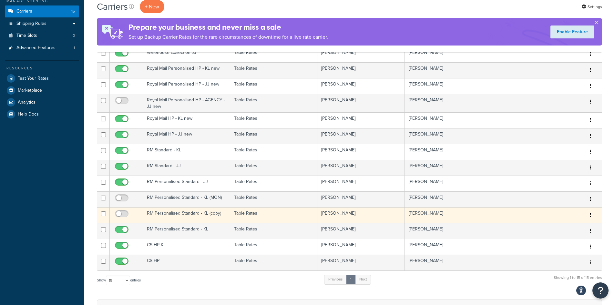
scroll to position [97, 0]
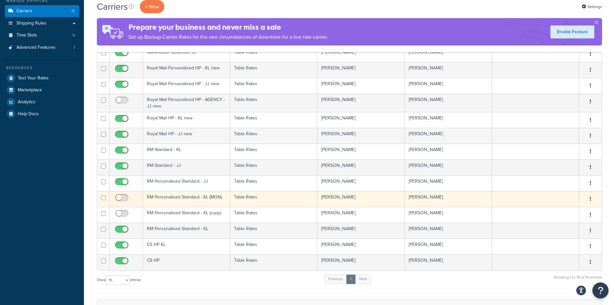
click at [122, 200] on input "checkbox" at bounding box center [123, 199] width 18 height 8
checkbox input "true"
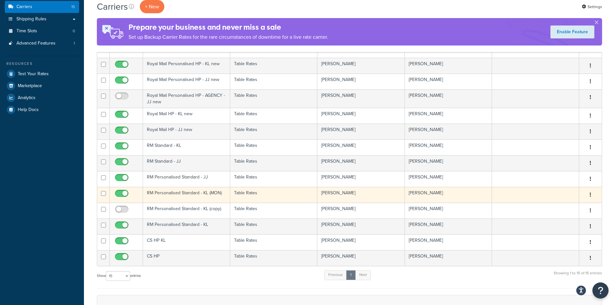
scroll to position [129, 0]
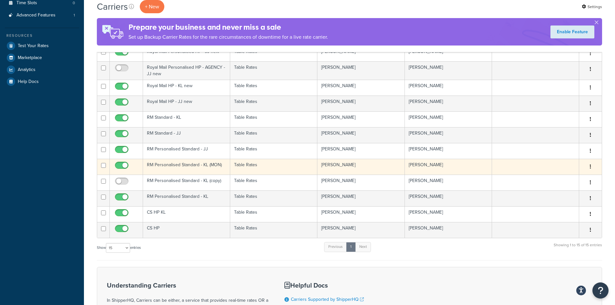
click at [245, 167] on td "Table Rates" at bounding box center [273, 167] width 87 height 16
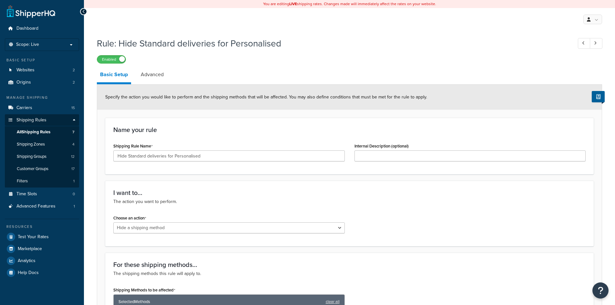
select select "HIDE"
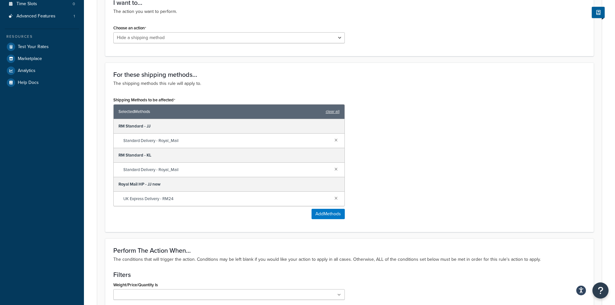
scroll to position [194, 0]
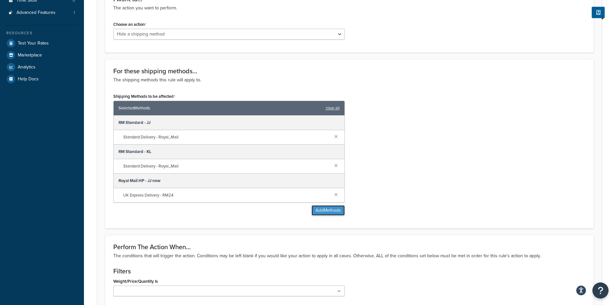
click at [332, 213] on button "Add Methods" at bounding box center [328, 210] width 33 height 10
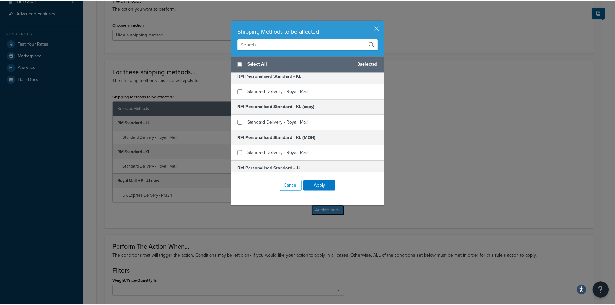
scroll to position [97, 0]
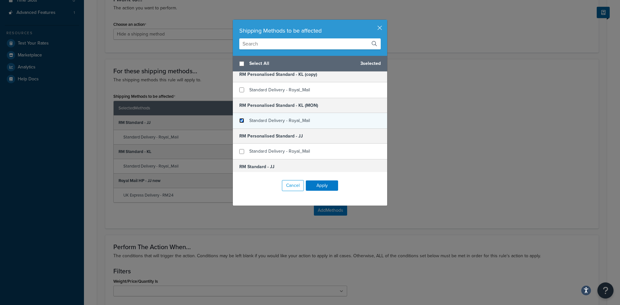
click at [240, 120] on input "checkbox" at bounding box center [241, 120] width 5 height 5
checkbox input "true"
click at [320, 183] on button "Apply" at bounding box center [322, 186] width 32 height 10
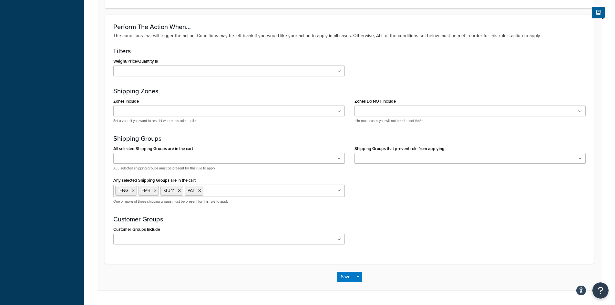
scroll to position [452, 0]
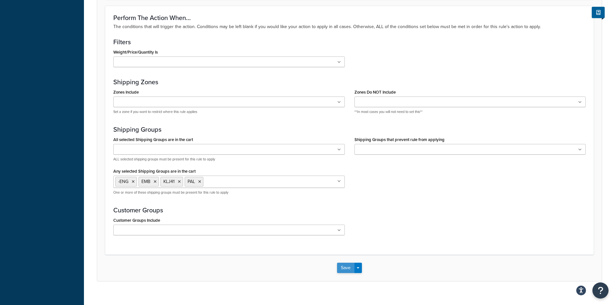
click at [348, 269] on button "Save" at bounding box center [345, 268] width 17 height 10
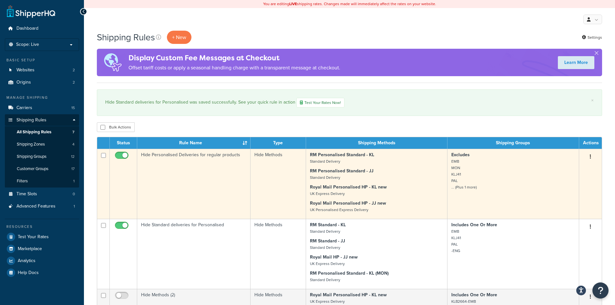
click at [220, 178] on td "Hide Personalised Deliveries for regular products" at bounding box center [193, 184] width 113 height 70
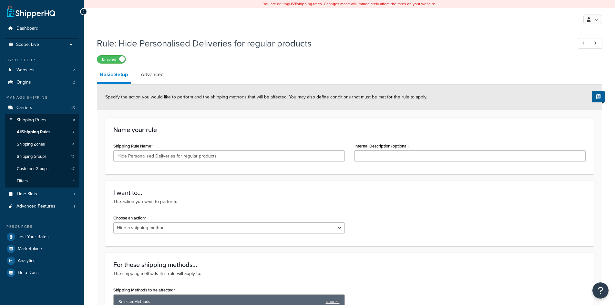
select select "HIDE"
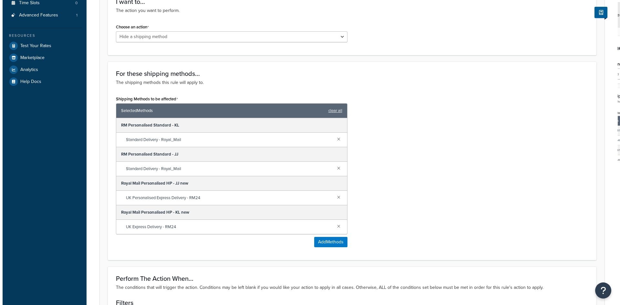
scroll to position [194, 0]
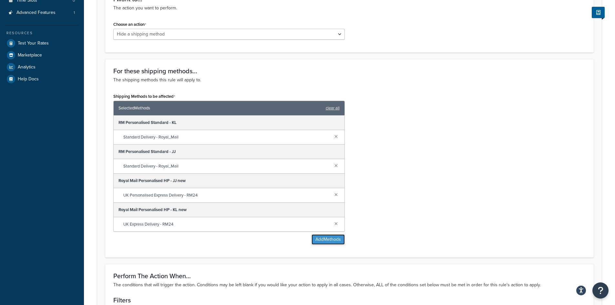
click at [318, 241] on button "Add Methods" at bounding box center [328, 239] width 33 height 10
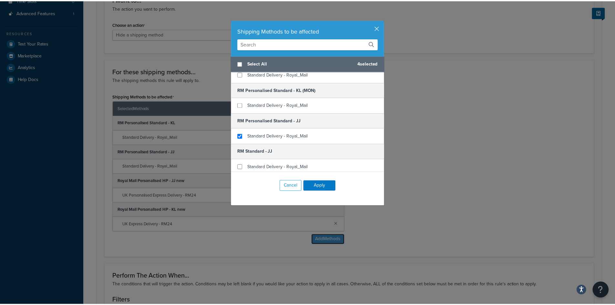
scroll to position [97, 0]
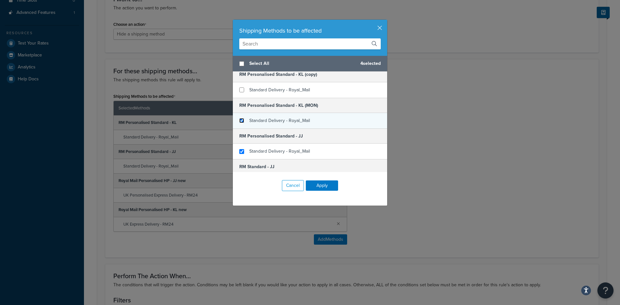
click at [241, 121] on input "checkbox" at bounding box center [241, 120] width 5 height 5
checkbox input "true"
click at [315, 184] on button "Apply" at bounding box center [322, 186] width 32 height 10
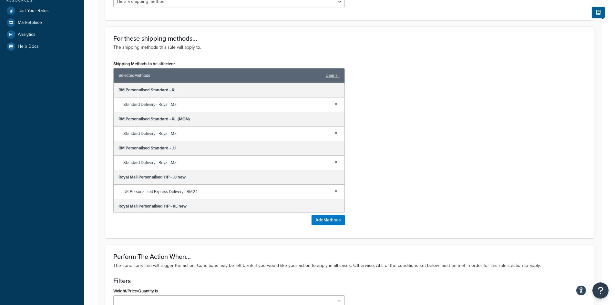
scroll to position [215, 0]
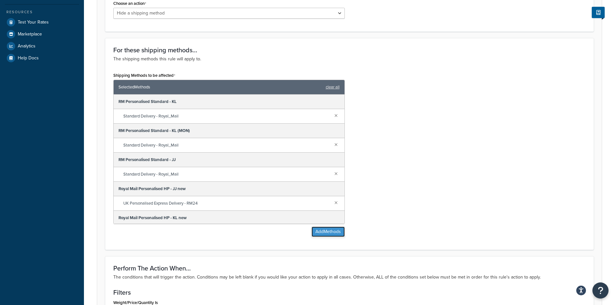
click at [330, 235] on button "Add Methods" at bounding box center [328, 232] width 33 height 10
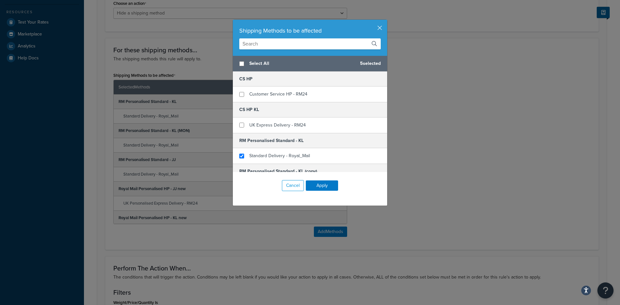
click at [418, 192] on div "Shipping Methods to be affected Select All 5 selected CS HP Customer Service HP…" at bounding box center [310, 152] width 620 height 305
click at [318, 184] on button "Apply" at bounding box center [322, 186] width 32 height 10
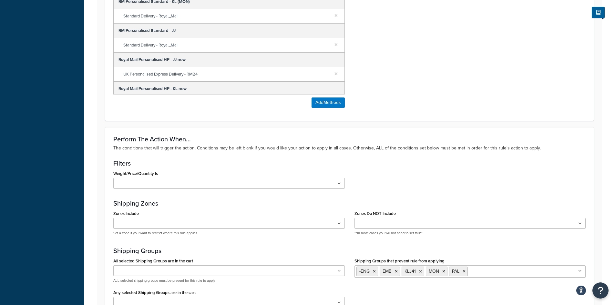
scroll to position [473, 0]
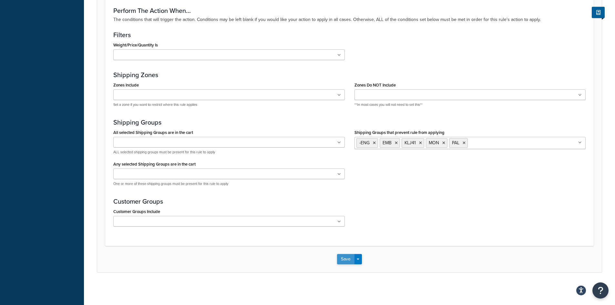
click at [342, 255] on button "Save" at bounding box center [345, 259] width 17 height 10
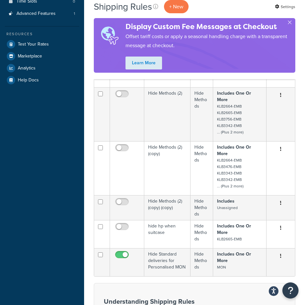
scroll to position [194, 0]
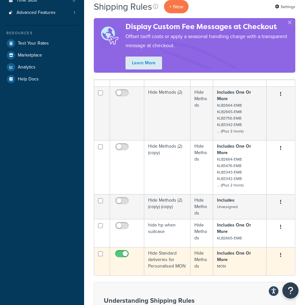
click at [231, 247] on td "Includes One Or More MON" at bounding box center [239, 261] width 53 height 28
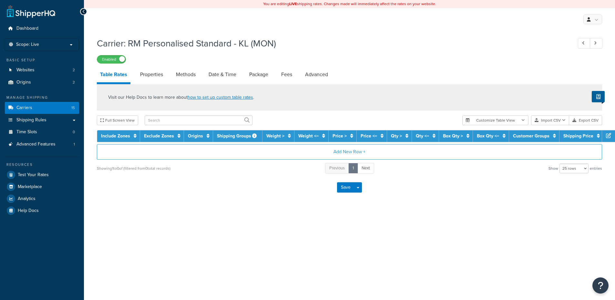
select select "25"
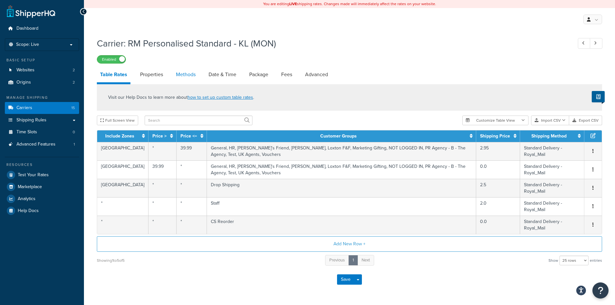
click at [186, 78] on link "Methods" at bounding box center [186, 75] width 26 height 16
select select "25"
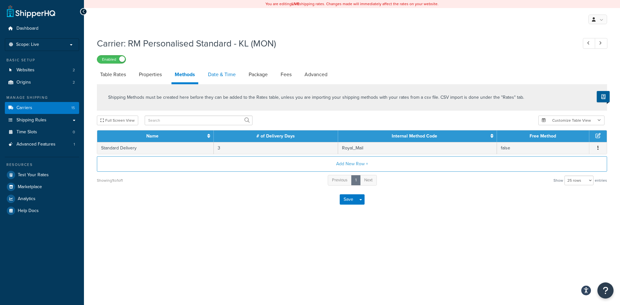
click at [234, 75] on link "Date & Time" at bounding box center [222, 75] width 34 height 16
select select "MMMd"
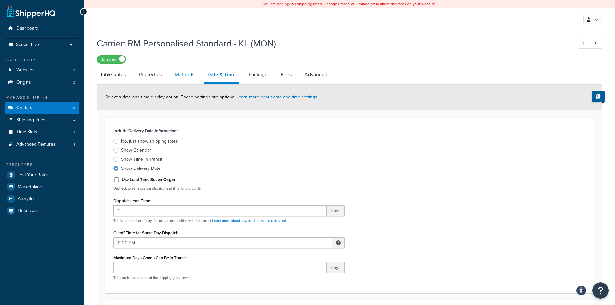
click at [186, 76] on link "Methods" at bounding box center [185, 75] width 26 height 16
select select "25"
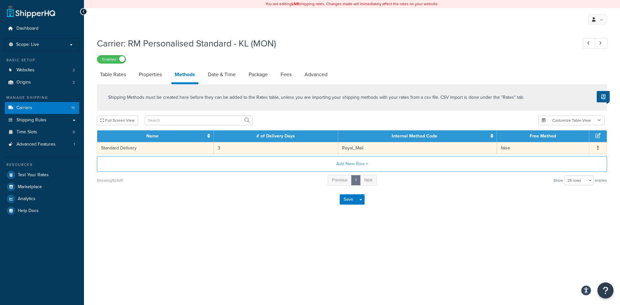
click at [230, 149] on td "3" at bounding box center [276, 148] width 124 height 12
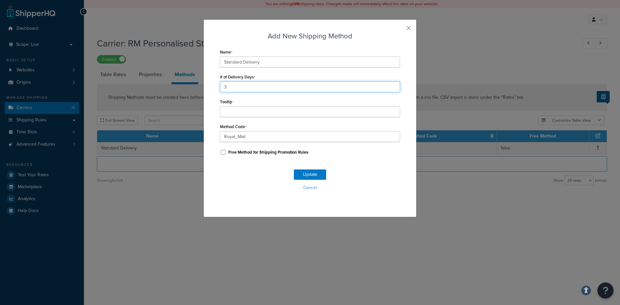
click at [226, 84] on input "3" at bounding box center [310, 86] width 180 height 11
type input "4"
click at [309, 177] on button "Update" at bounding box center [310, 175] width 32 height 10
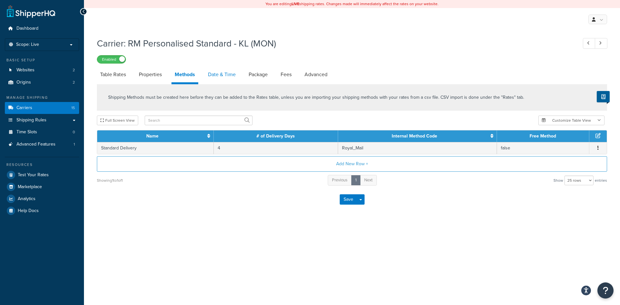
click at [224, 77] on link "Date & Time" at bounding box center [222, 75] width 34 height 16
select select "MMMd"
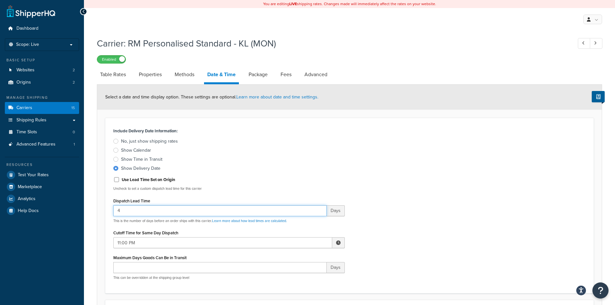
click at [127, 214] on input "4" at bounding box center [219, 210] width 213 height 11
type input "5"
type input "3"
click at [182, 77] on link "Methods" at bounding box center [185, 75] width 26 height 16
select select "25"
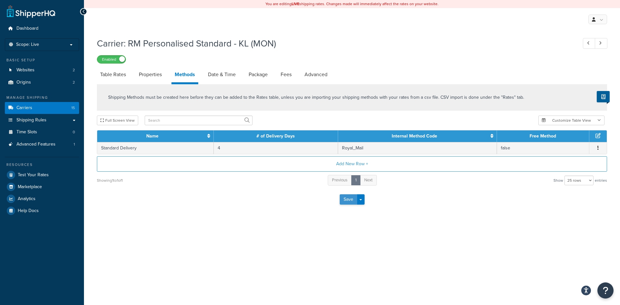
click at [353, 202] on button "Save" at bounding box center [348, 199] width 17 height 10
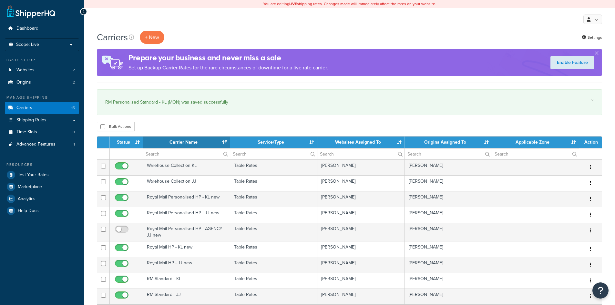
select select "15"
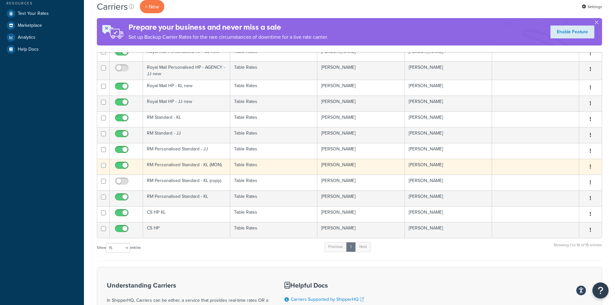
click at [278, 165] on td "Table Rates" at bounding box center [273, 167] width 87 height 16
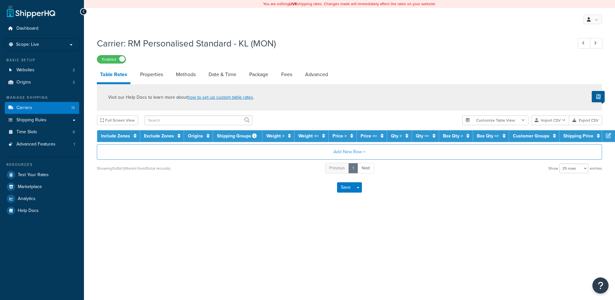
select select "25"
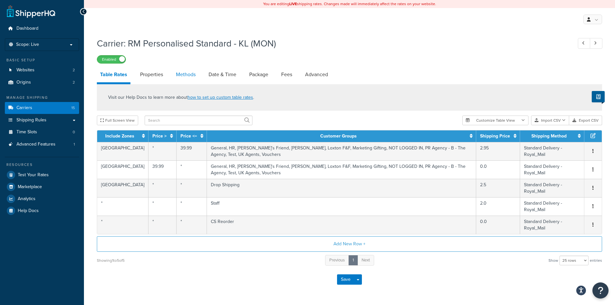
click at [192, 78] on link "Methods" at bounding box center [186, 75] width 26 height 16
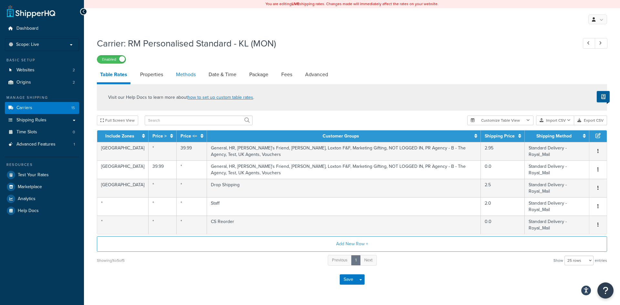
select select "25"
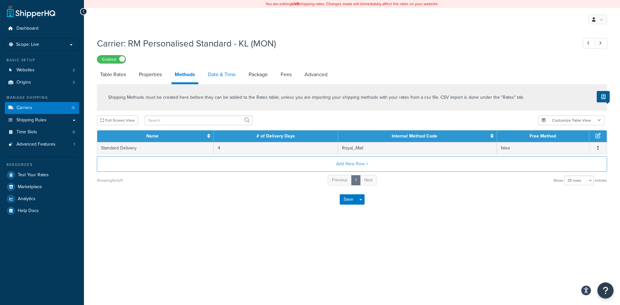
click at [224, 78] on link "Date & Time" at bounding box center [222, 75] width 34 height 16
select select "MMMd"
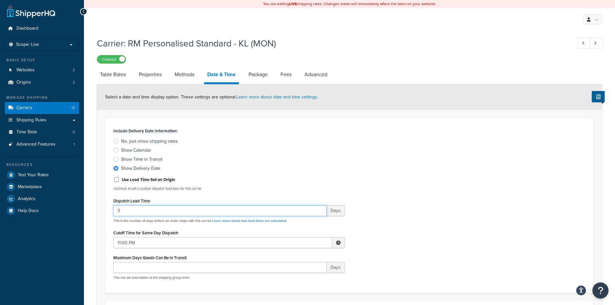
click at [170, 212] on input "3" at bounding box center [219, 210] width 213 height 11
click at [307, 73] on link "Advanced" at bounding box center [315, 75] width 29 height 16
select select "false"
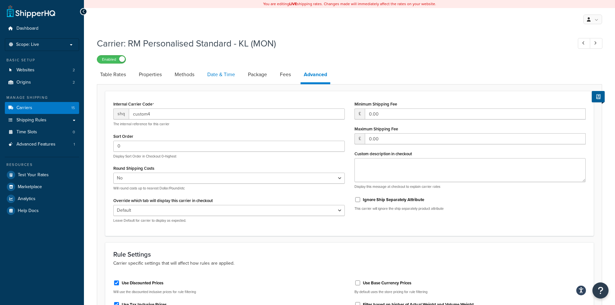
click at [224, 77] on link "Date & Time" at bounding box center [221, 75] width 34 height 16
select select "MMMd"
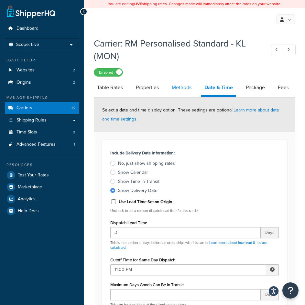
click at [181, 91] on link "Methods" at bounding box center [181, 88] width 26 height 16
select select "25"
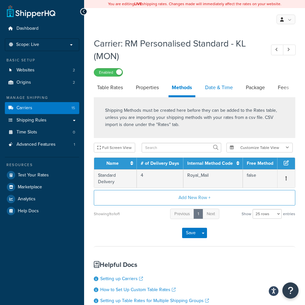
click at [214, 90] on link "Date & Time" at bounding box center [219, 88] width 34 height 16
select select "MMMd"
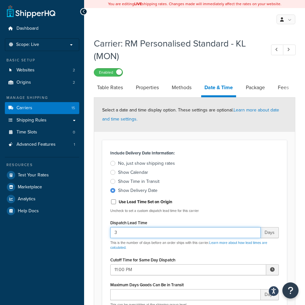
click at [149, 234] on input "3" at bounding box center [185, 232] width 150 height 11
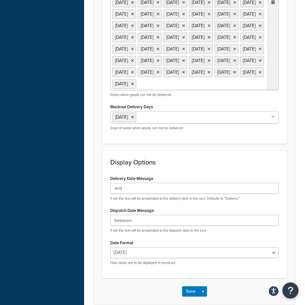
scroll to position [646, 0]
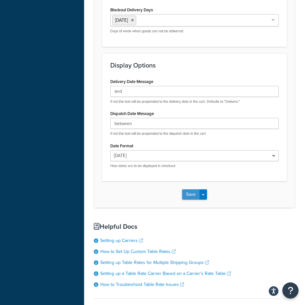
type input "4"
click at [192, 200] on button "Save" at bounding box center [190, 194] width 17 height 10
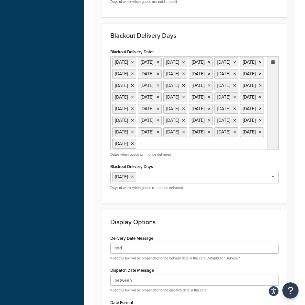
scroll to position [0, 0]
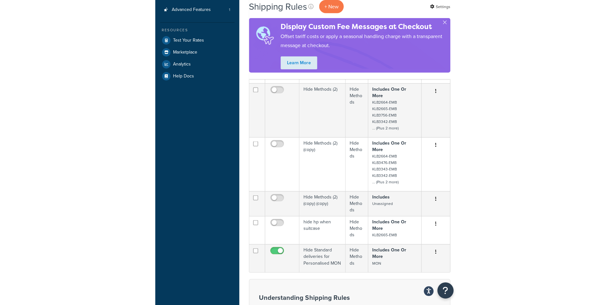
scroll to position [226, 0]
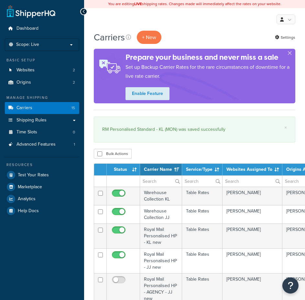
select select "15"
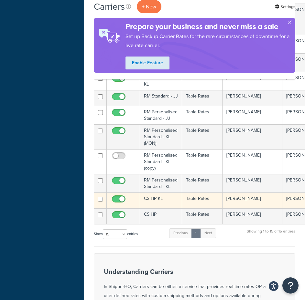
scroll to position [258, 0]
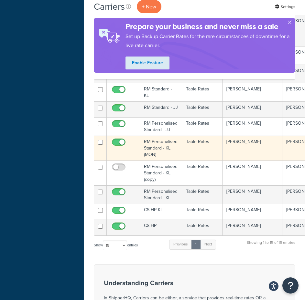
click at [194, 155] on td "Table Rates" at bounding box center [202, 148] width 40 height 25
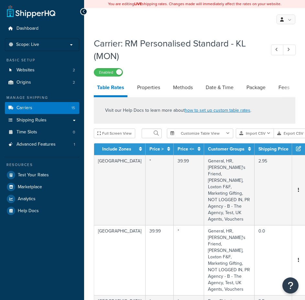
select select "25"
click at [187, 90] on link "Methods" at bounding box center [183, 88] width 26 height 16
select select "25"
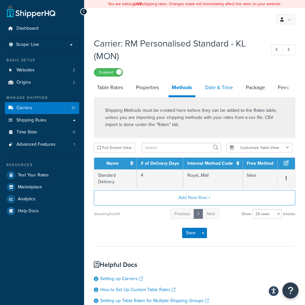
click at [214, 90] on link "Date & Time" at bounding box center [219, 88] width 34 height 16
select select "MMMd"
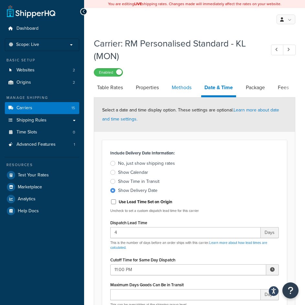
click at [178, 90] on link "Methods" at bounding box center [181, 88] width 26 height 16
select select "25"
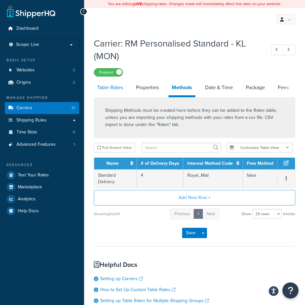
click at [111, 93] on link "Table Rates" at bounding box center [110, 88] width 32 height 16
select select "25"
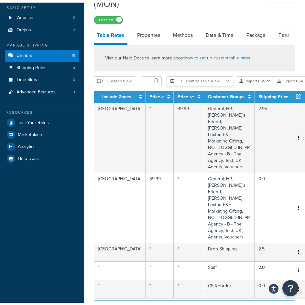
scroll to position [65, 0]
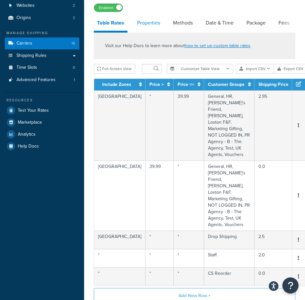
click at [151, 24] on link "Properties" at bounding box center [148, 23] width 29 height 16
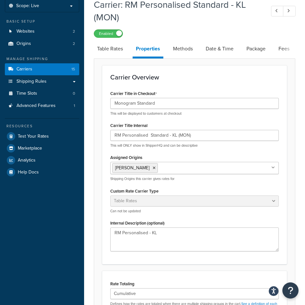
scroll to position [28, 0]
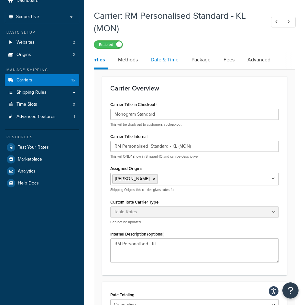
drag, startPoint x: 269, startPoint y: 62, endPoint x: 167, endPoint y: 60, distance: 102.1
click at [268, 64] on link "Advanced" at bounding box center [272, 60] width 29 height 16
select select "false"
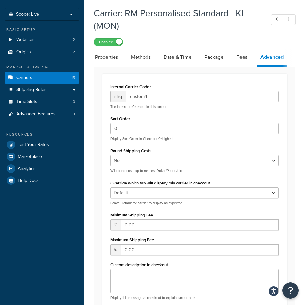
scroll to position [28, 0]
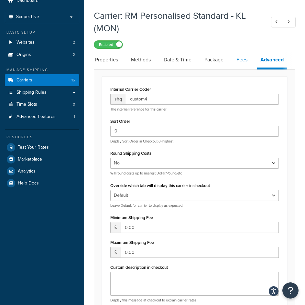
click at [236, 63] on link "Fees" at bounding box center [241, 60] width 17 height 16
select select "AFTER"
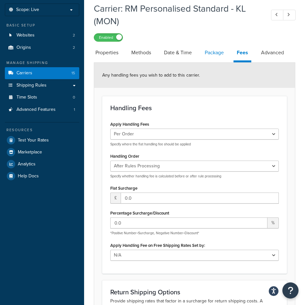
scroll to position [28, 0]
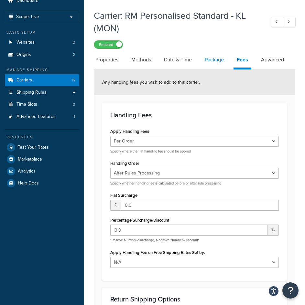
drag, startPoint x: 218, startPoint y: 51, endPoint x: 218, endPoint y: 62, distance: 11.0
click at [218, 52] on div "Carrier: RM Personalised Standard - KL (MON) Enabled Table Rates Properties Met…" at bounding box center [194, 263] width 201 height 515
click at [218, 62] on link "Package" at bounding box center [214, 60] width 26 height 16
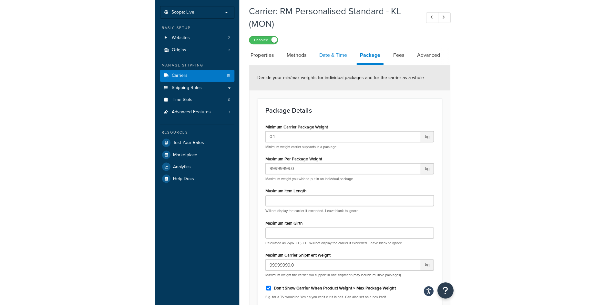
scroll to position [28, 0]
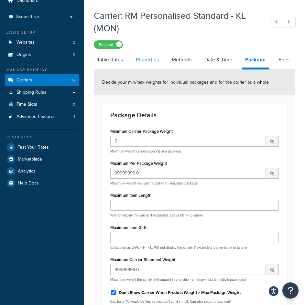
click at [109, 63] on link "Table Rates" at bounding box center [110, 60] width 32 height 16
select select "25"
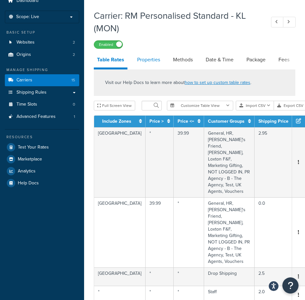
click at [154, 66] on link "Properties" at bounding box center [148, 60] width 29 height 16
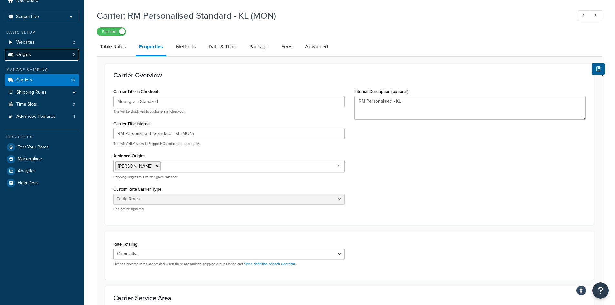
click at [36, 52] on link "Origins 2" at bounding box center [42, 55] width 74 height 12
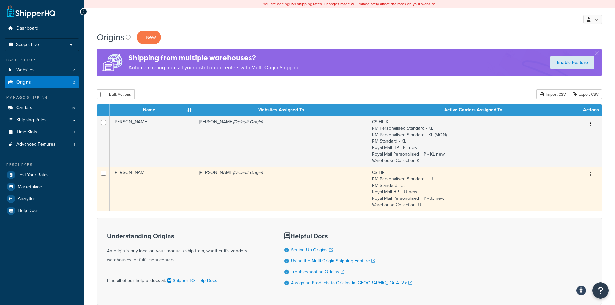
click at [271, 189] on td "Joma Jewellery (Default Origin)" at bounding box center [281, 189] width 173 height 44
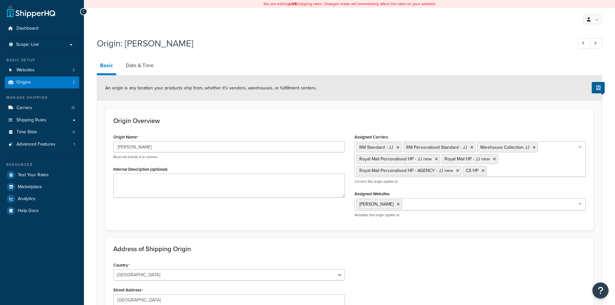
select select "1226"
click at [144, 71] on link "Date & Time" at bounding box center [140, 66] width 34 height 16
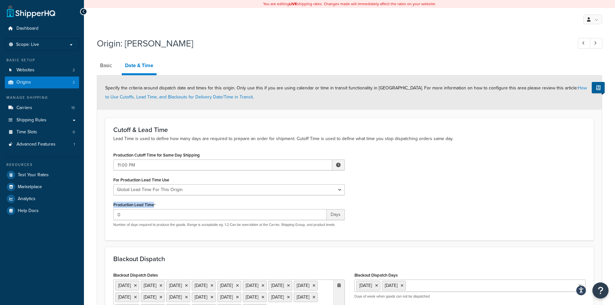
drag, startPoint x: 113, startPoint y: 203, endPoint x: 156, endPoint y: 203, distance: 43.0
click at [156, 203] on div "Production Cutoff Time for Same Day Shipping 11:00 PM ▲ 11 ▼ : ▲ 00 ▼ ▲ PM ▼ Fo…" at bounding box center [229, 192] width 241 height 82
click at [168, 205] on div "Production Lead Time 0 Days Number of days required to produce the goods. Range…" at bounding box center [229, 213] width 232 height 27
drag, startPoint x: 120, startPoint y: 220, endPoint x: 104, endPoint y: 222, distance: 16.6
click at [104, 222] on form "Specify the criteria around dispatch date and times for this origin. Only use t…" at bounding box center [349, 259] width 505 height 366
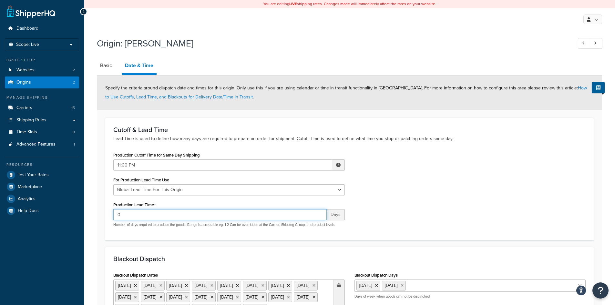
type input "1"
type input "0"
click at [47, 83] on link "Origins 2" at bounding box center [42, 83] width 74 height 12
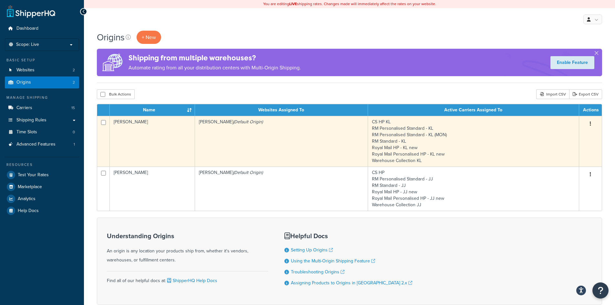
click at [218, 139] on td "Katie Loxton (Default Origin)" at bounding box center [281, 141] width 173 height 51
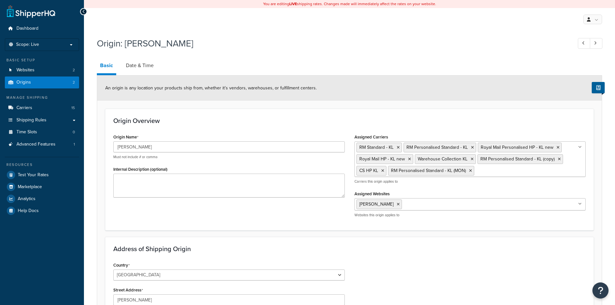
select select "1226"
click at [149, 68] on link "Date & Time" at bounding box center [140, 66] width 34 height 16
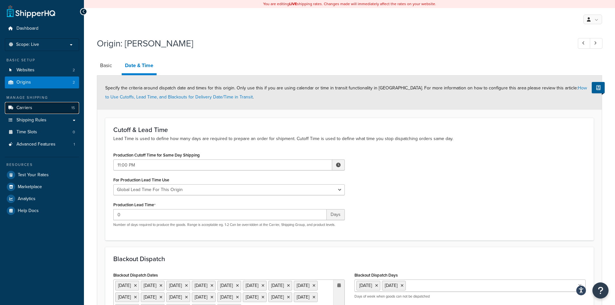
click at [13, 106] on icon at bounding box center [10, 108] width 6 height 4
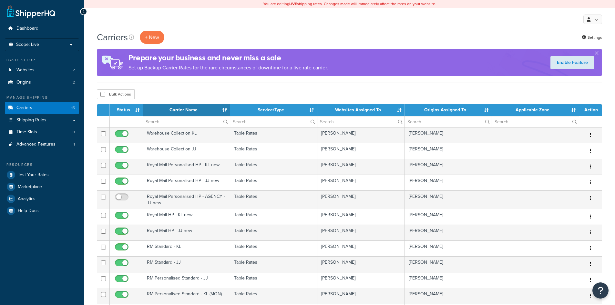
select select "15"
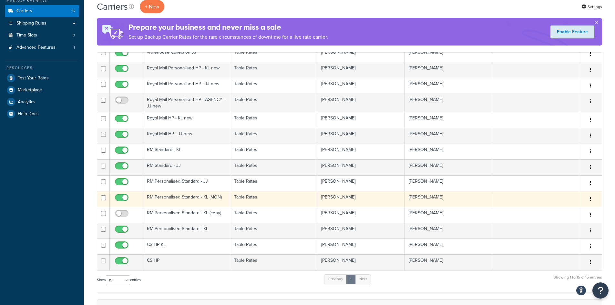
click at [235, 200] on td "Table Rates" at bounding box center [273, 199] width 87 height 16
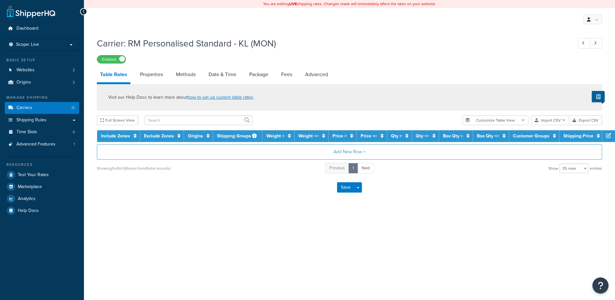
select select "25"
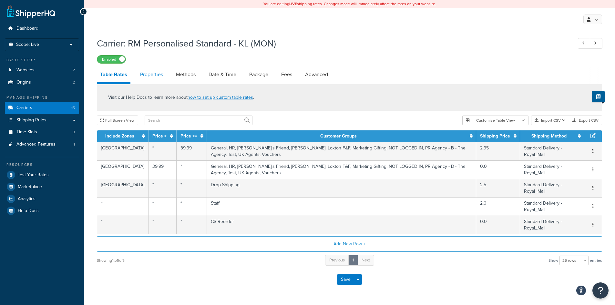
click at [161, 77] on link "Properties" at bounding box center [151, 75] width 29 height 16
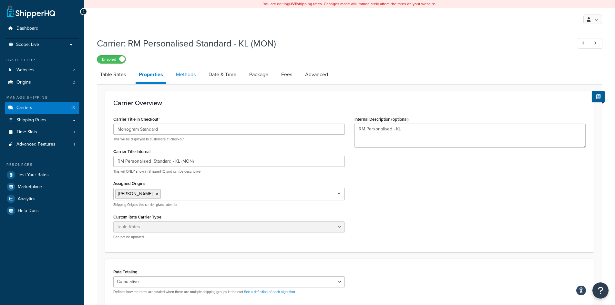
click at [187, 81] on link "Methods" at bounding box center [186, 75] width 26 height 16
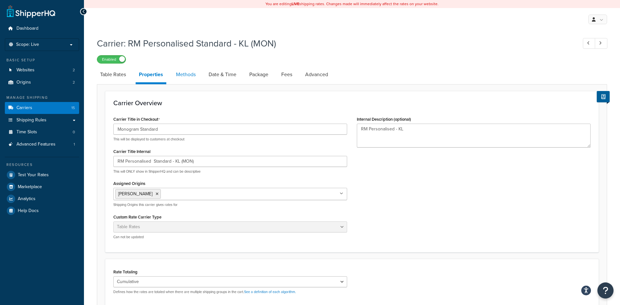
select select "25"
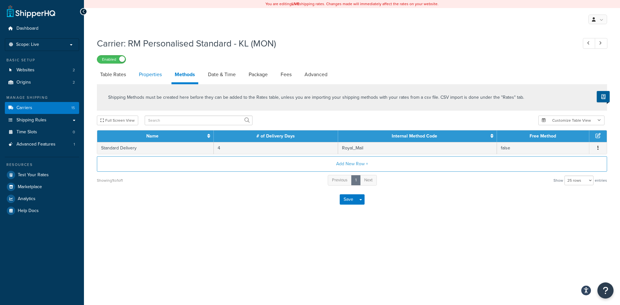
click at [146, 75] on link "Properties" at bounding box center [150, 75] width 29 height 16
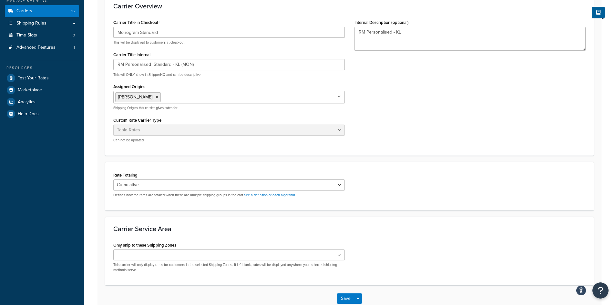
scroll to position [65, 0]
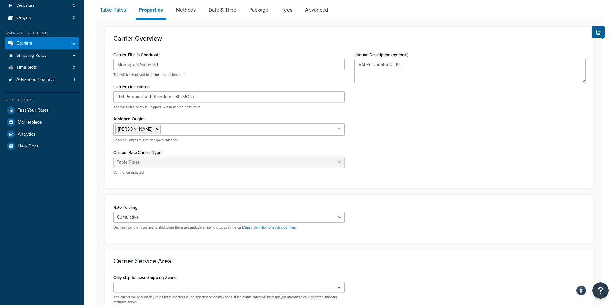
click at [115, 10] on link "Table Rates" at bounding box center [113, 10] width 32 height 16
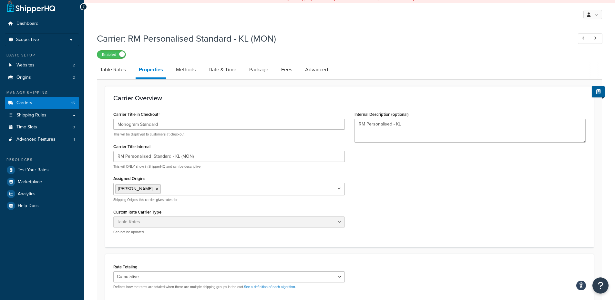
select select "25"
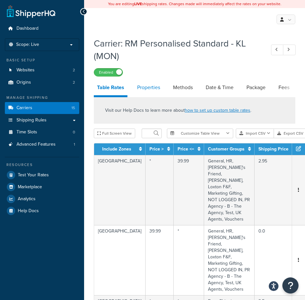
click at [144, 89] on link "Properties" at bounding box center [148, 88] width 29 height 16
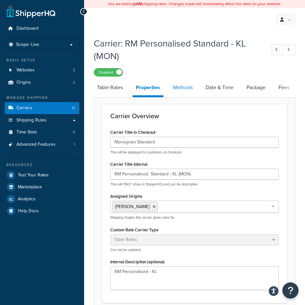
click at [185, 89] on link "Methods" at bounding box center [183, 88] width 26 height 16
select select "25"
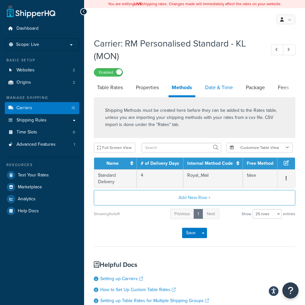
click at [219, 88] on link "Date & Time" at bounding box center [219, 88] width 34 height 16
select select "MMMd"
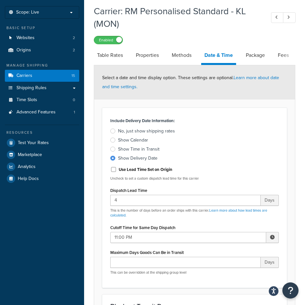
scroll to position [65, 0]
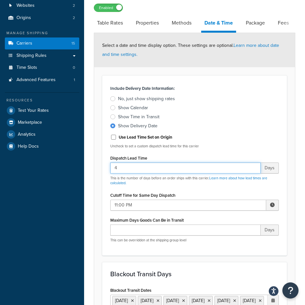
click at [114, 171] on input "4" at bounding box center [185, 167] width 150 height 11
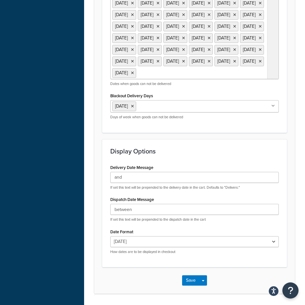
scroll to position [743, 0]
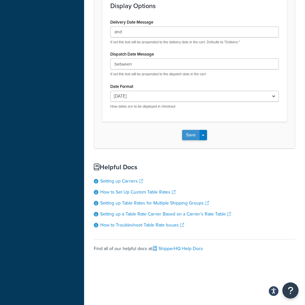
type input "5"
click at [188, 140] on button "Save" at bounding box center [190, 135] width 17 height 10
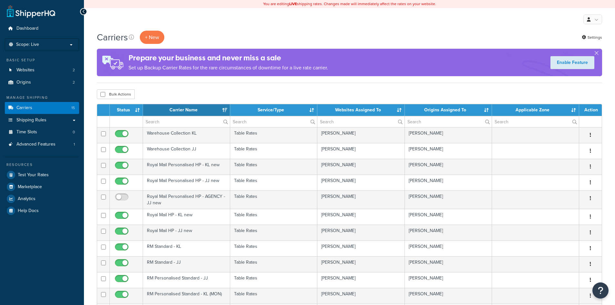
select select "15"
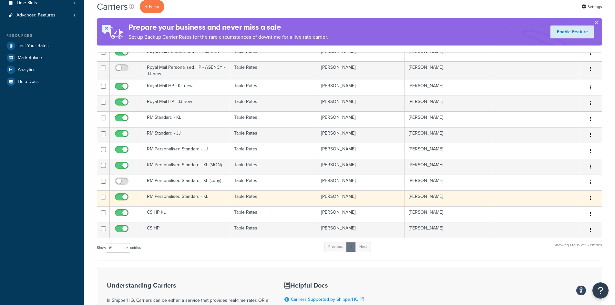
click at [270, 201] on td "Table Rates" at bounding box center [273, 199] width 87 height 16
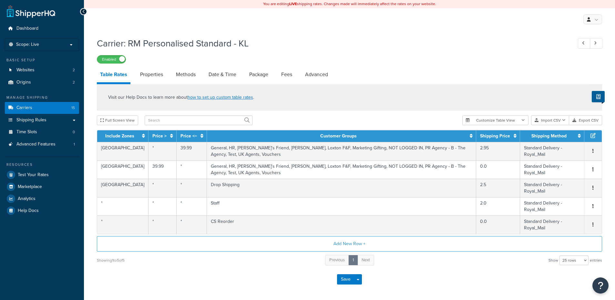
select select "25"
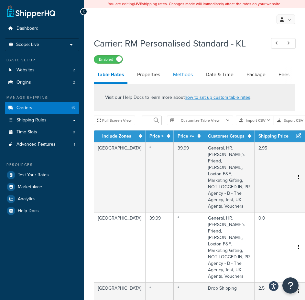
click at [180, 72] on link "Methods" at bounding box center [183, 75] width 26 height 16
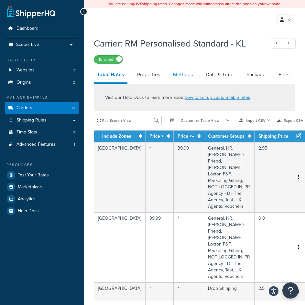
select select "25"
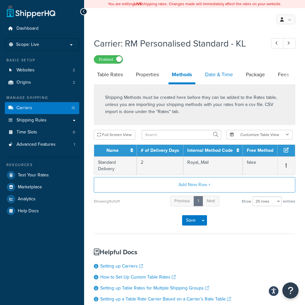
click at [224, 77] on link "Date & Time" at bounding box center [219, 75] width 34 height 16
select select "MMMd"
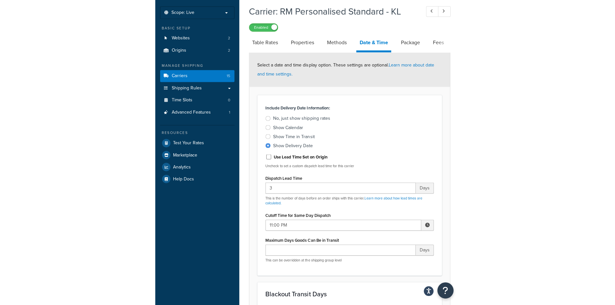
scroll to position [32, 0]
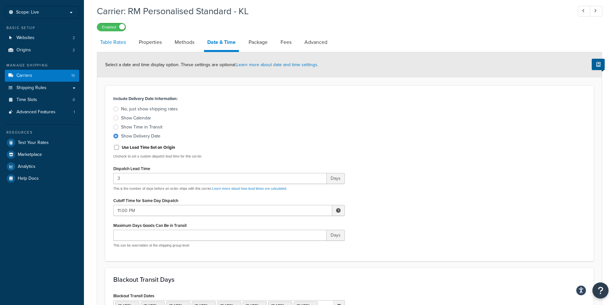
click at [117, 43] on link "Table Rates" at bounding box center [113, 43] width 32 height 16
select select "25"
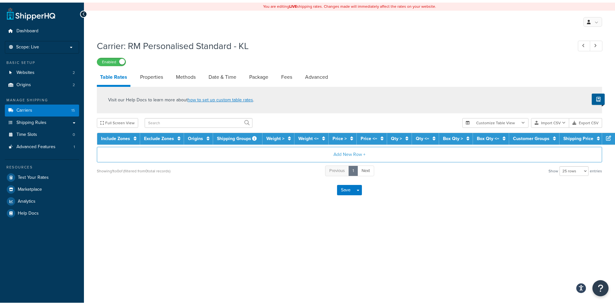
scroll to position [21, 0]
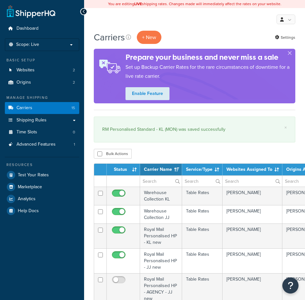
select select "15"
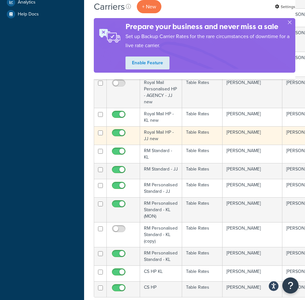
scroll to position [226, 0]
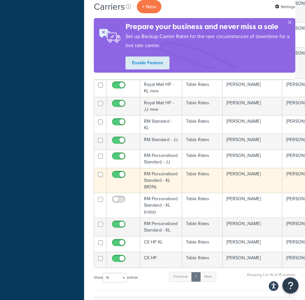
click at [209, 182] on td "Table Rates" at bounding box center [202, 180] width 40 height 25
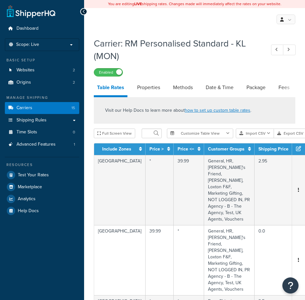
select select "25"
click at [217, 87] on link "Date & Time" at bounding box center [219, 88] width 34 height 16
select select "MMMd"
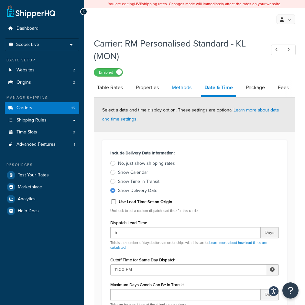
click at [179, 87] on link "Methods" at bounding box center [181, 88] width 26 height 16
select select "25"
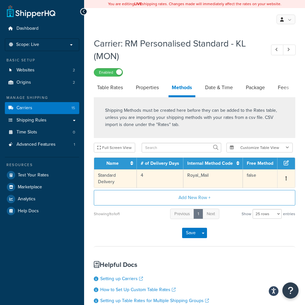
click at [152, 177] on td "4" at bounding box center [160, 178] width 47 height 18
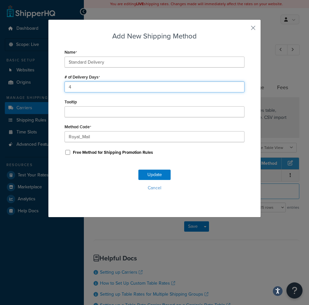
click at [88, 87] on input "4" at bounding box center [155, 86] width 180 height 11
type input "3"
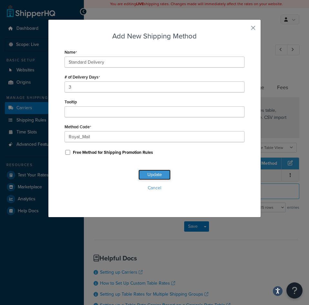
click at [146, 172] on button "Update" at bounding box center [155, 175] width 32 height 10
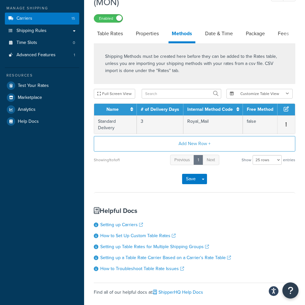
scroll to position [129, 0]
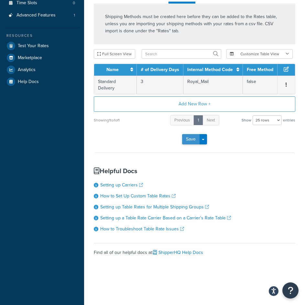
click at [187, 134] on button "Save" at bounding box center [190, 139] width 17 height 10
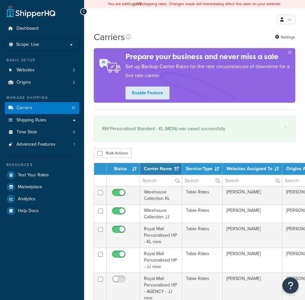
select select "15"
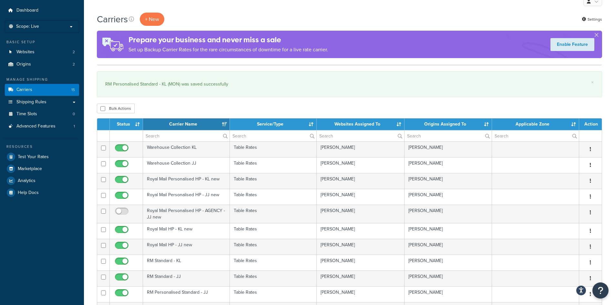
scroll to position [32, 0]
